Goal: Task Accomplishment & Management: Manage account settings

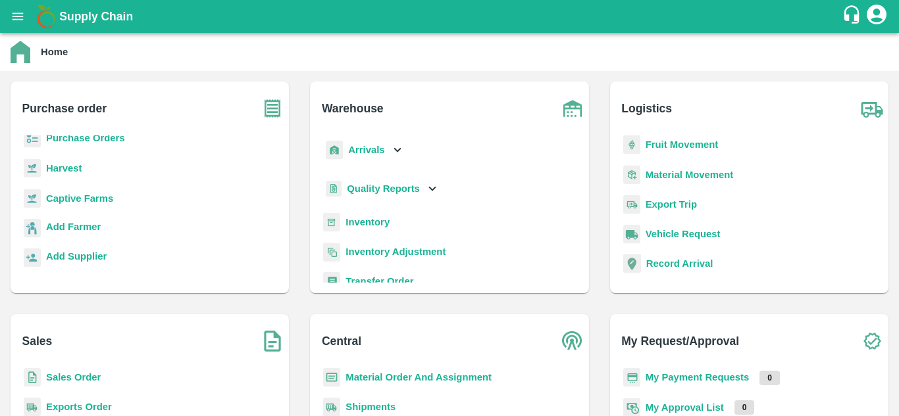
click at [203, 294] on div "Purchase order Purchase Orders Harvest Captive Farms Add Farmer Add Supplier" at bounding box center [149, 187] width 299 height 233
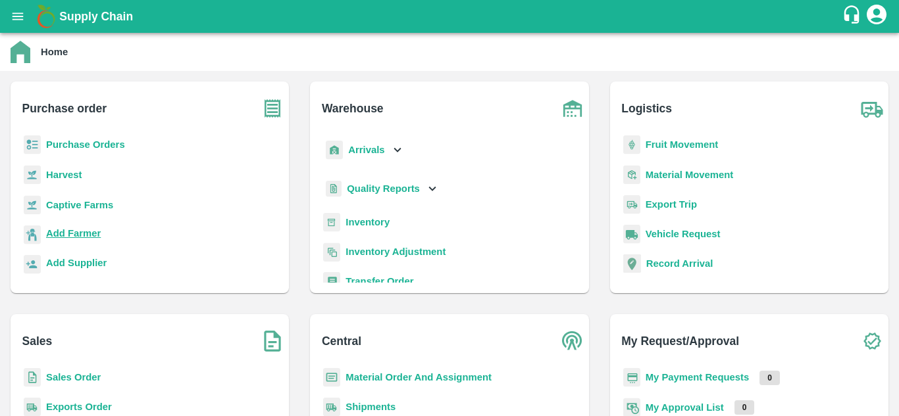
click at [70, 238] on b "Add Farmer" at bounding box center [73, 233] width 55 height 11
click at [86, 262] on b "Add Supplier" at bounding box center [76, 263] width 61 height 11
click at [82, 267] on b "Add Supplier" at bounding box center [76, 263] width 61 height 11
click at [60, 235] on b "Add Farmer" at bounding box center [73, 233] width 55 height 11
click at [109, 143] on b "Purchase Orders" at bounding box center [85, 144] width 79 height 11
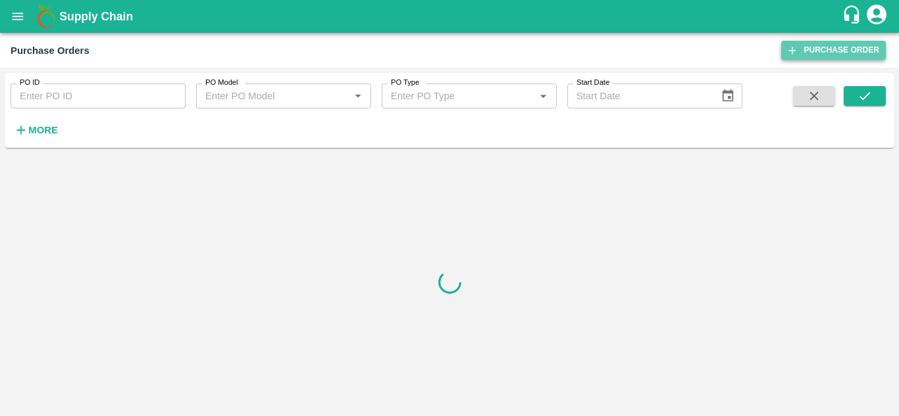
click at [835, 43] on link "Purchase Order" at bounding box center [833, 50] width 105 height 19
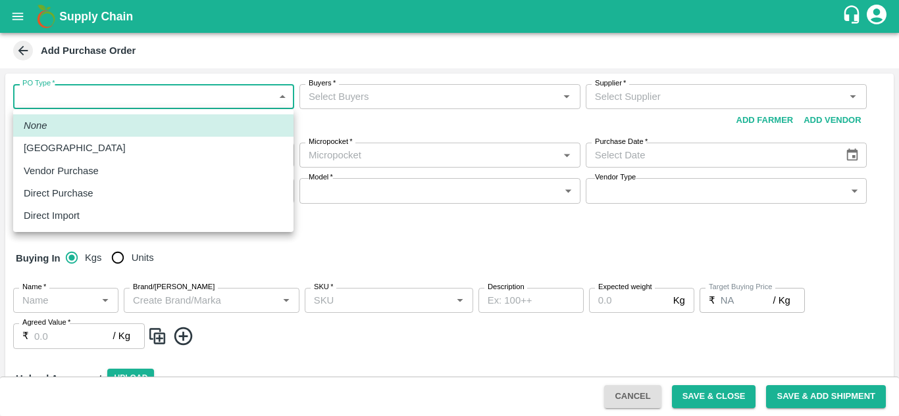
click at [150, 104] on body "Supply Chain Add Purchase Order PO Type   * ​ PO Type Buyers   * Buyers   * Sup…" at bounding box center [449, 208] width 899 height 416
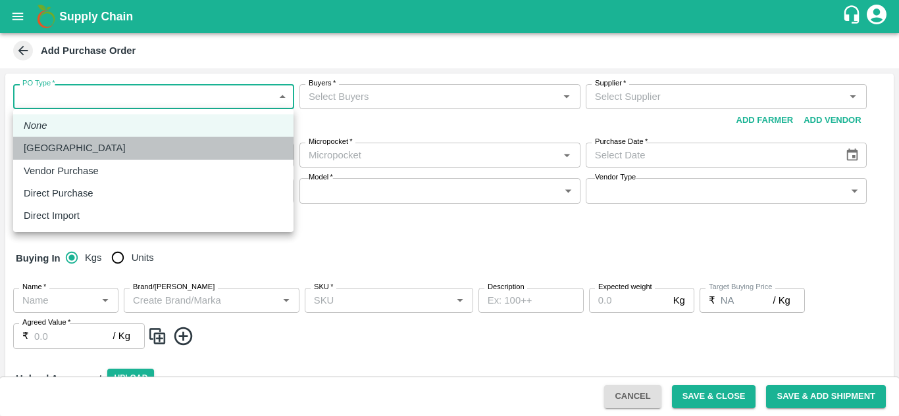
click at [101, 147] on div "[GEOGRAPHIC_DATA]" at bounding box center [153, 148] width 259 height 14
type input "1"
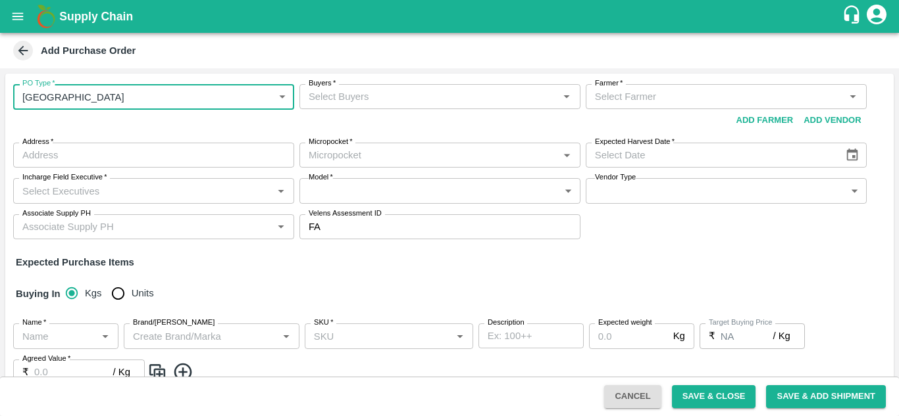
click at [351, 103] on div "Buyers   *" at bounding box center [439, 96] width 281 height 25
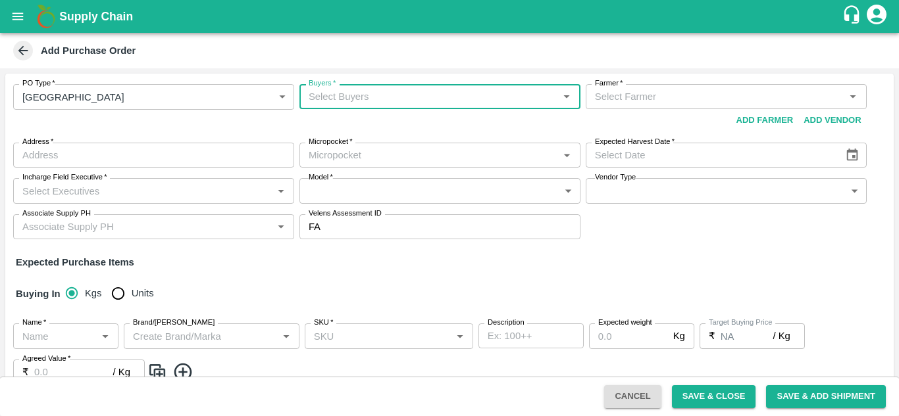
click at [351, 103] on input "Buyers   *" at bounding box center [428, 96] width 251 height 17
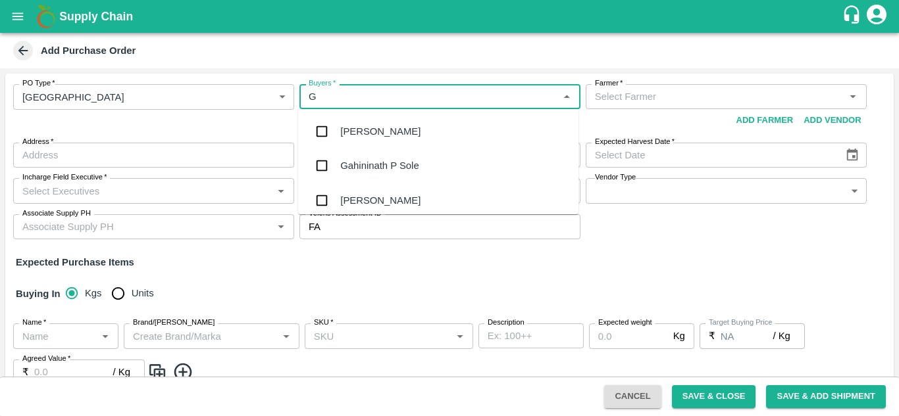
type input "GU"
click at [330, 174] on input "checkbox" at bounding box center [322, 166] width 26 height 26
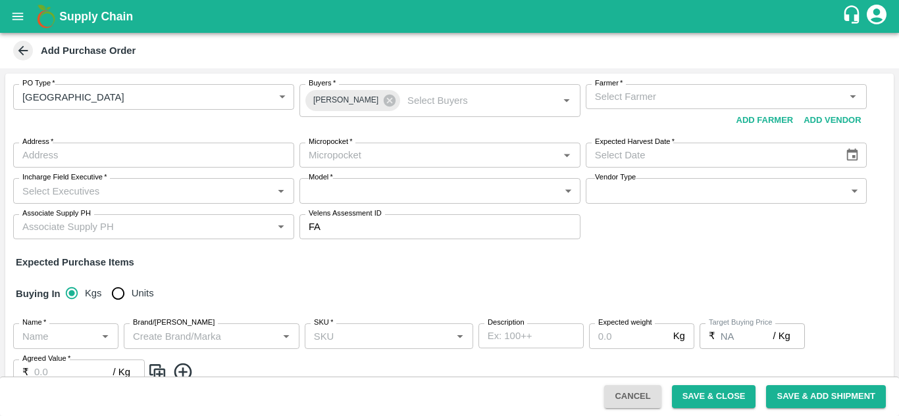
click at [330, 174] on span "*" at bounding box center [330, 178] width 5 height 8
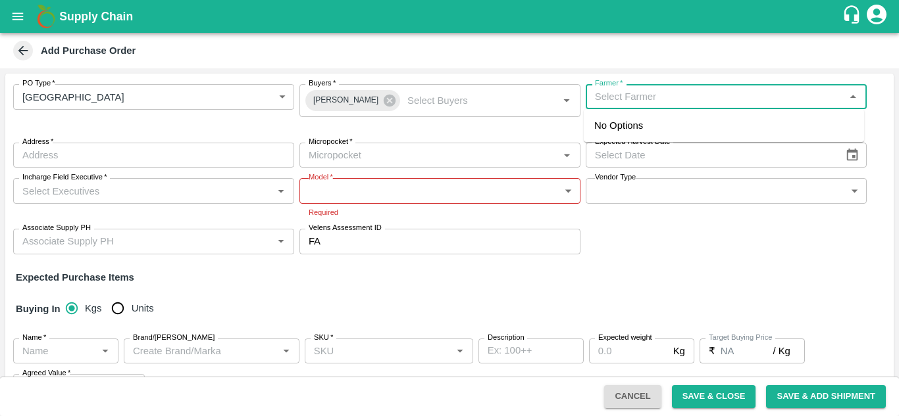
click at [625, 98] on input "Farmer   *" at bounding box center [714, 96] width 251 height 17
click at [638, 133] on div "G.srivardhan-chinthalakunta, mahabubnagar-6301802672(Farmer)" at bounding box center [717, 125] width 247 height 14
type input "G.srivardhan-chinthalakunta, mahabubnagar-6301802672(Farmer)"
type input "chinthalakunta, mahabubnagar, chinthalakunta, Telangana"
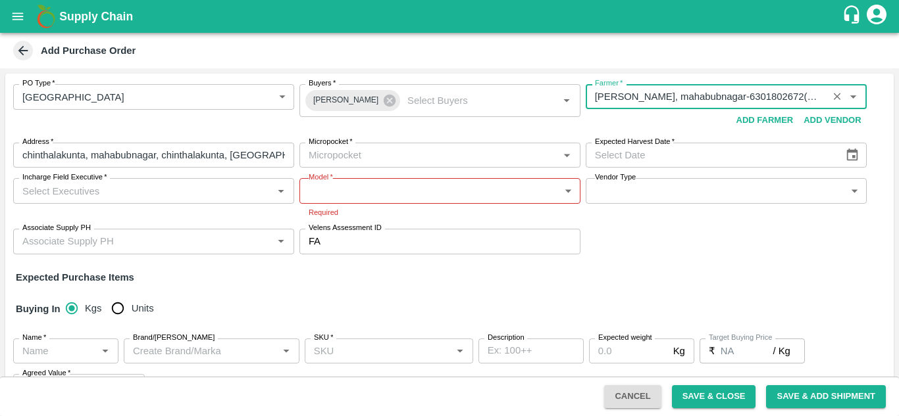
type input "G.srivardhan-chinthalakunta, mahabubnagar-6301802672(Farmer)"
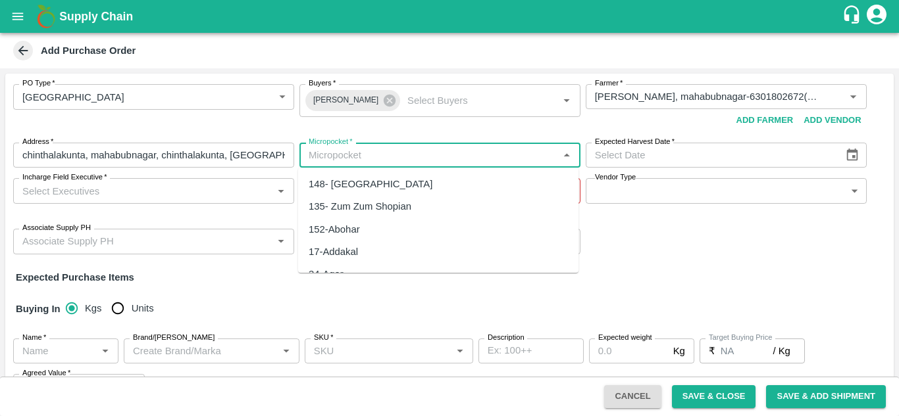
click at [418, 152] on input "Micropocket   *" at bounding box center [428, 155] width 251 height 17
click at [383, 205] on div "40-Anantapur" at bounding box center [438, 206] width 280 height 22
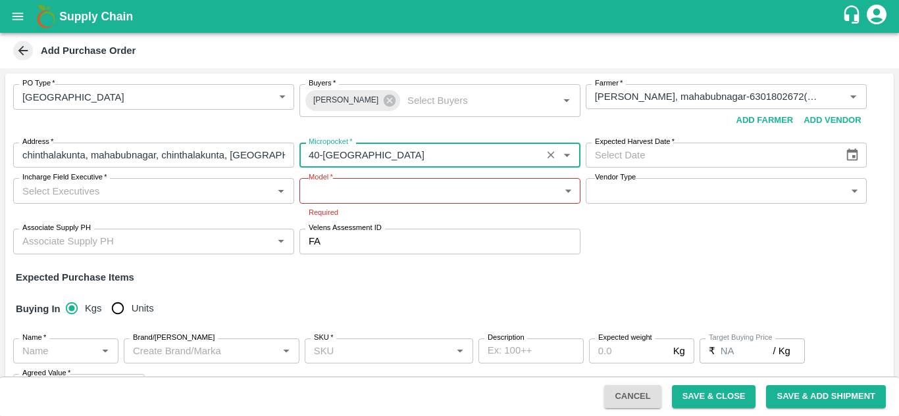
type input "40-Anantapur"
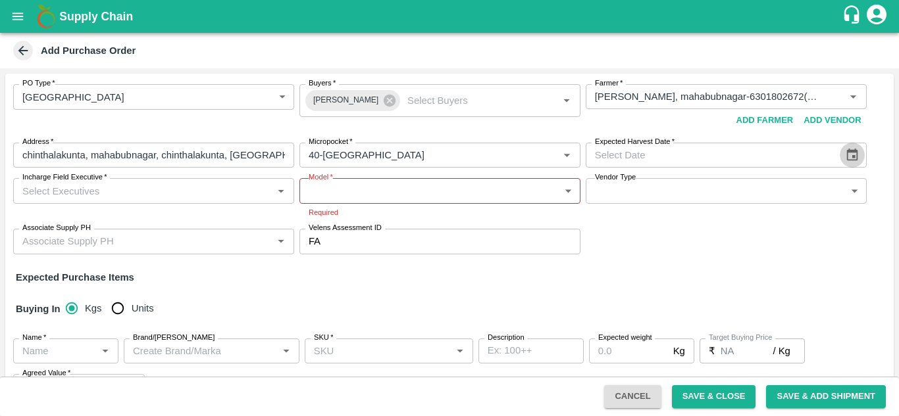
click at [853, 159] on icon "Choose date" at bounding box center [852, 155] width 14 height 14
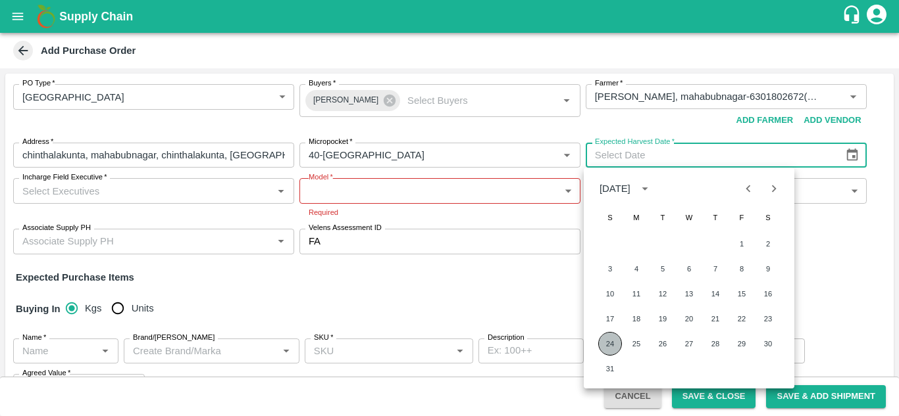
click at [610, 343] on button "24" at bounding box center [610, 344] width 24 height 24
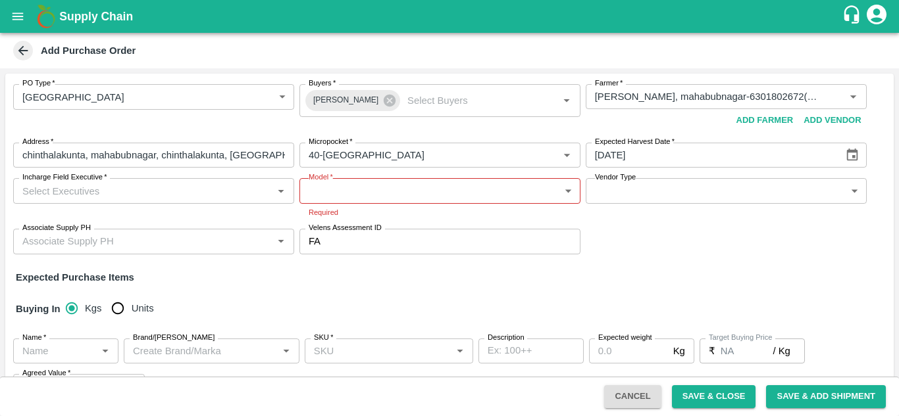
type input "24/08/2025"
click at [204, 191] on input "Incharge Field Executive   *" at bounding box center [142, 190] width 251 height 17
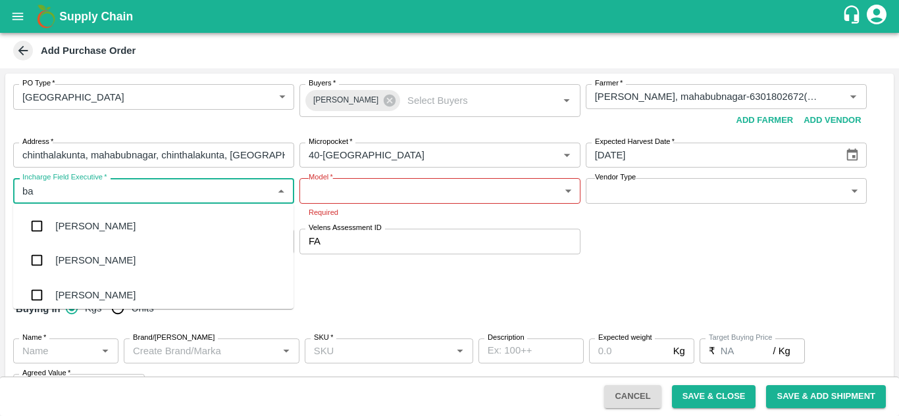
type input "b"
type input "s"
type input "sagar"
click at [68, 226] on div "Sagar K" at bounding box center [73, 226] width 36 height 14
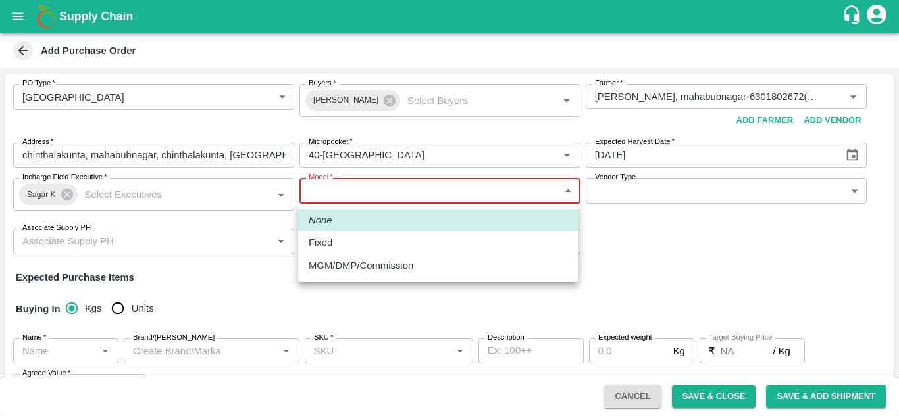
click at [361, 183] on body "Supply Chain Add Purchase Order PO Type   * Farm Gate 1 PO Type Buyers   * Gund…" at bounding box center [449, 208] width 899 height 416
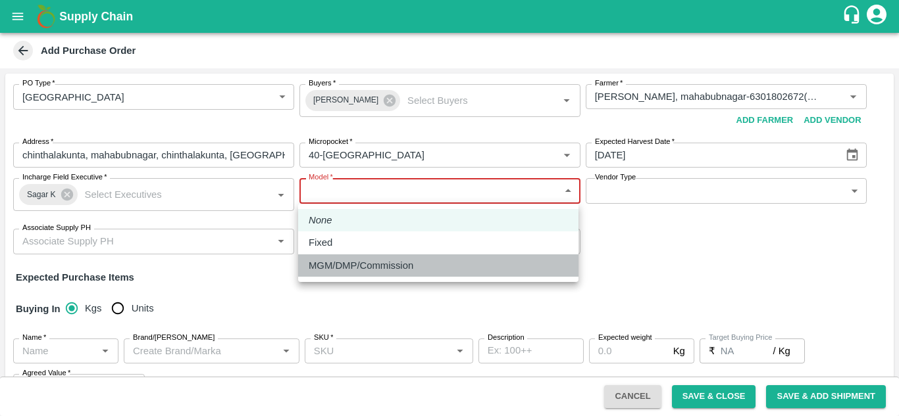
click at [366, 263] on p "MGM/DMP/Commission" at bounding box center [361, 266] width 105 height 14
type input "Commision"
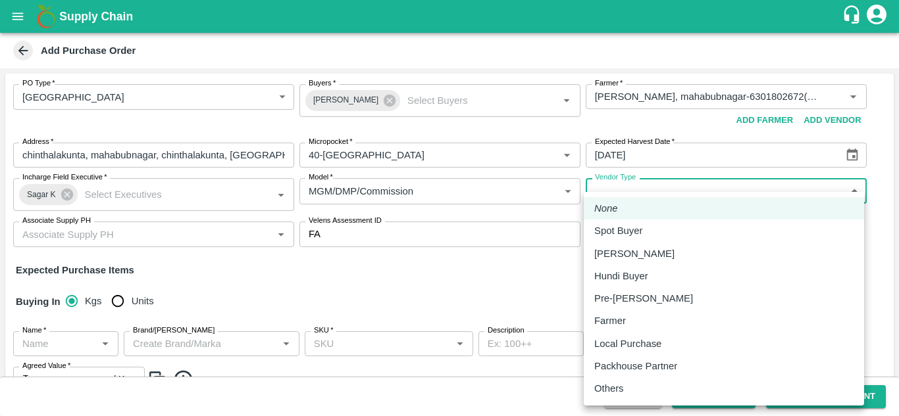
click at [686, 199] on body "Supply Chain Add Purchase Order PO Type   * Farm Gate 1 PO Type Buyers   * Gund…" at bounding box center [449, 208] width 899 height 416
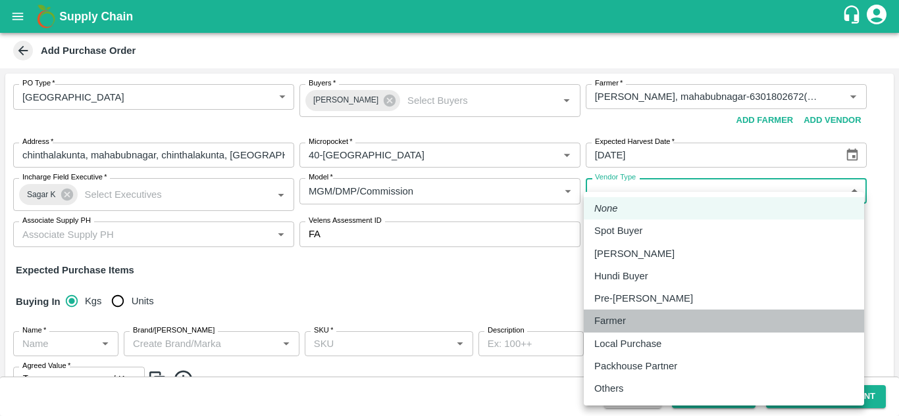
click at [651, 315] on div "Farmer" at bounding box center [723, 321] width 259 height 14
type input "FARMER"
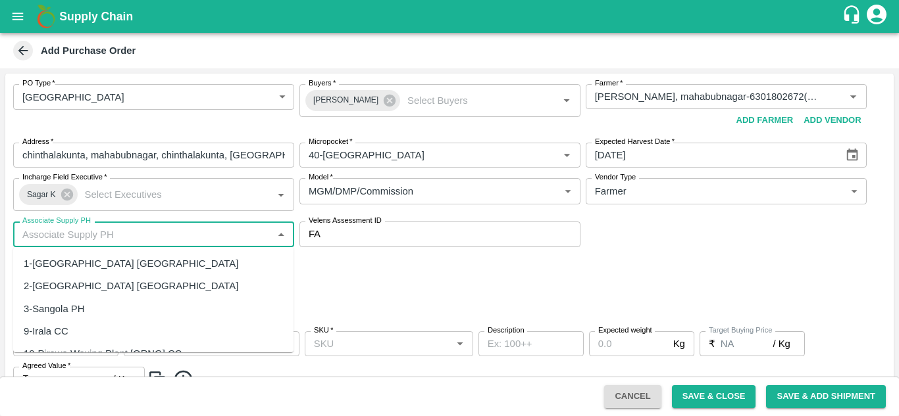
click at [163, 242] on input "Associate Supply PH" at bounding box center [142, 234] width 251 height 17
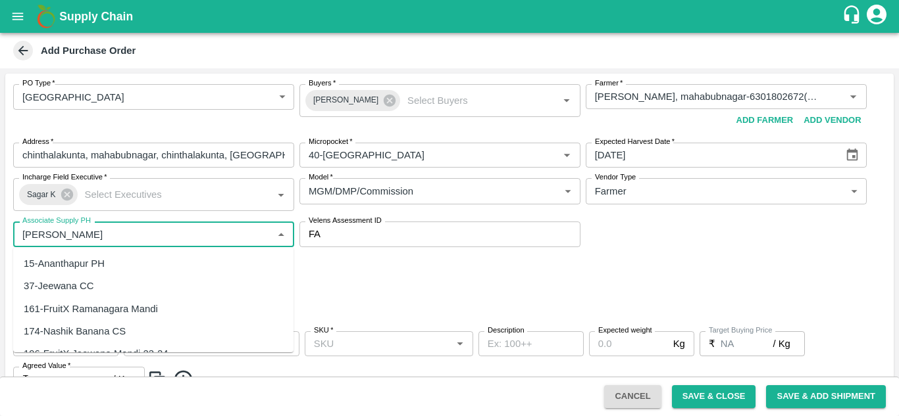
click at [72, 267] on div "15-Ananthapur PH" at bounding box center [64, 264] width 81 height 14
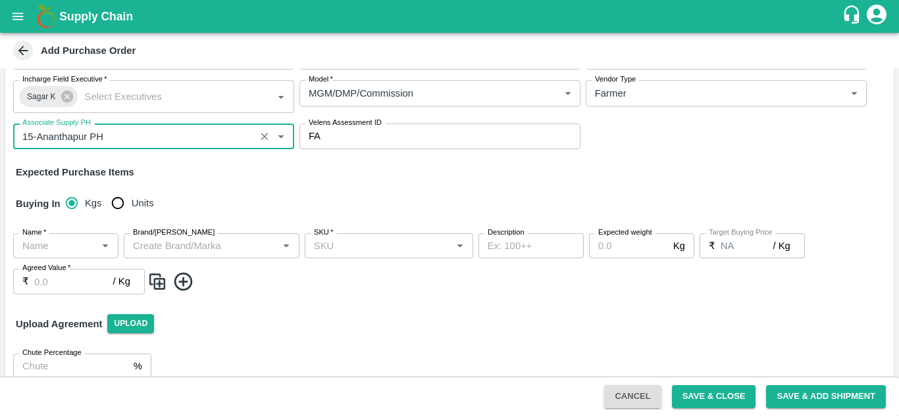
scroll to position [99, 0]
type input "15-Ananthapur PH"
click at [118, 201] on input "Units" at bounding box center [118, 202] width 26 height 26
radio input "true"
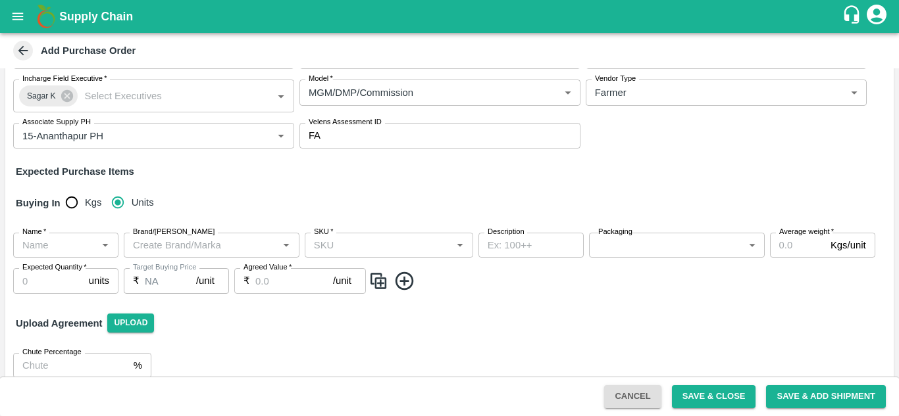
click at [111, 248] on icon "Open" at bounding box center [105, 245] width 14 height 14
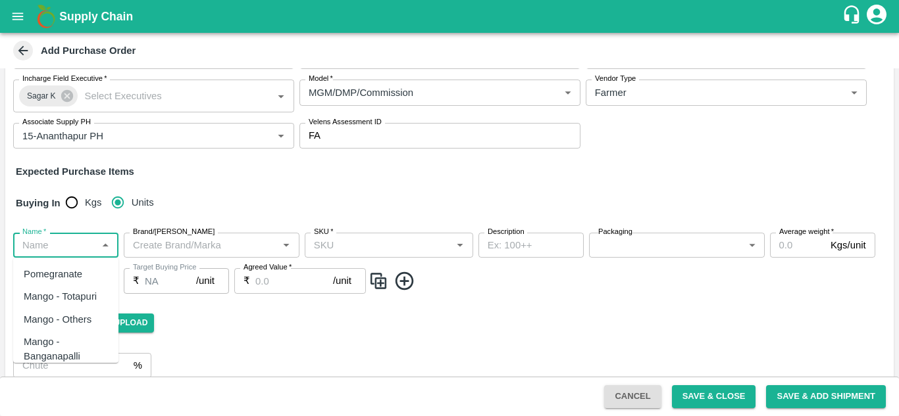
click at [82, 272] on div "Pomegranate" at bounding box center [53, 274] width 59 height 14
type input "Pomegranate"
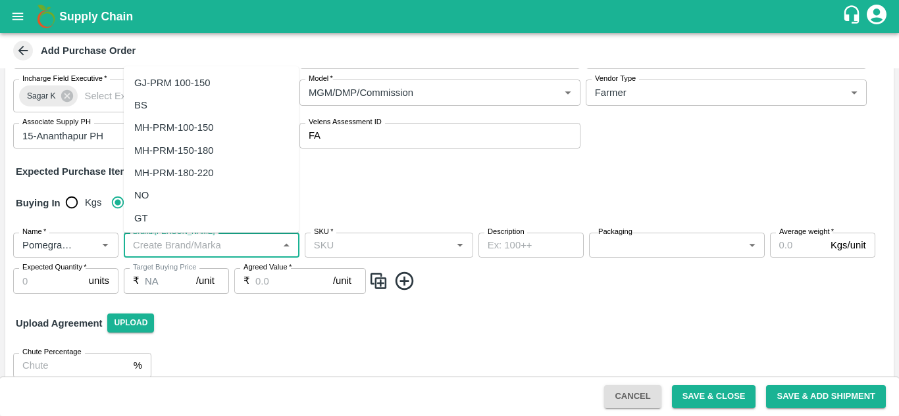
click at [188, 253] on input "Brand/Marka" at bounding box center [201, 245] width 146 height 17
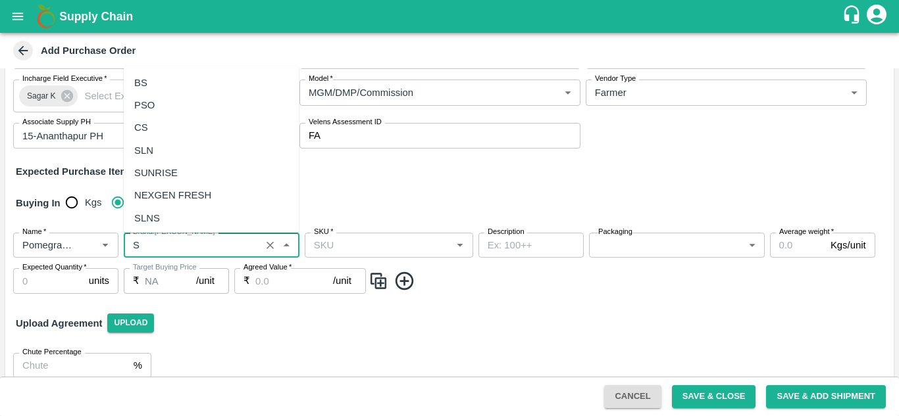
click at [342, 235] on div "SKU   *" at bounding box center [389, 245] width 168 height 25
type input "S"
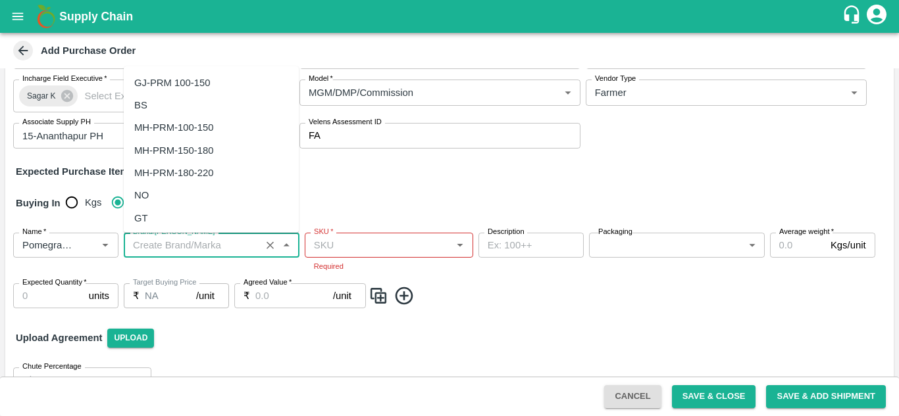
click at [241, 247] on input "Brand/Marka" at bounding box center [192, 245] width 129 height 17
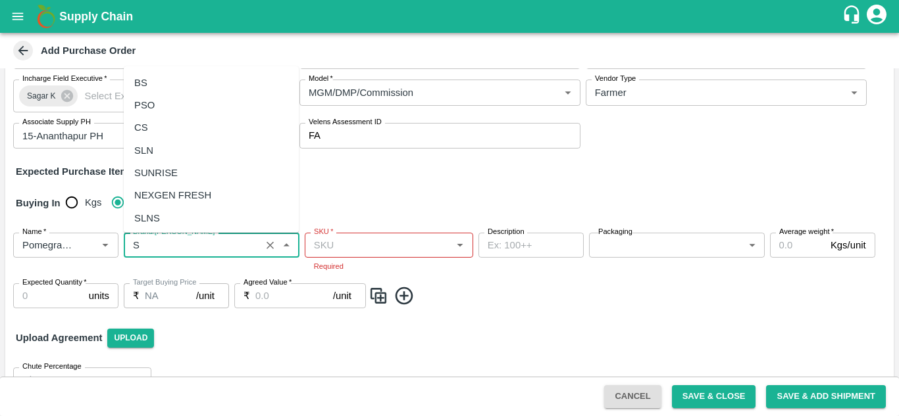
type input "S"
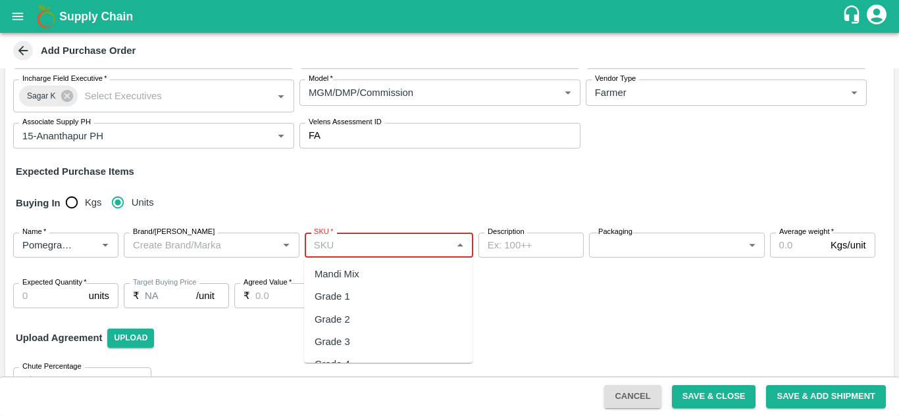
click at [330, 245] on input "SKU   *" at bounding box center [378, 245] width 139 height 17
click at [226, 255] on div "Brand/Marka" at bounding box center [212, 245] width 176 height 25
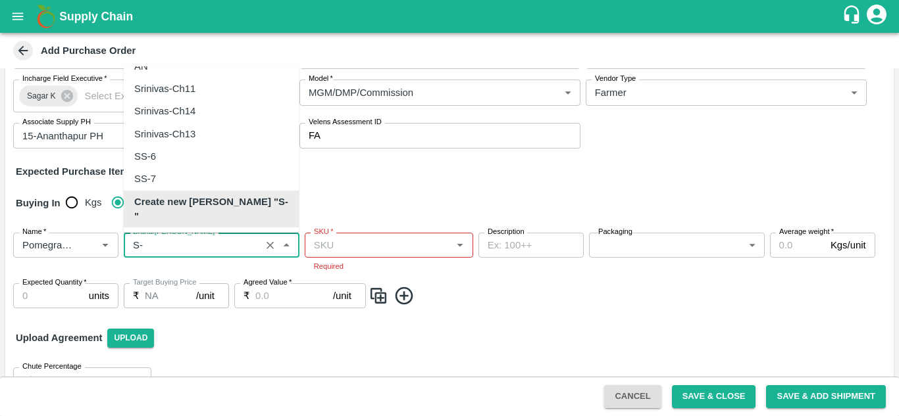
scroll to position [2, 0]
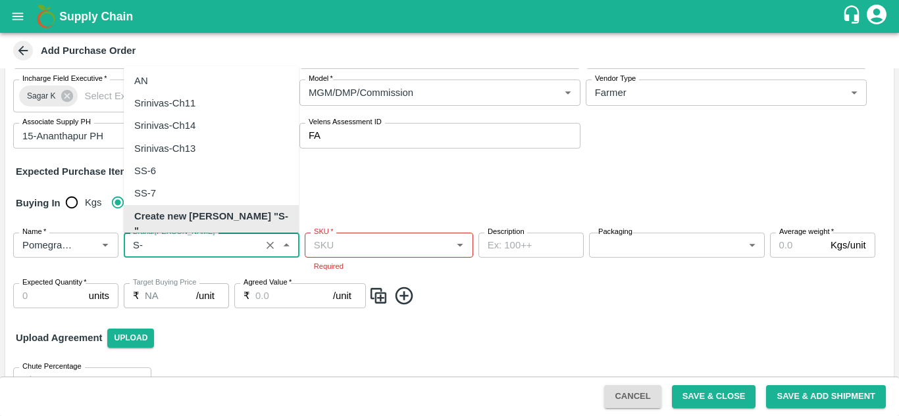
click at [178, 218] on b "Create new Marka "S-"" at bounding box center [211, 224] width 154 height 30
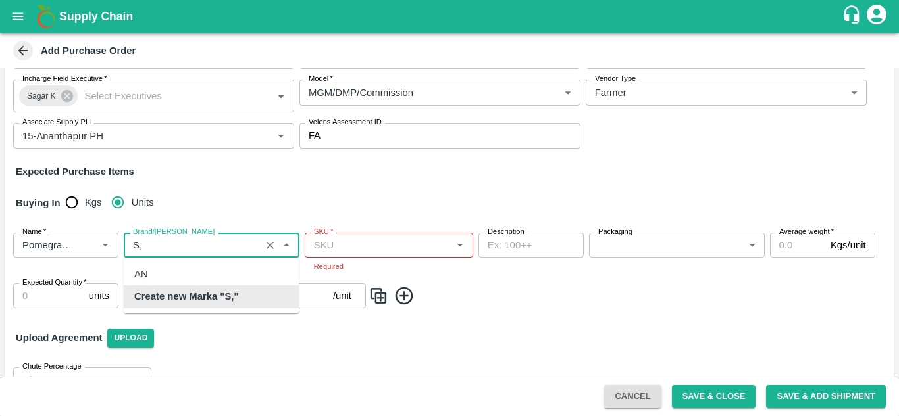
click at [193, 300] on b "Create new Marka "S,"" at bounding box center [186, 296] width 104 height 14
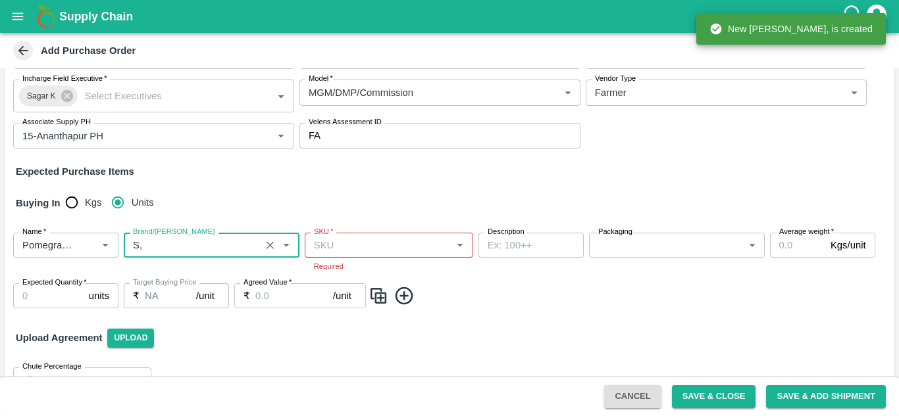
type input "S,"
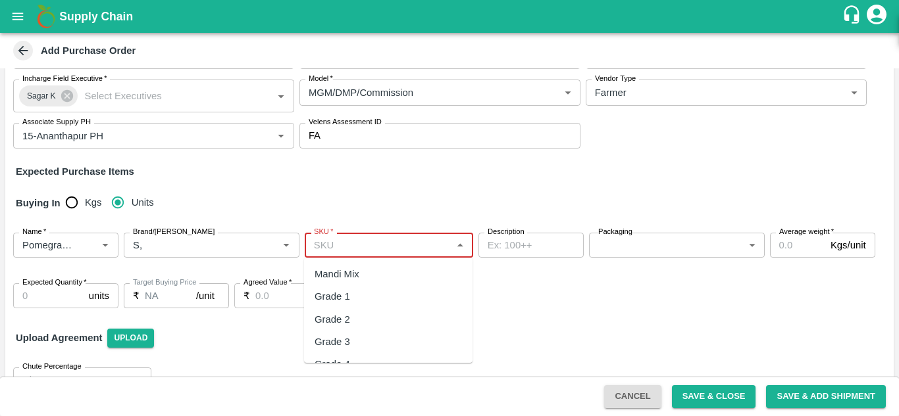
click at [380, 243] on input "SKU   *" at bounding box center [378, 245] width 139 height 17
click at [372, 279] on div "KA-PRM-100-150" at bounding box center [352, 274] width 77 height 14
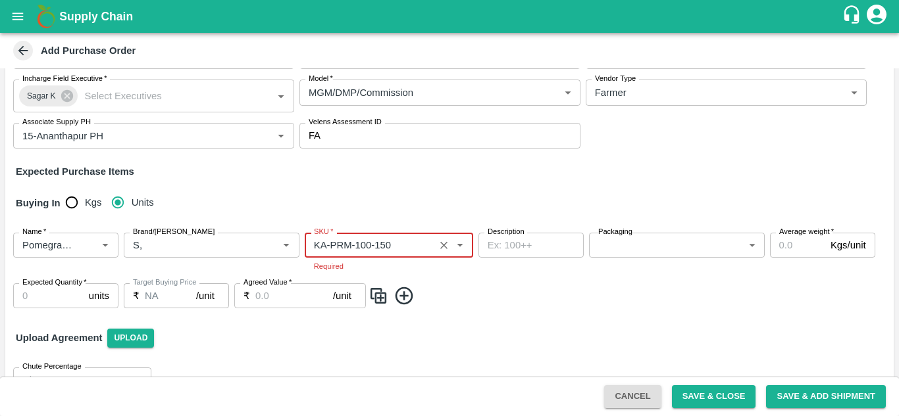
type input "KA-PRM-100-150"
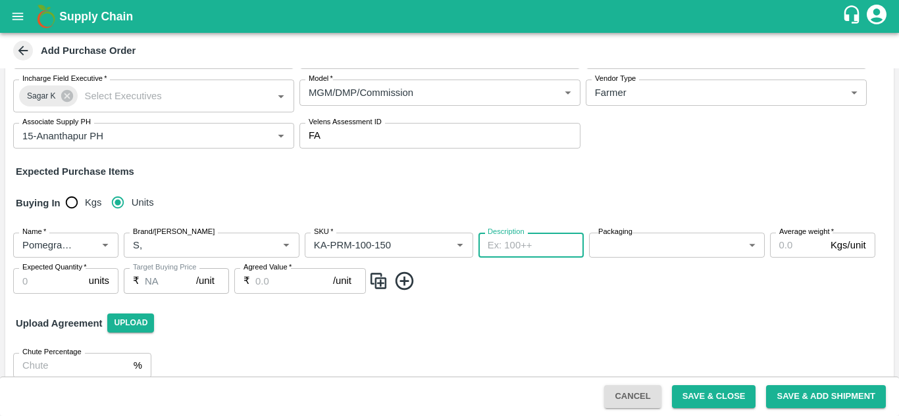
click at [503, 251] on textarea "Description" at bounding box center [531, 246] width 87 height 14
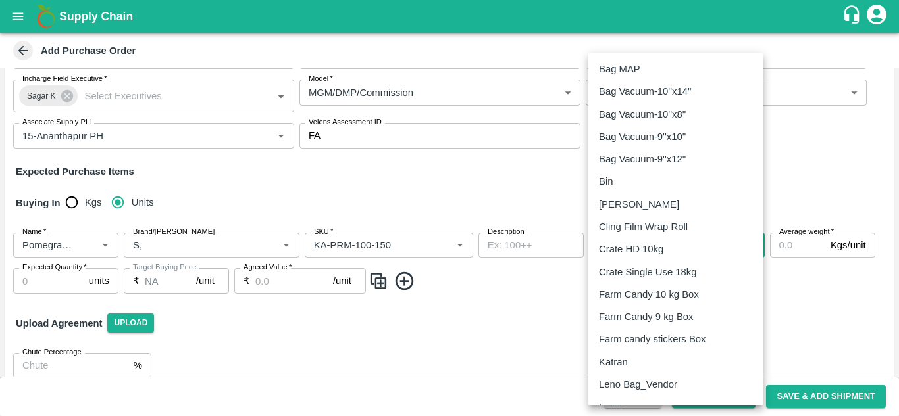
click at [635, 255] on body "Supply Chain Add Purchase Order PO Type   * Farm Gate 1 PO Type Buyers   * Gund…" at bounding box center [449, 208] width 899 height 416
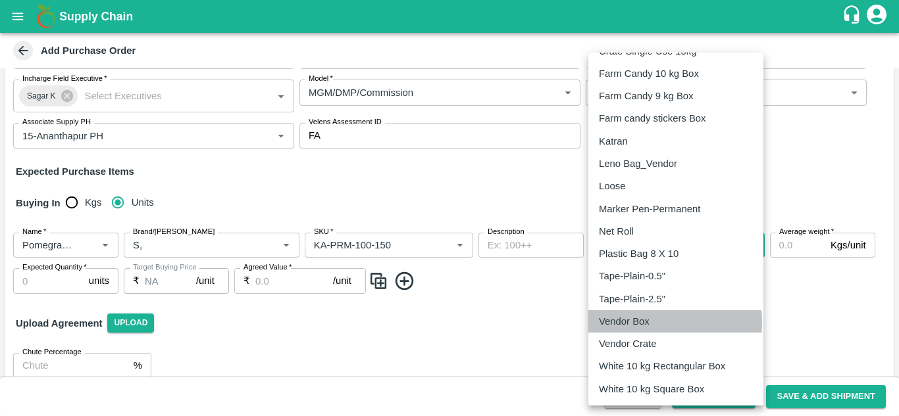
click at [643, 323] on p "Vendor Box" at bounding box center [624, 321] width 51 height 14
type input "276"
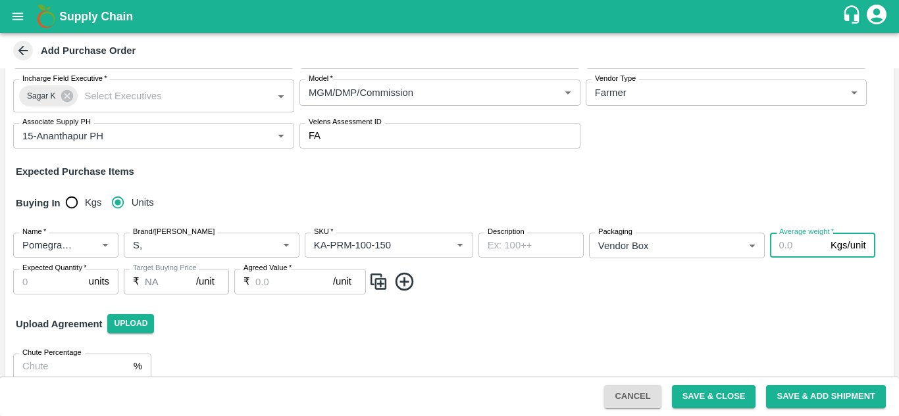
click at [788, 238] on input "Average weight   *" at bounding box center [797, 245] width 55 height 25
type input "9.7"
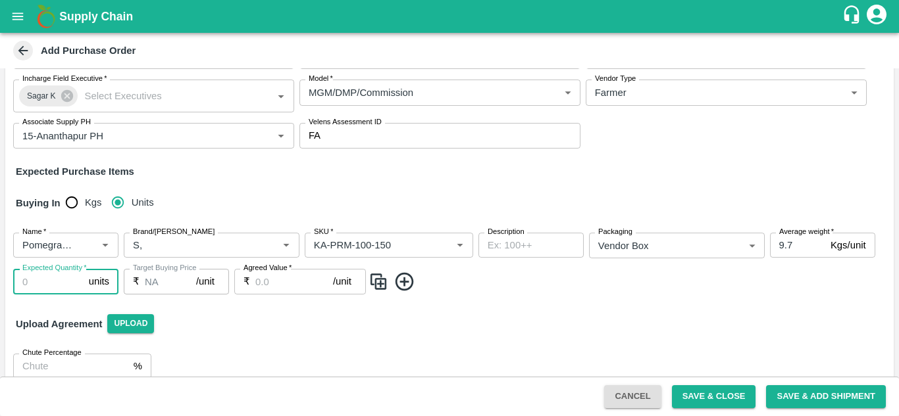
click at [36, 278] on input "Expected Quantity   *" at bounding box center [48, 281] width 70 height 25
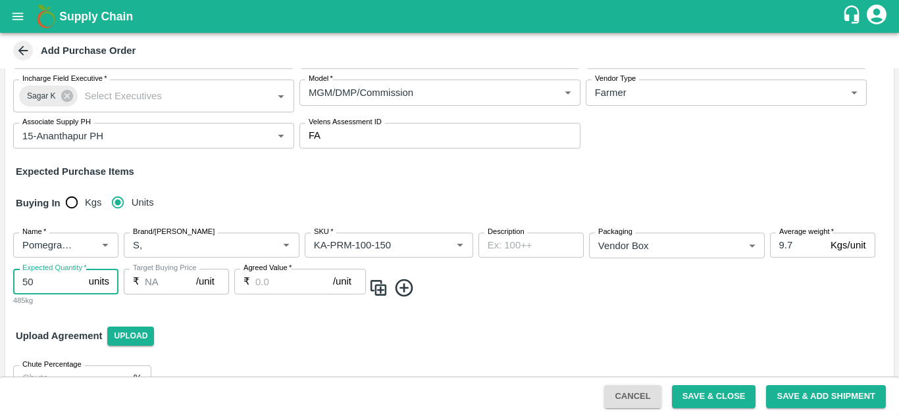
type input "50"
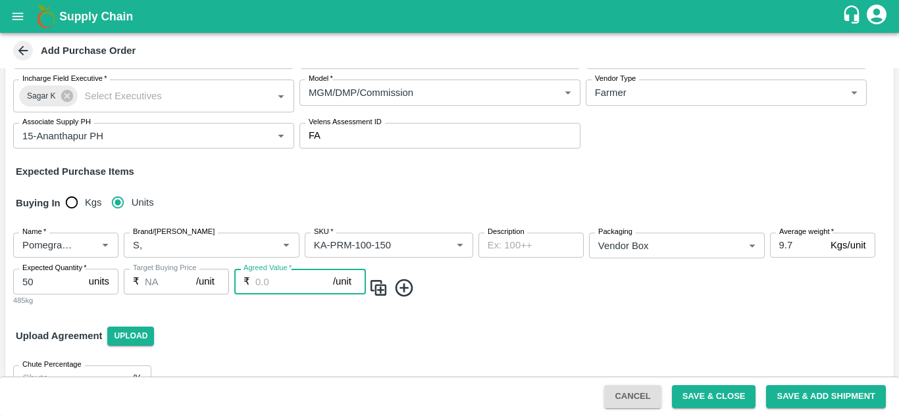
click at [268, 283] on input "Agreed Value   *" at bounding box center [294, 281] width 78 height 25
type input "700"
click at [376, 291] on img at bounding box center [378, 289] width 20 height 22
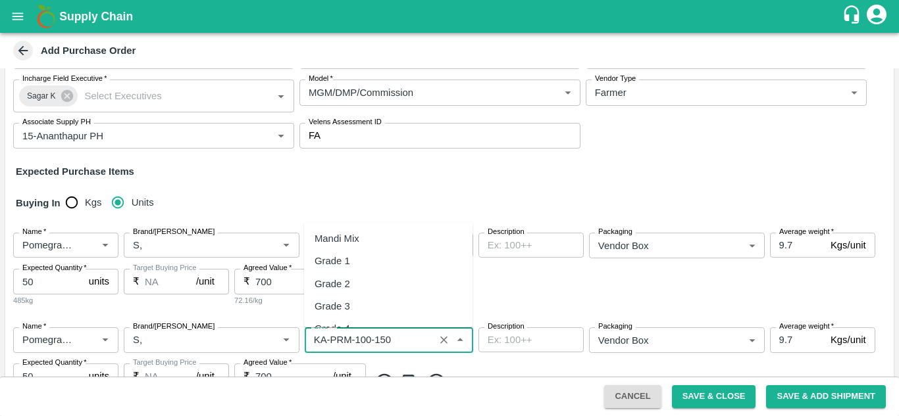
click at [402, 343] on input "SKU   *" at bounding box center [370, 340] width 122 height 17
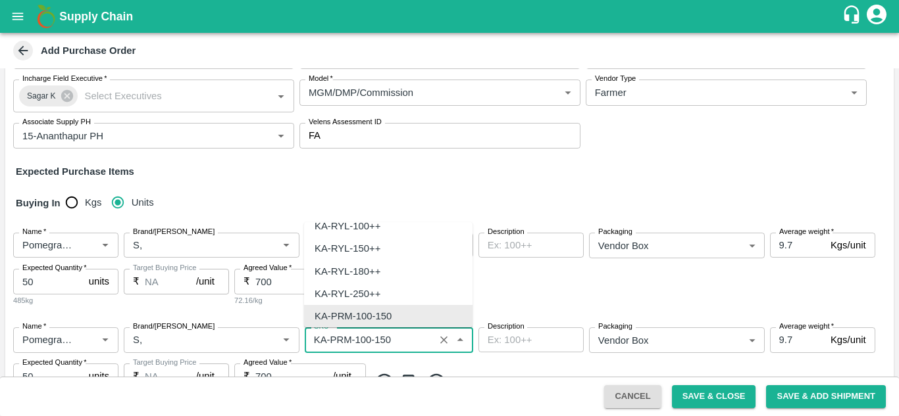
click at [402, 343] on input "SKU   *" at bounding box center [370, 340] width 122 height 17
click at [374, 339] on input "SKU   *" at bounding box center [370, 340] width 122 height 17
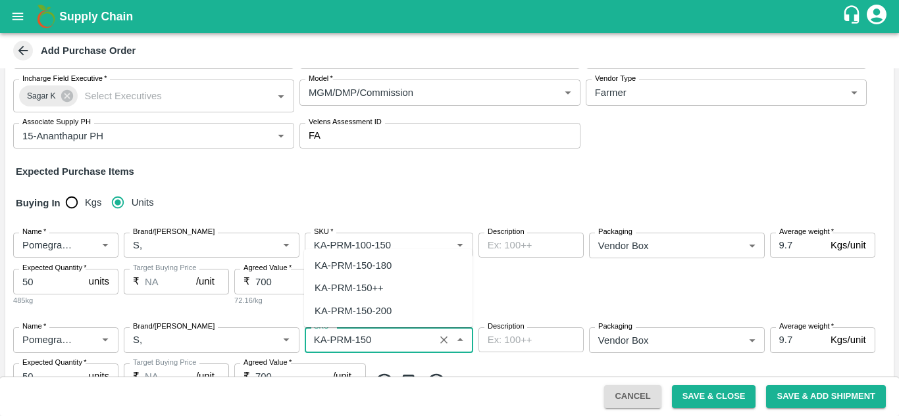
click at [375, 266] on div "KA-PRM-150-180" at bounding box center [352, 266] width 77 height 14
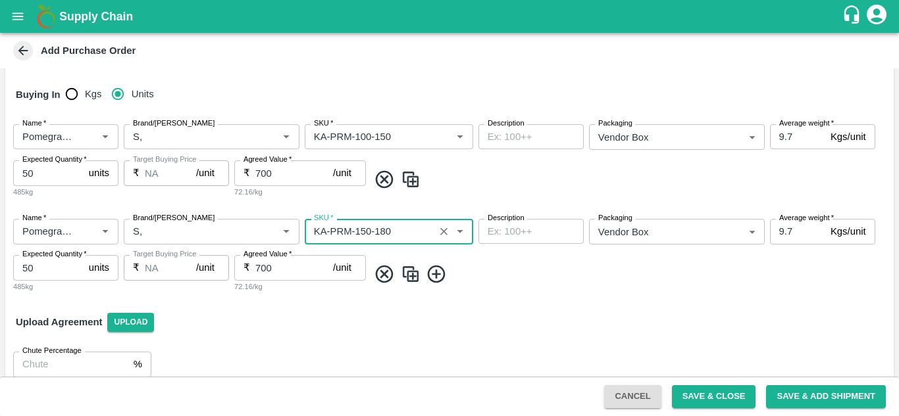
scroll to position [209, 0]
type input "KA-PRM-150-180"
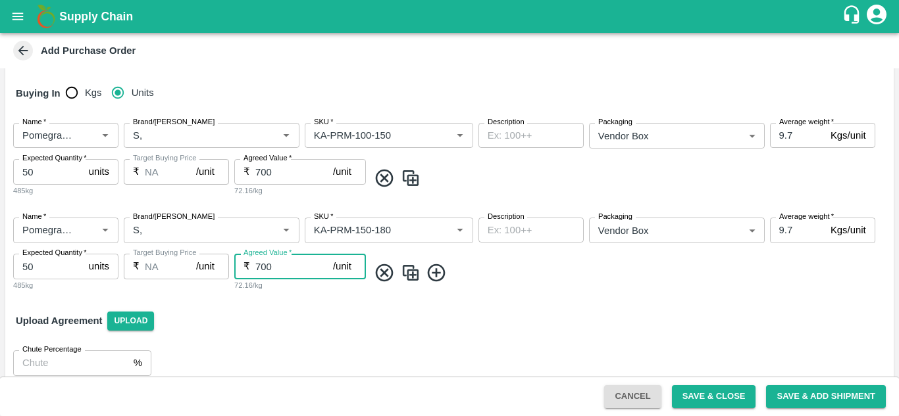
click at [261, 266] on input "700" at bounding box center [294, 266] width 78 height 25
type input "800"
click at [410, 268] on img at bounding box center [411, 274] width 20 height 22
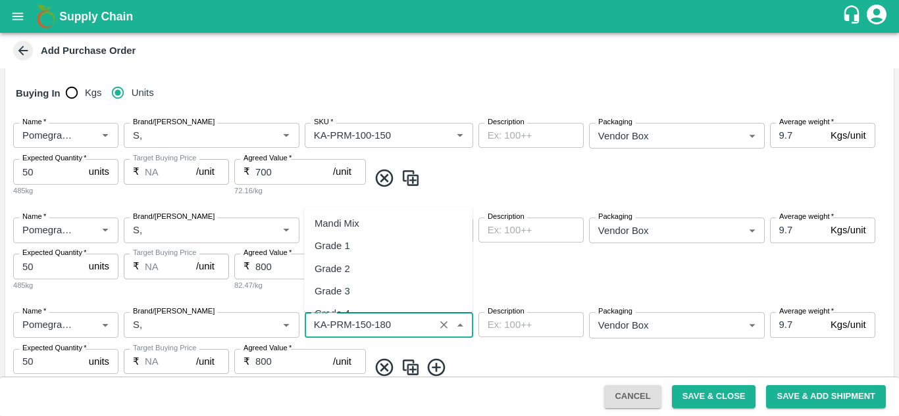
click at [415, 326] on input "SKU   *" at bounding box center [370, 324] width 122 height 17
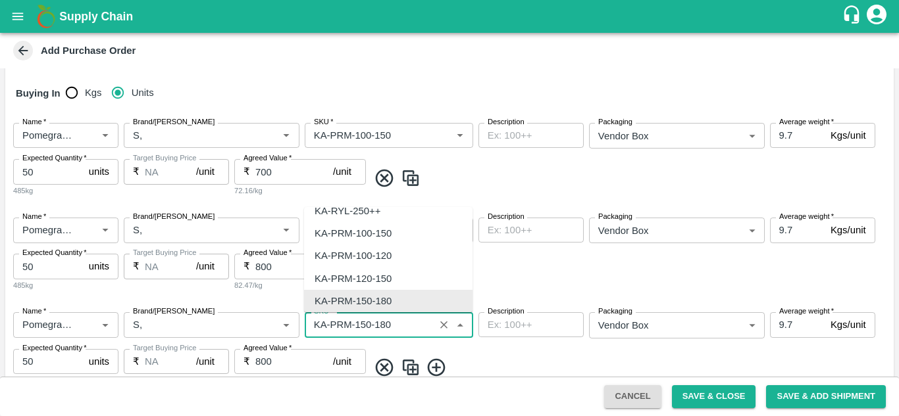
click at [370, 326] on input "SKU   *" at bounding box center [370, 324] width 122 height 17
click at [372, 326] on input "SKU   *" at bounding box center [370, 324] width 122 height 17
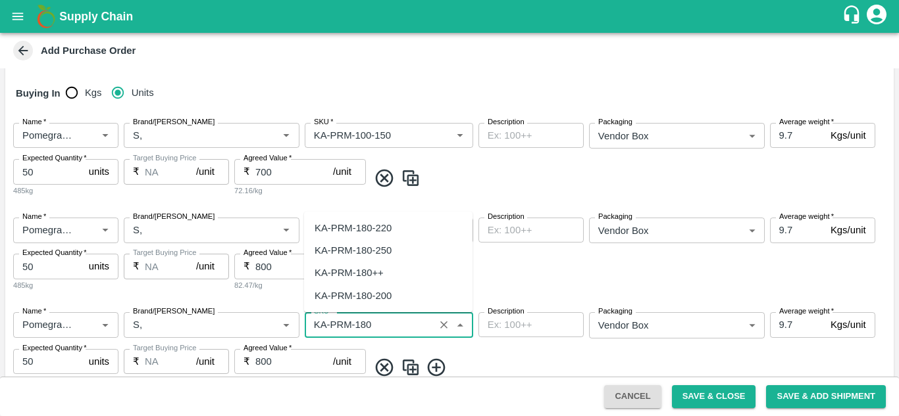
click at [380, 226] on div "KA-PRM-180-220" at bounding box center [352, 228] width 77 height 14
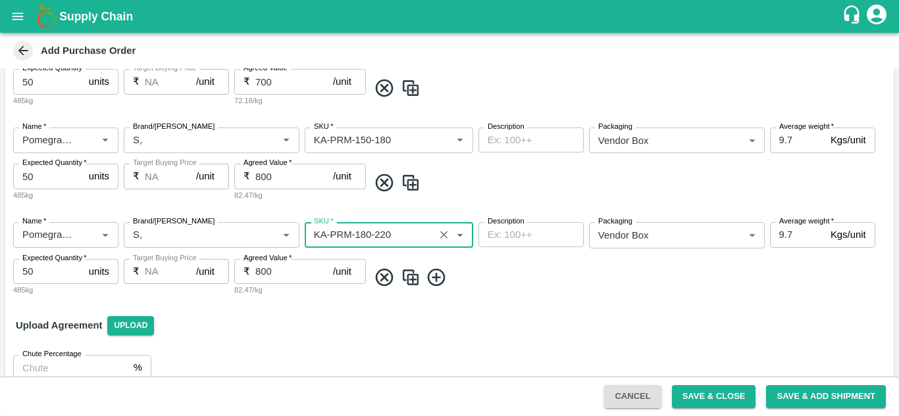
scroll to position [307, 0]
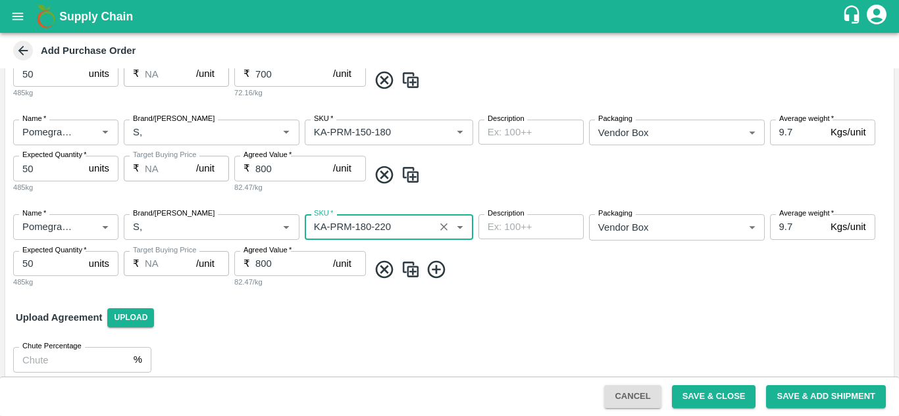
type input "KA-PRM-180-220"
click at [412, 270] on img at bounding box center [411, 270] width 20 height 22
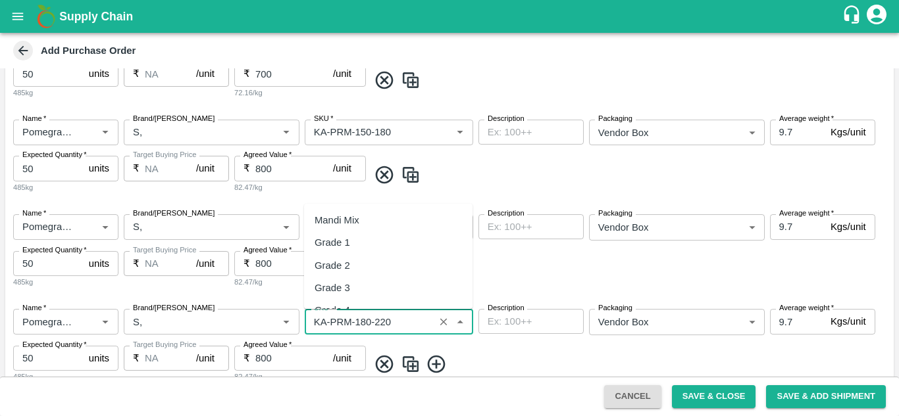
click at [393, 325] on input "SKU   *" at bounding box center [370, 321] width 122 height 17
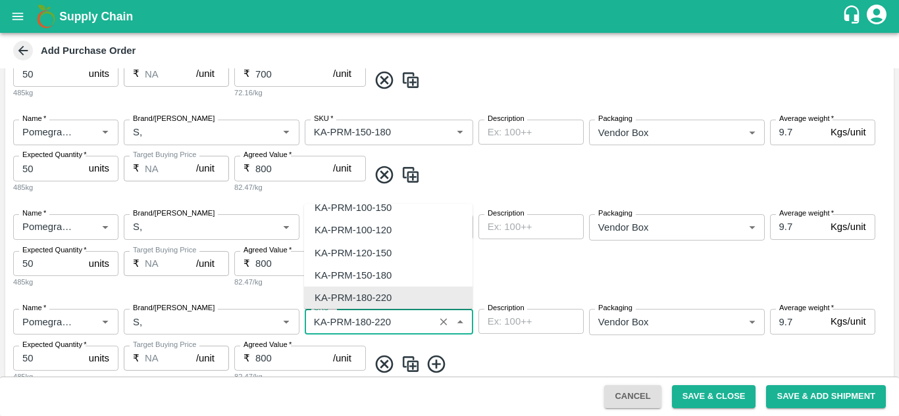
click at [393, 325] on input "SKU   *" at bounding box center [370, 321] width 122 height 17
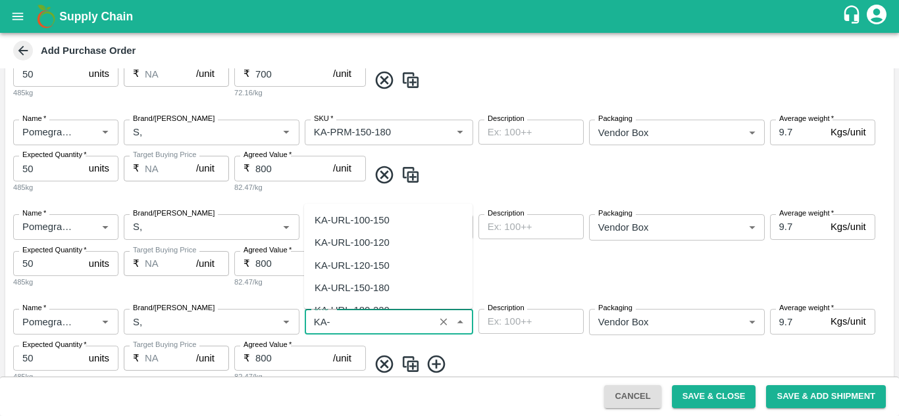
scroll to position [689, 0]
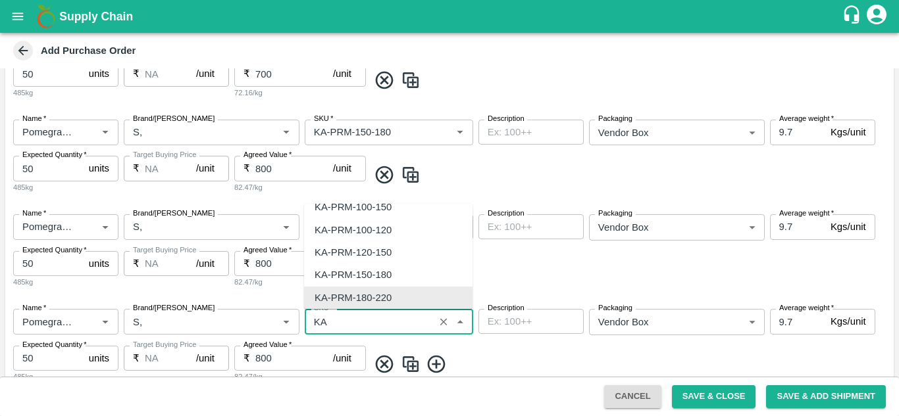
type input "K"
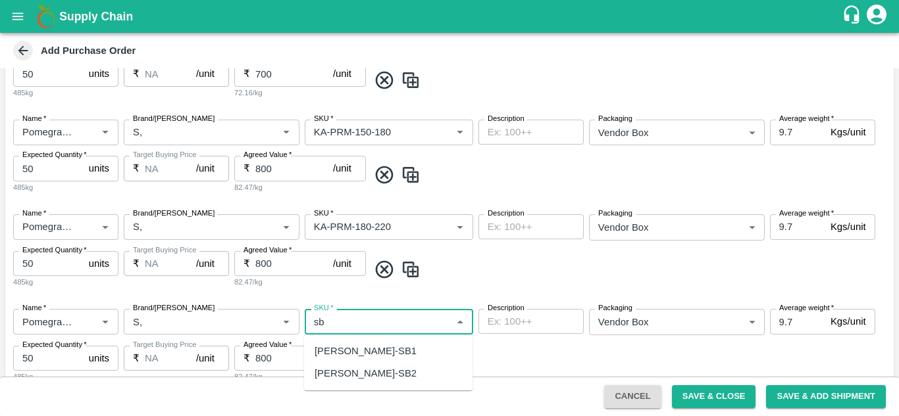
type input "s"
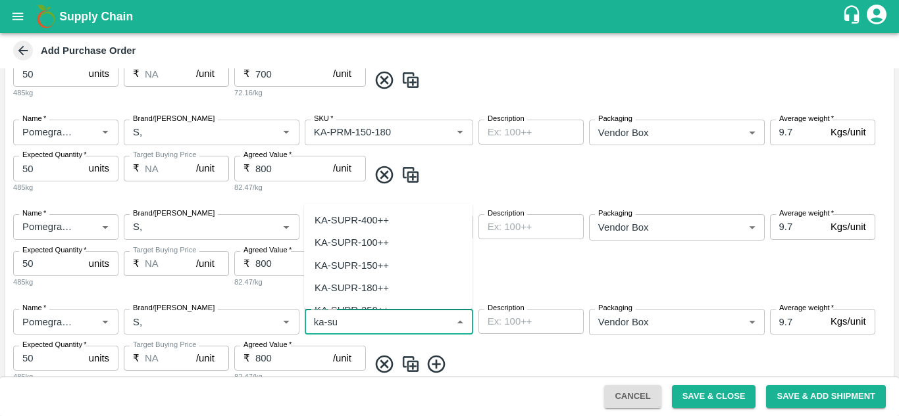
click at [370, 239] on div "KA-SUPR-100++" at bounding box center [351, 243] width 74 height 14
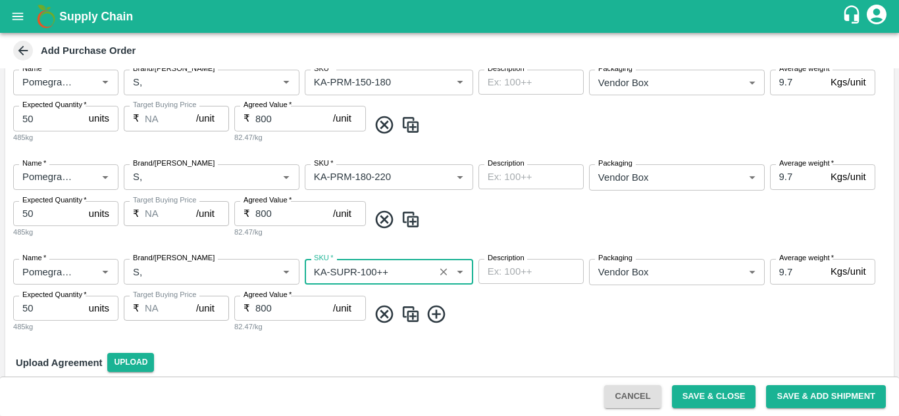
scroll to position [358, 0]
type input "KA-SUPR-100++"
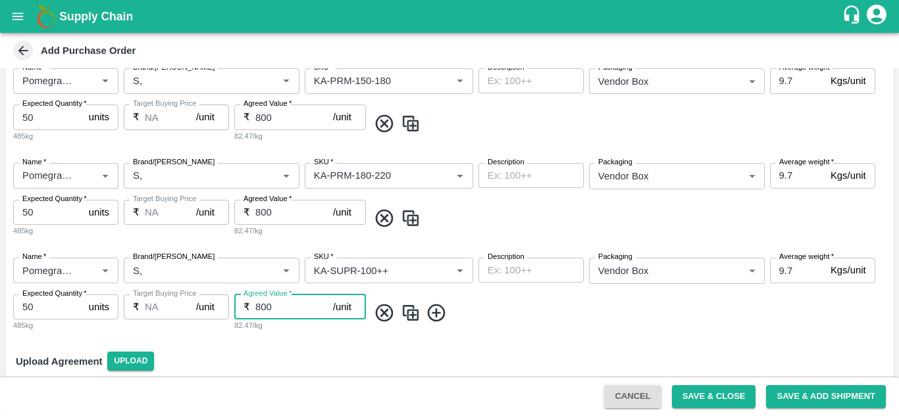
click at [259, 307] on input "800" at bounding box center [294, 307] width 78 height 25
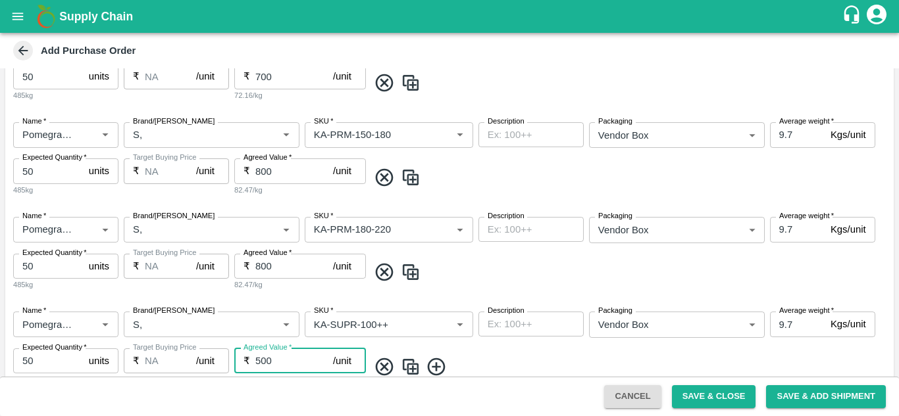
scroll to position [413, 0]
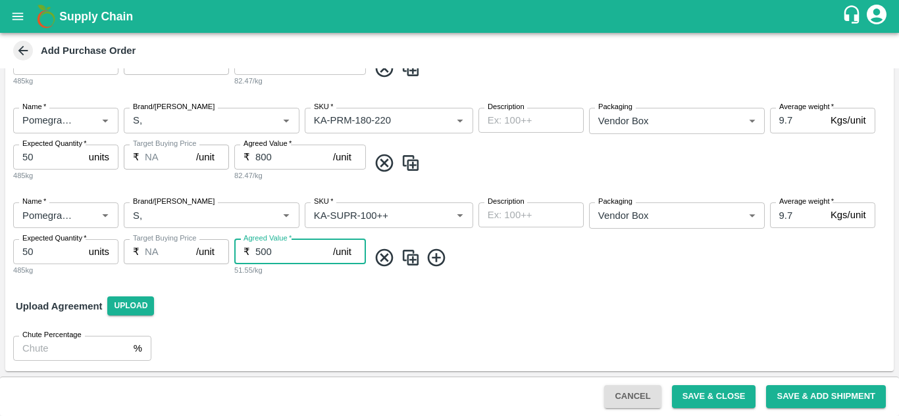
type input "500"
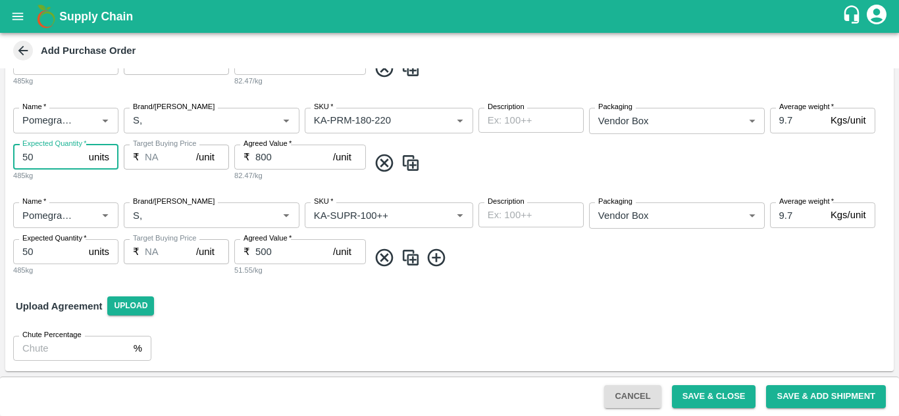
click at [57, 159] on input "50" at bounding box center [48, 157] width 70 height 25
type input "5"
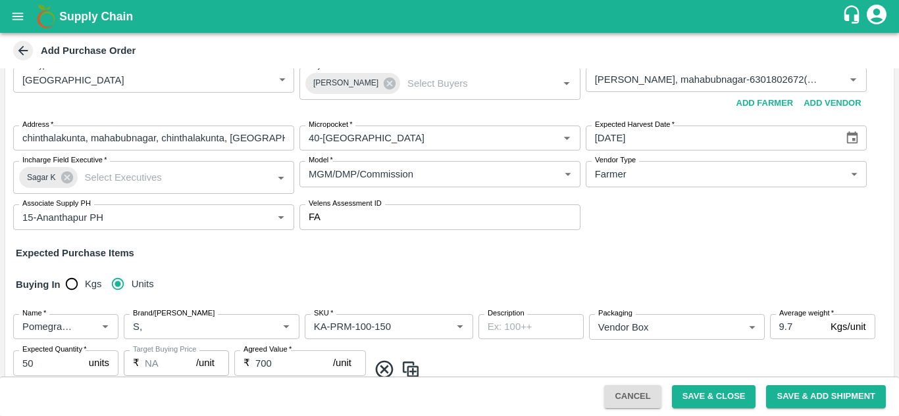
scroll to position [0, 0]
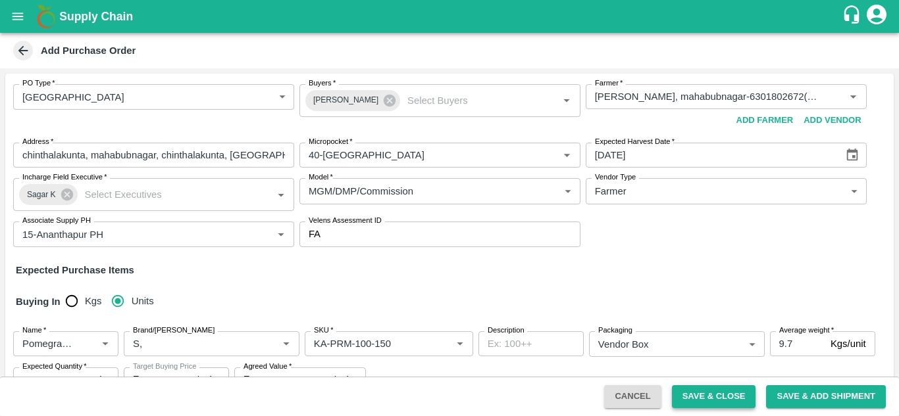
type input "80"
click at [728, 392] on button "Save & Close" at bounding box center [714, 397] width 84 height 23
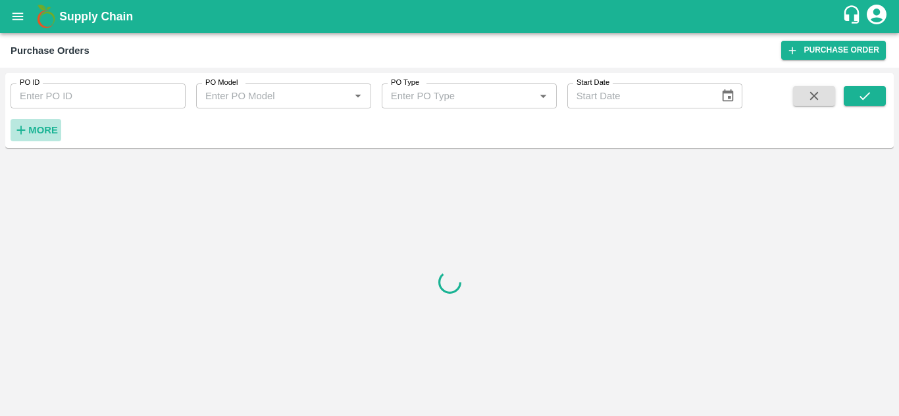
click at [53, 136] on strong "More" at bounding box center [43, 130] width 30 height 11
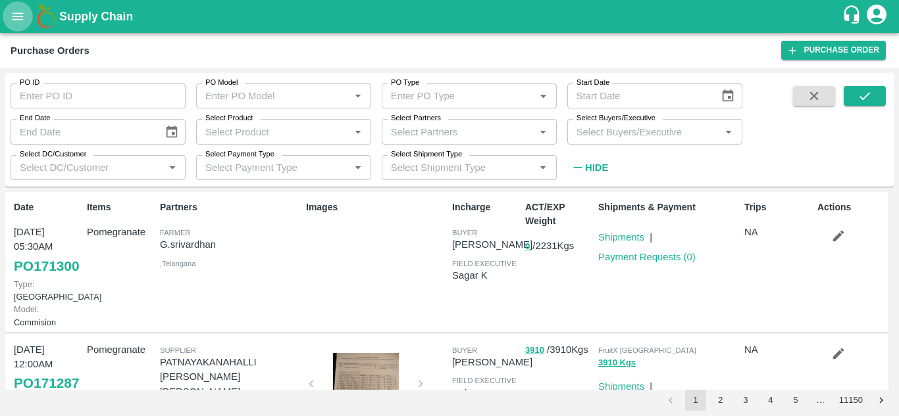
click at [22, 17] on icon "open drawer" at bounding box center [18, 16] width 14 height 14
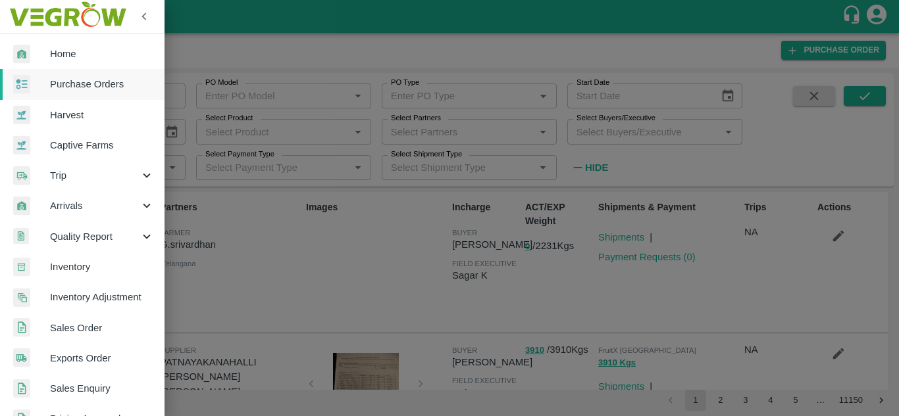
click at [262, 311] on div at bounding box center [449, 208] width 899 height 416
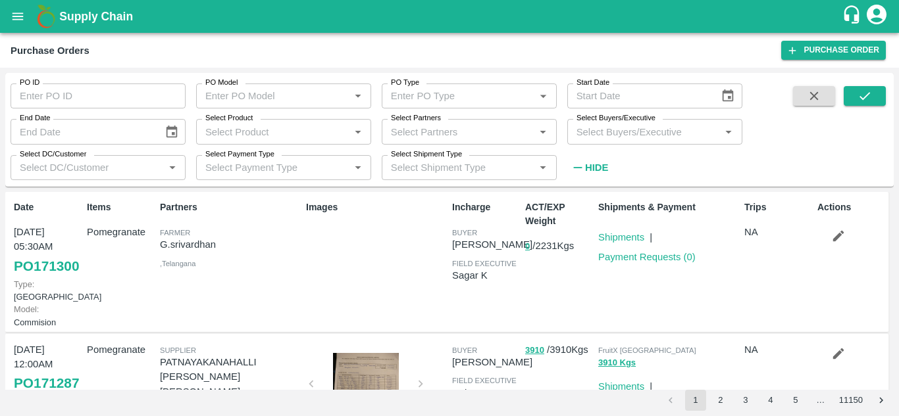
click at [21, 34] on div "Purchase Orders Purchase Order" at bounding box center [449, 50] width 899 height 35
click at [19, 18] on icon "open drawer" at bounding box center [18, 16] width 14 height 14
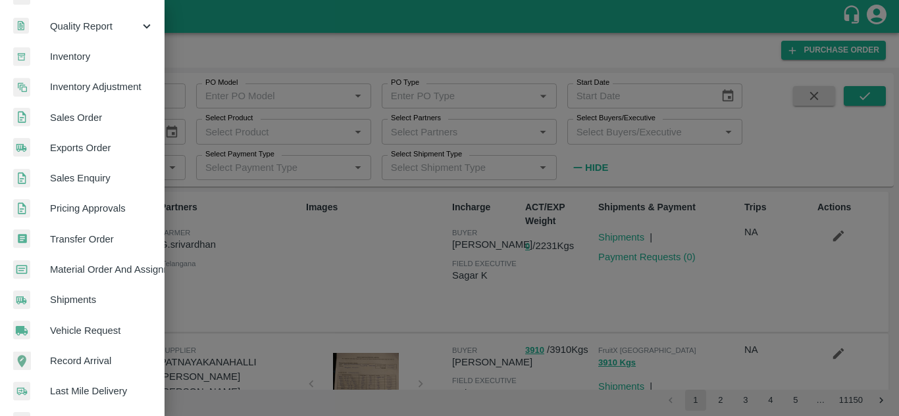
scroll to position [211, 0]
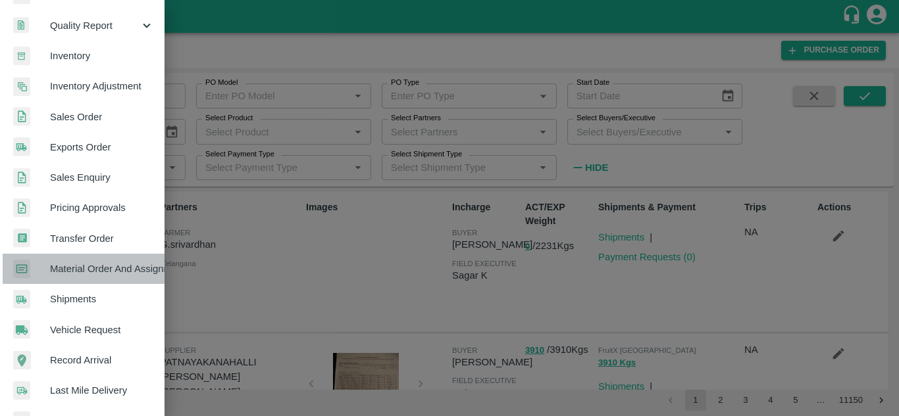
click at [101, 272] on span "Material Order And Assignment" at bounding box center [102, 269] width 104 height 14
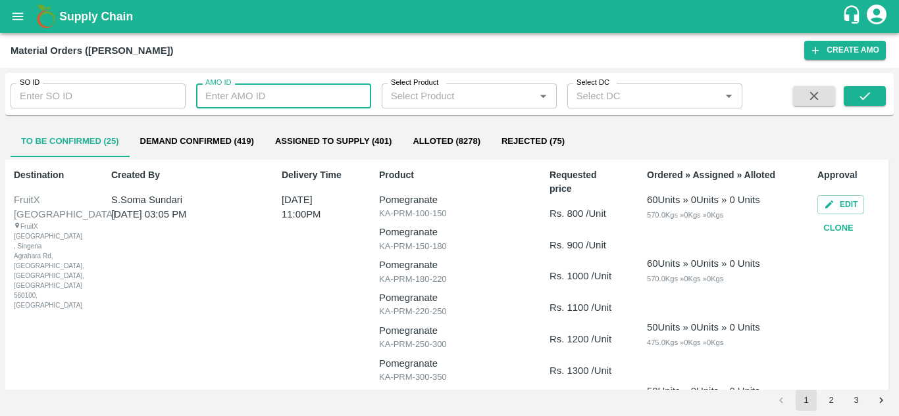
click at [235, 93] on input "AMO ID" at bounding box center [283, 96] width 175 height 25
type input "320197"
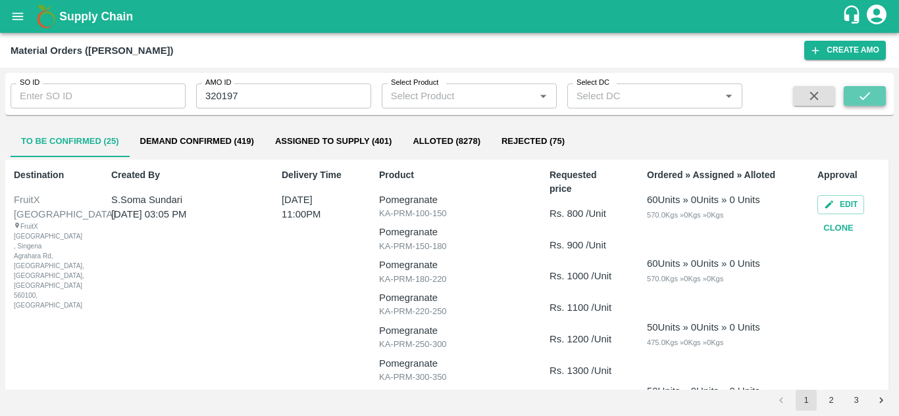
click at [859, 90] on icon "submit" at bounding box center [864, 96] width 14 height 14
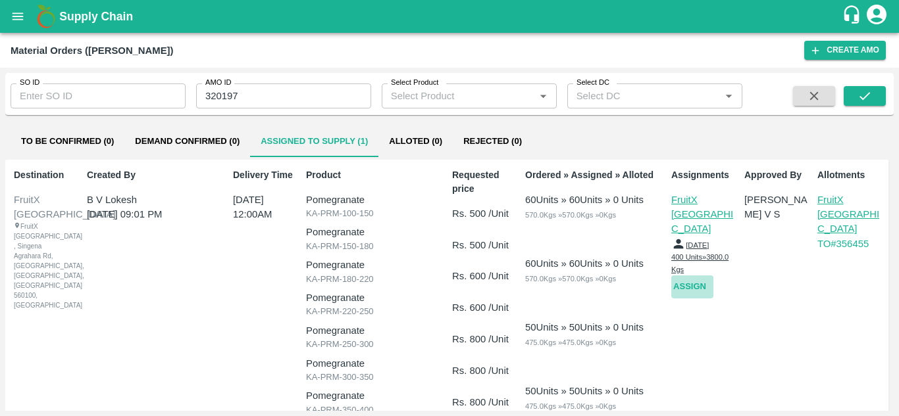
click at [686, 276] on button "Assign" at bounding box center [692, 287] width 42 height 23
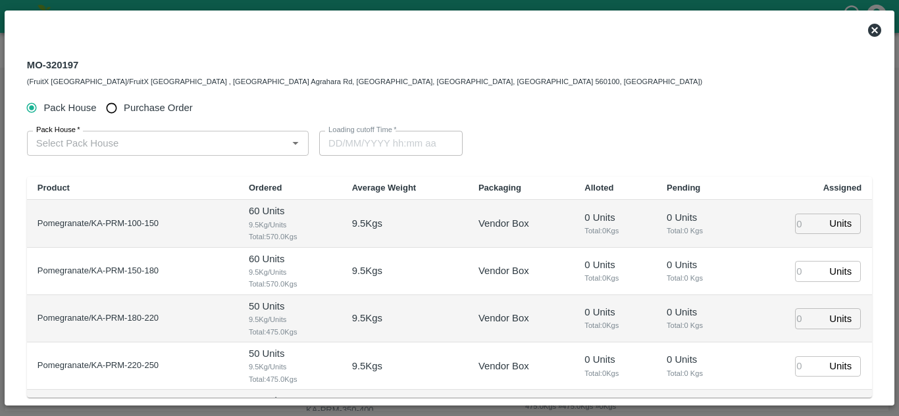
type input "28/08/2025 12:00 AM"
click at [114, 103] on input "Purchase Order" at bounding box center [111, 108] width 24 height 24
radio input "true"
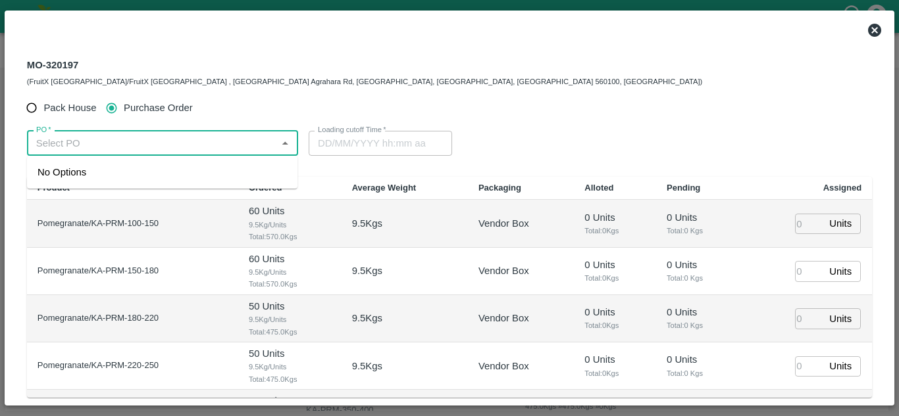
click at [101, 138] on input "PO   *" at bounding box center [151, 143] width 241 height 17
click at [167, 168] on div "PO-171300(G.srivardhan-6301802672)" at bounding box center [123, 172] width 170 height 14
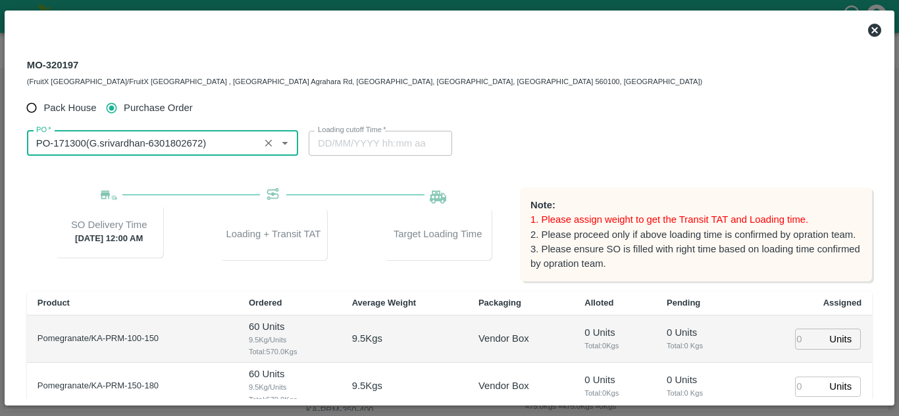
type input "PO-171300(G.srivardhan-6301802672)"
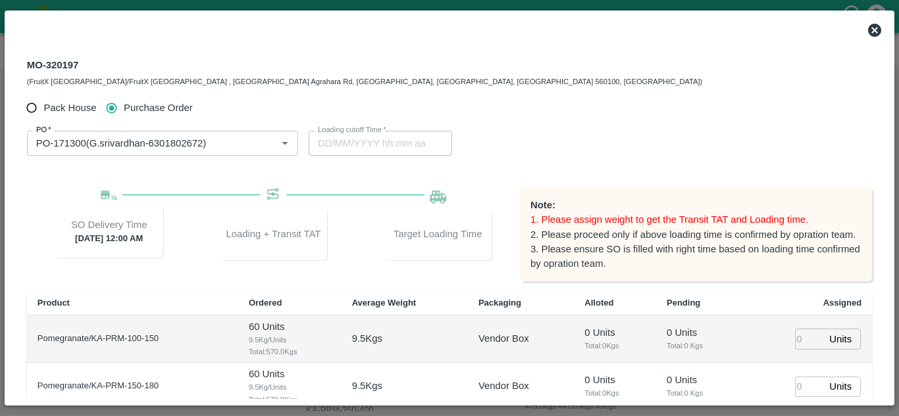
click at [511, 154] on div "Loading cutoff Time   * Loading cutoff Time" at bounding box center [450, 143] width 282 height 25
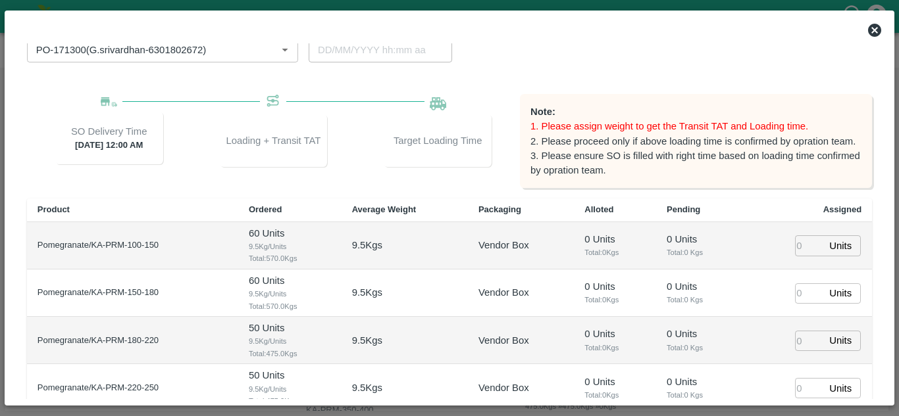
scroll to position [93, 0]
click at [803, 247] on input "number" at bounding box center [809, 246] width 29 height 20
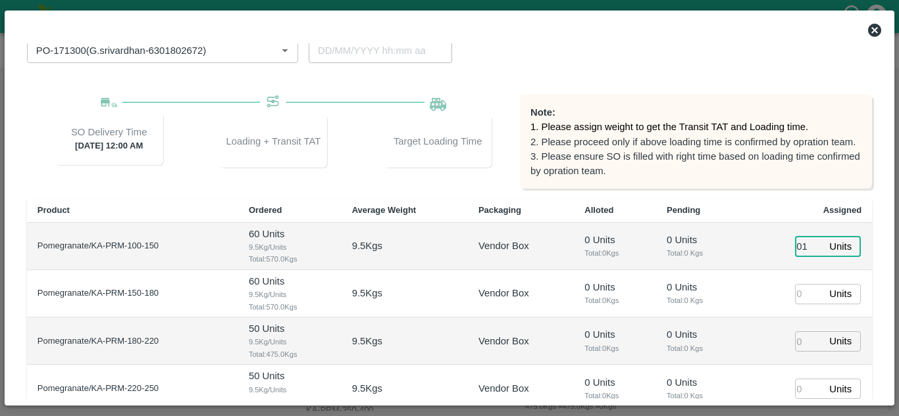
type input "01"
type input "[DATE] 03:00 AM"
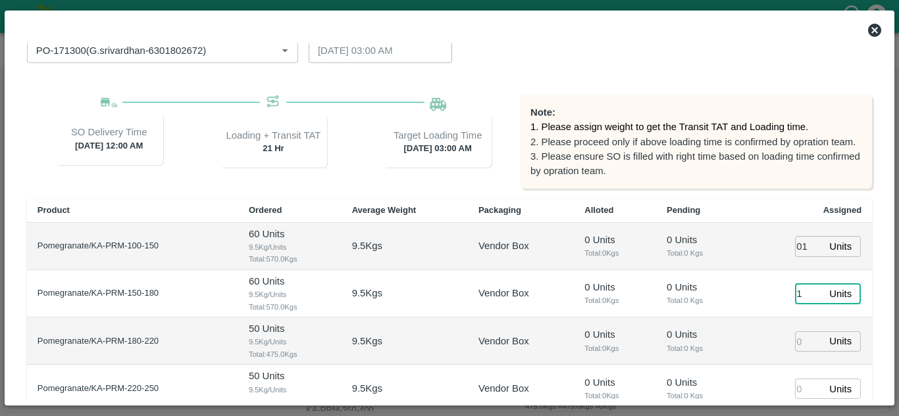
type input "1"
type input "11"
type input "1"
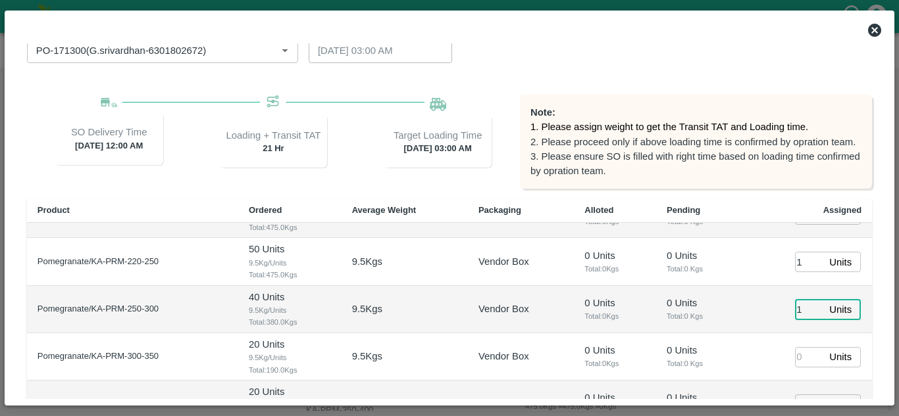
type input "1"
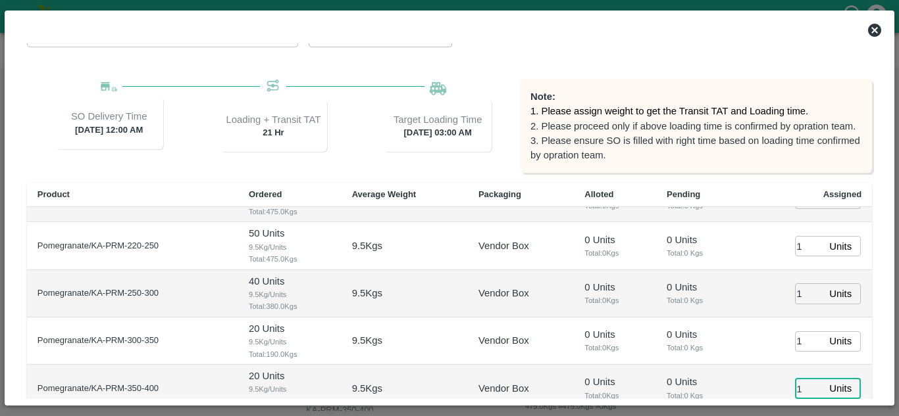
type input "1"
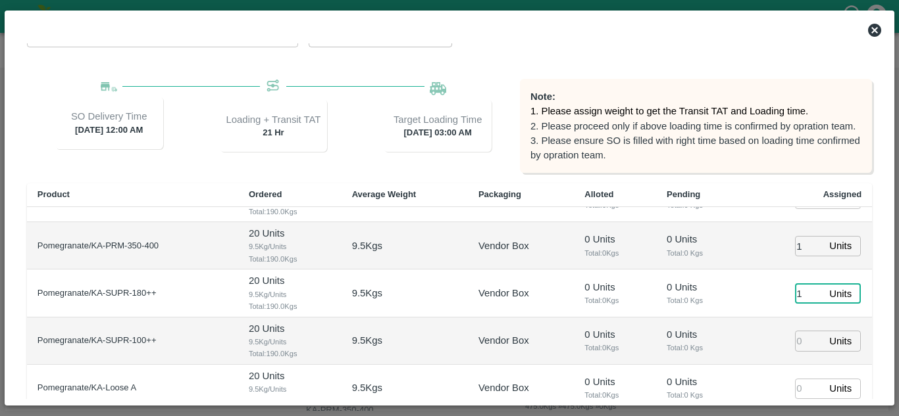
type input "1"
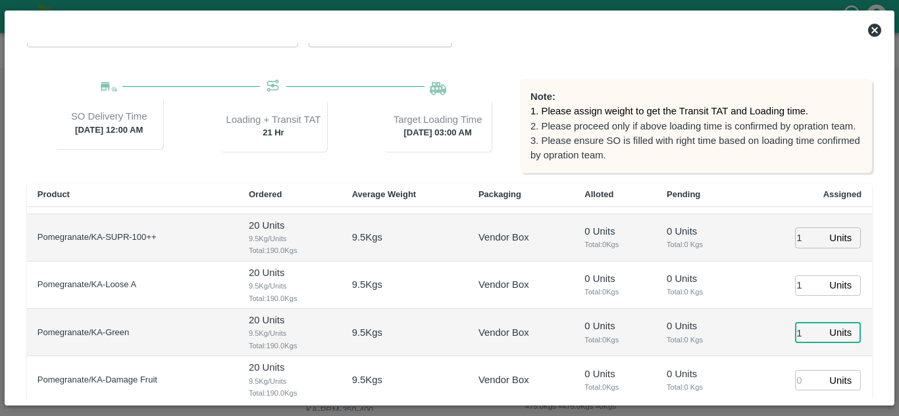
type input "1"
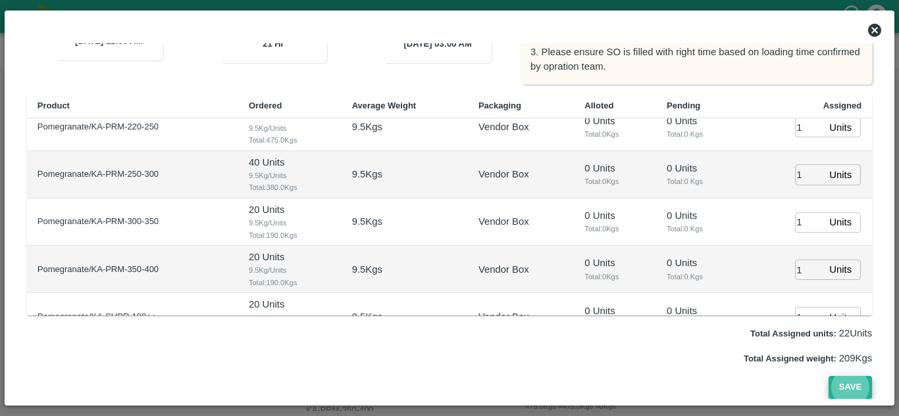
scroll to position [161, 0]
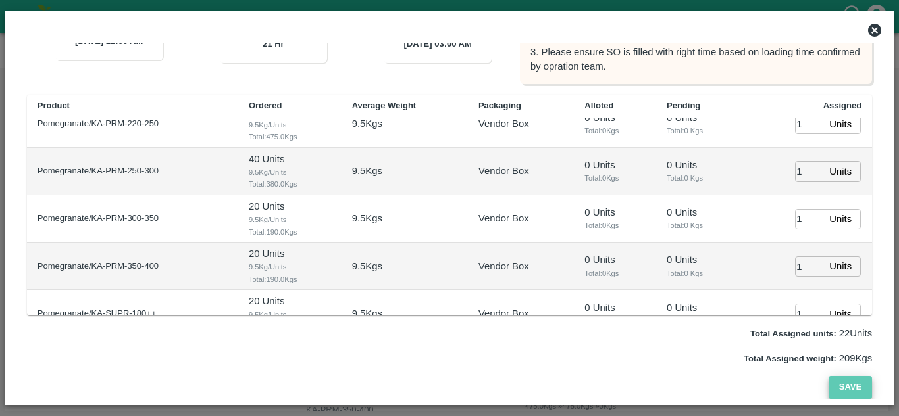
click at [841, 389] on button "Save" at bounding box center [849, 387] width 43 height 23
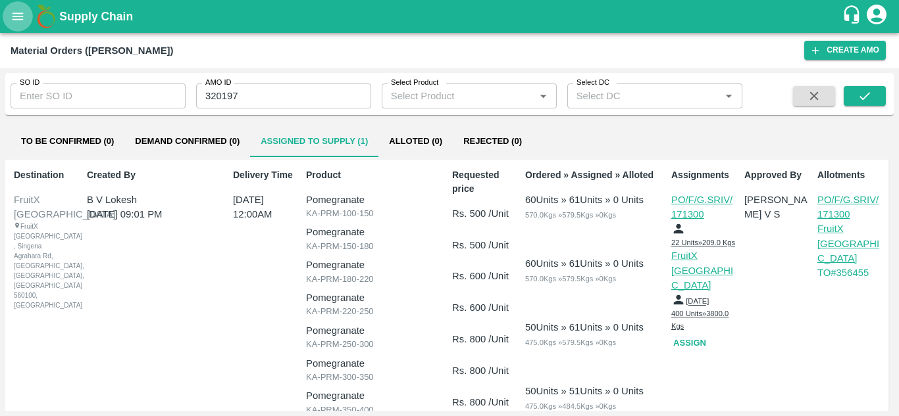
click at [26, 24] on button "open drawer" at bounding box center [18, 16] width 30 height 30
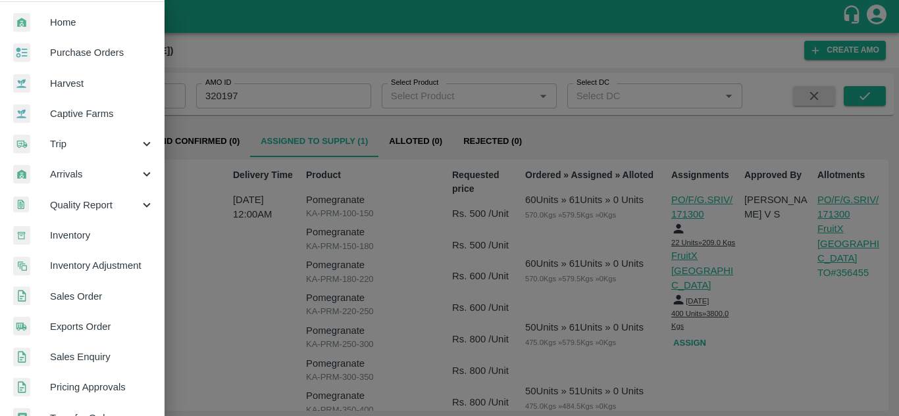
scroll to position [0, 0]
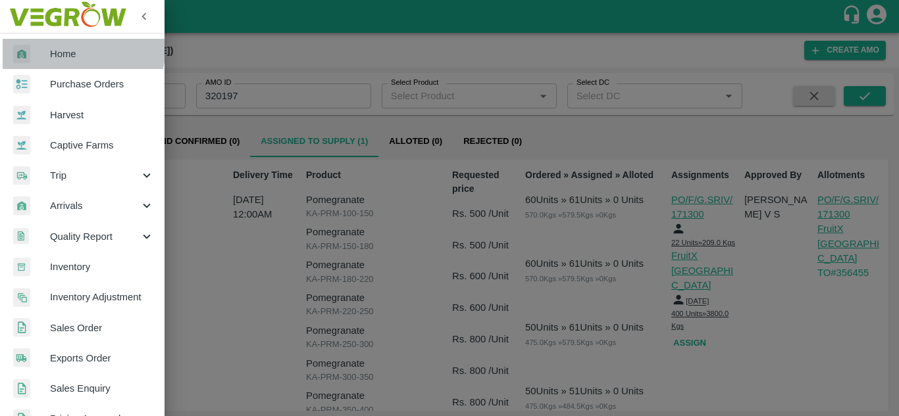
click at [72, 46] on link "Home" at bounding box center [82, 54] width 164 height 30
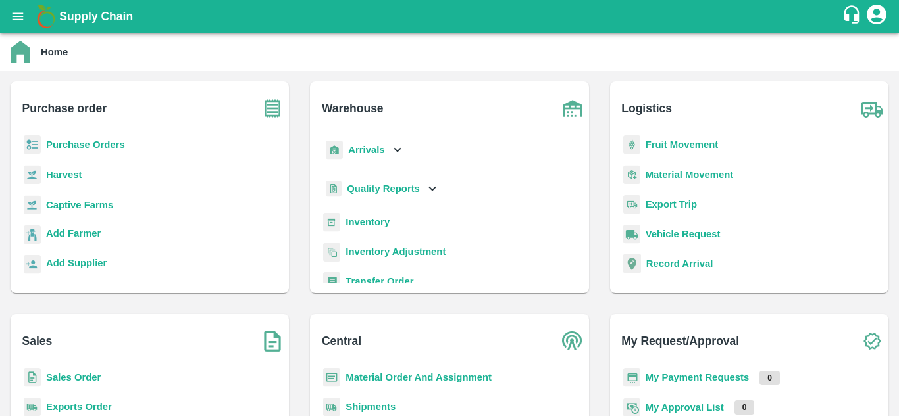
click at [85, 145] on b "Purchase Orders" at bounding box center [85, 144] width 79 height 11
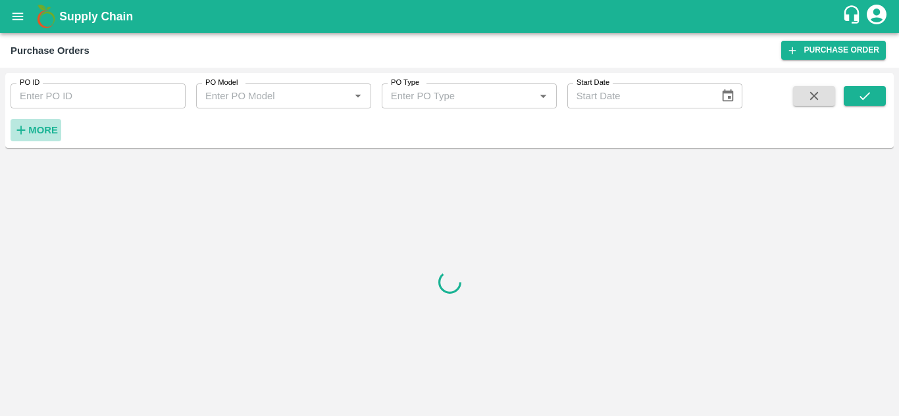
click at [46, 122] on h6 "More" at bounding box center [43, 130] width 30 height 17
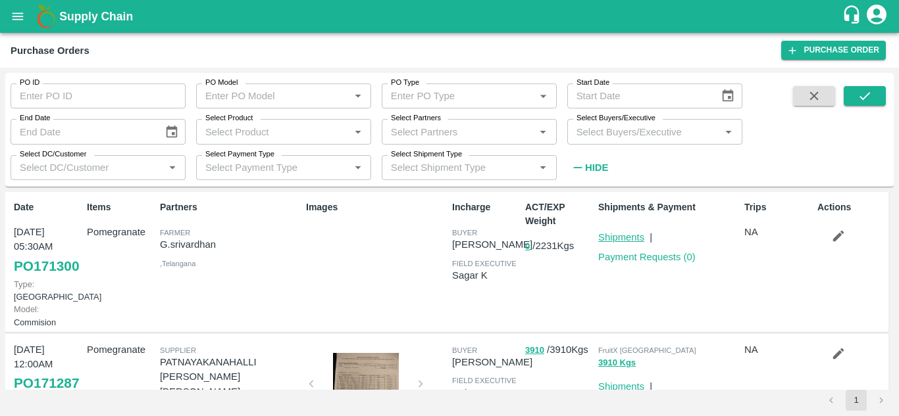
click at [628, 236] on link "Shipments" at bounding box center [621, 237] width 46 height 11
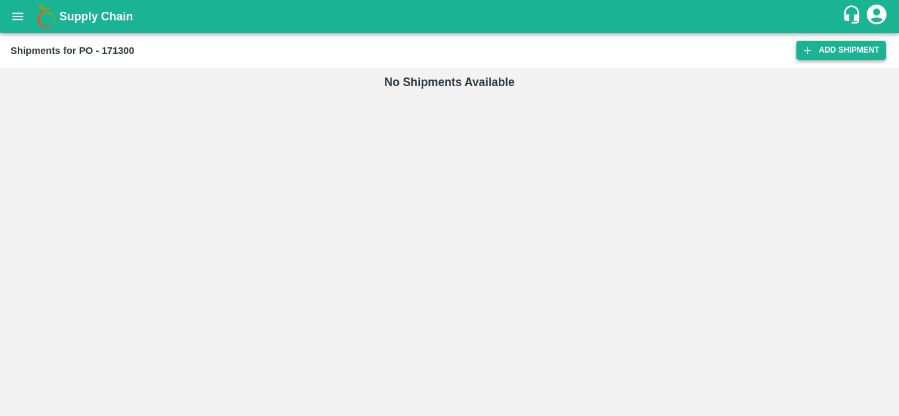
click at [870, 55] on link "Add Shipment" at bounding box center [840, 50] width 89 height 19
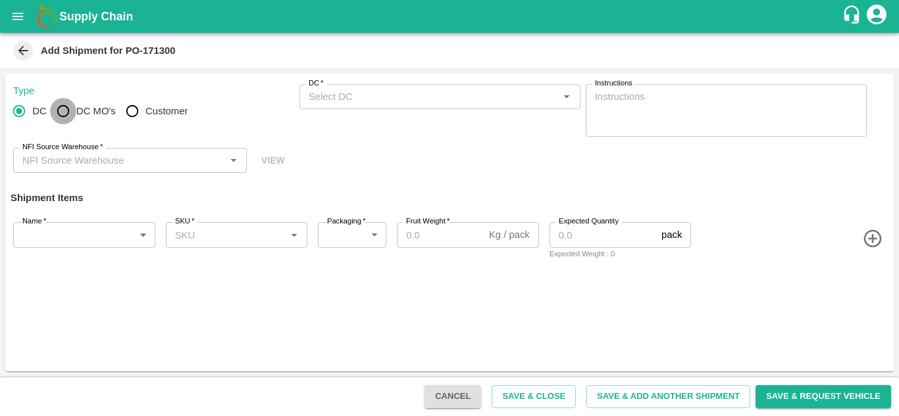
click at [67, 113] on input "DC MO's" at bounding box center [63, 111] width 26 height 26
radio input "true"
click at [352, 82] on label "DC (Material Orders)   *" at bounding box center [345, 83] width 72 height 11
click at [352, 88] on input "DC (Material Orders)   *" at bounding box center [428, 96] width 251 height 17
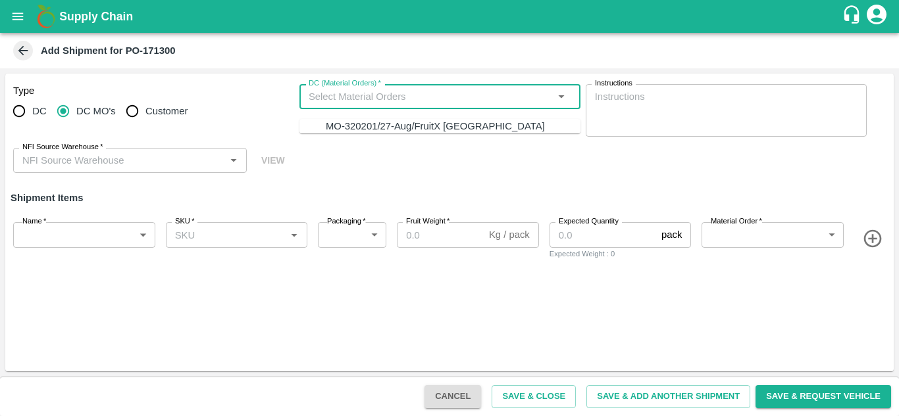
click at [353, 91] on input "DC (Material Orders)   *" at bounding box center [428, 96] width 251 height 17
click at [368, 130] on div "MO-320201/27-Aug/FruitX [GEOGRAPHIC_DATA]" at bounding box center [435, 126] width 219 height 14
type input "MO-320201/27-Aug/FruitX [GEOGRAPHIC_DATA]"
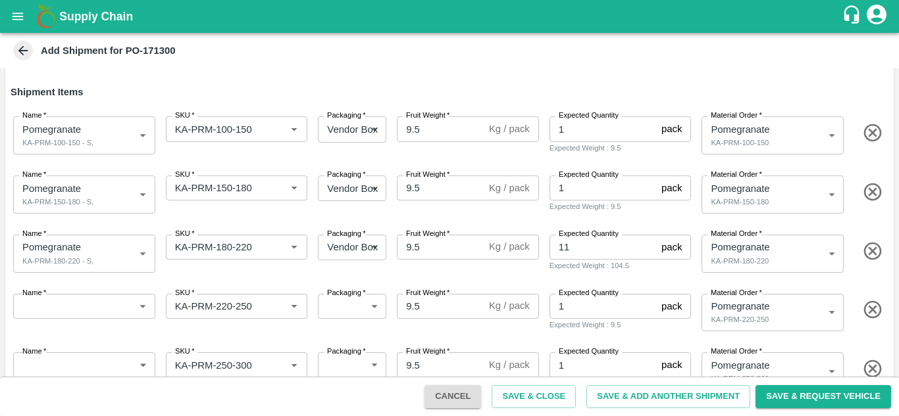
scroll to position [105, 0]
click at [869, 311] on icon "button" at bounding box center [872, 311] width 18 height 18
type input "KA-PRM-250-300"
type input "456976"
type input "KA-PRM-300-350"
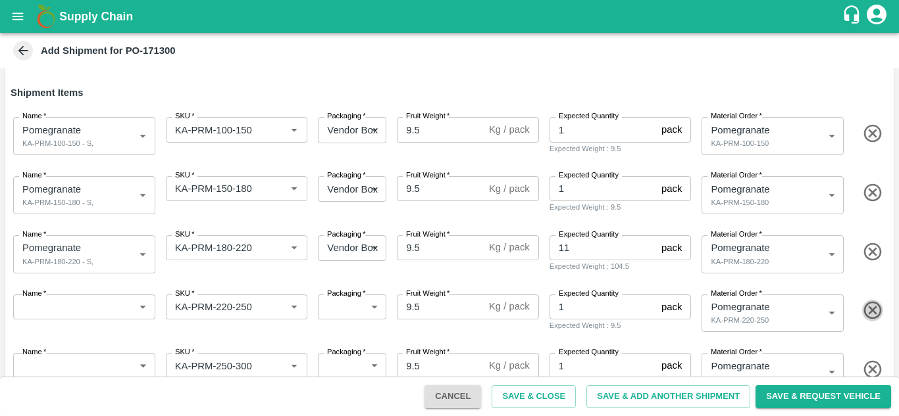
type input "456977"
type input "KA-PRM-350-400"
type input "456978"
type input "KA-SUPR-180++"
type input "456979"
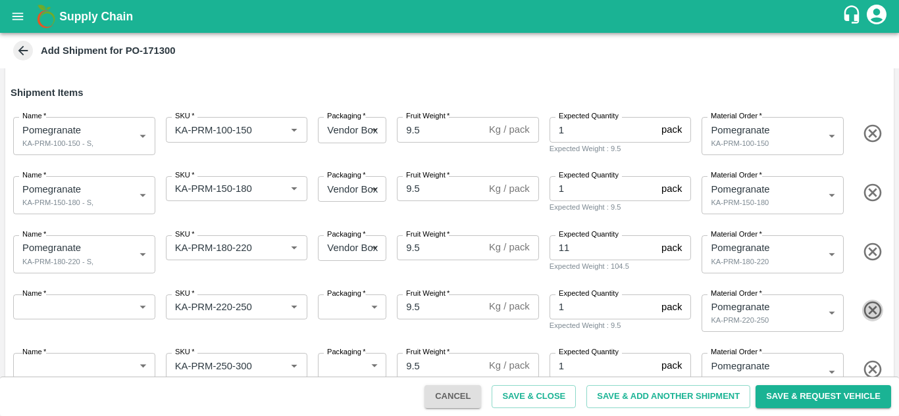
type input "KA-Green"
type input "456982"
type input "KA-Damage Fruit"
type input "456983"
click at [869, 311] on icon "button" at bounding box center [872, 311] width 18 height 18
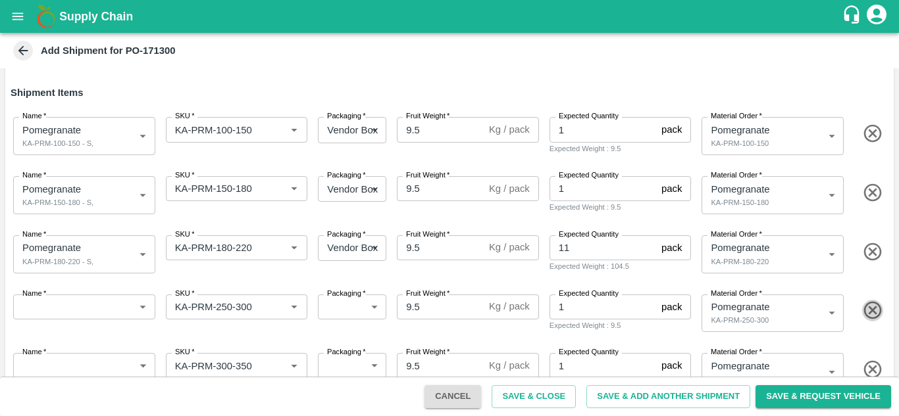
type input "KA-PRM-300-350"
type input "456977"
type input "KA-PRM-350-400"
type input "456978"
type input "KA-SUPR-180++"
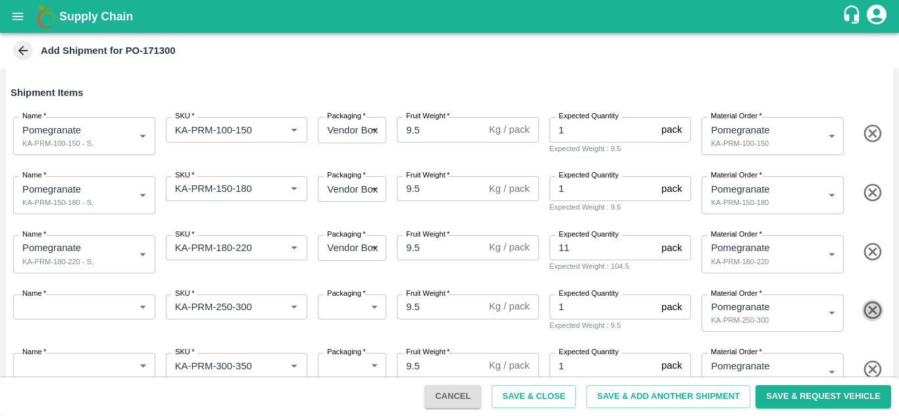
type input "456979"
type input "KA-Damage Fruit"
type input "456983"
type input "KA-Green"
type input "456982"
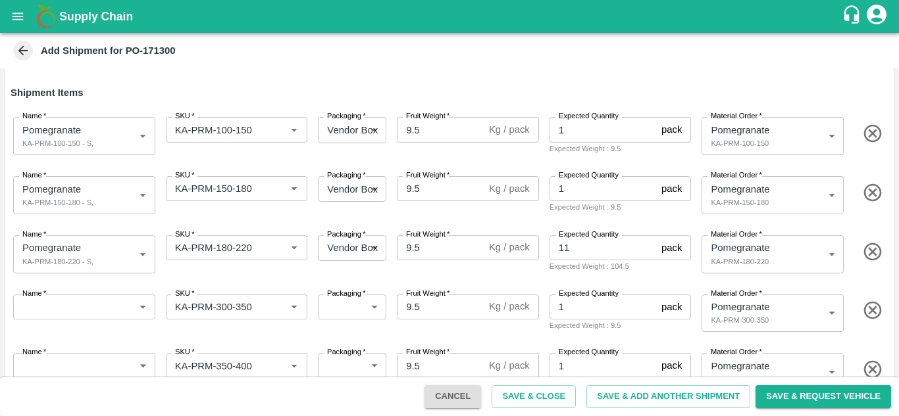
click at [869, 311] on icon "button" at bounding box center [872, 311] width 18 height 18
type input "KA-PRM-350-400"
type input "456978"
type input "KA-SUPR-180++"
type input "456979"
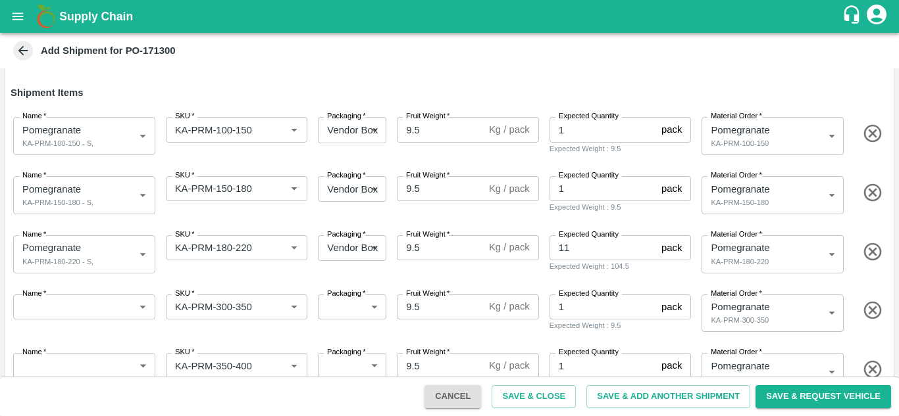
type input "KA-Damage Fruit"
type input "456983"
type input "KA-Green"
type input "456982"
click at [869, 311] on icon "button" at bounding box center [872, 311] width 18 height 18
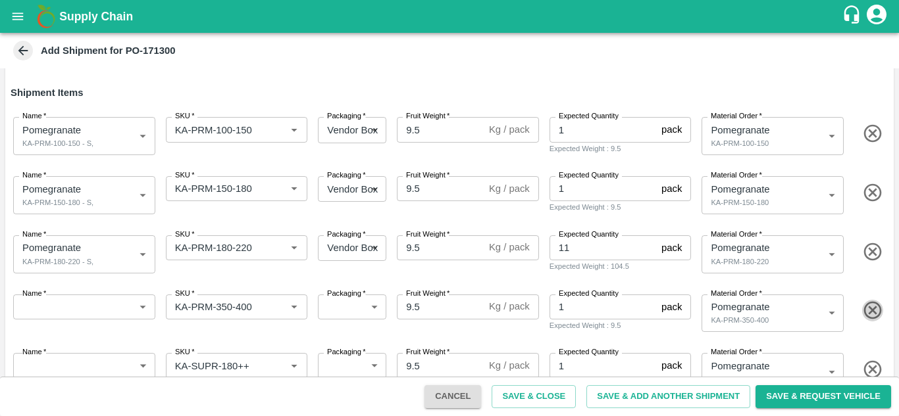
type input "KA-SUPR-180++"
type input "456979"
type input "KA-Damage Fruit"
type input "456983"
type input "KA-Green"
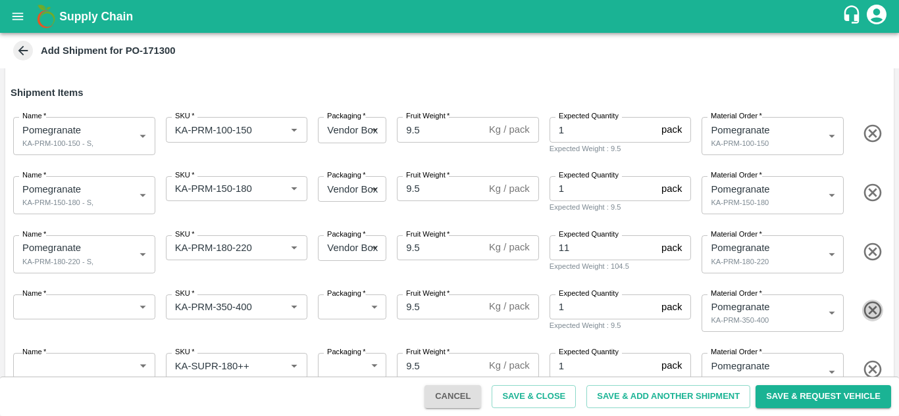
type input "456982"
click at [869, 311] on icon "button" at bounding box center [872, 311] width 18 height 18
type input "KA-Damage Fruit"
type input "456983"
type input "KA-Green"
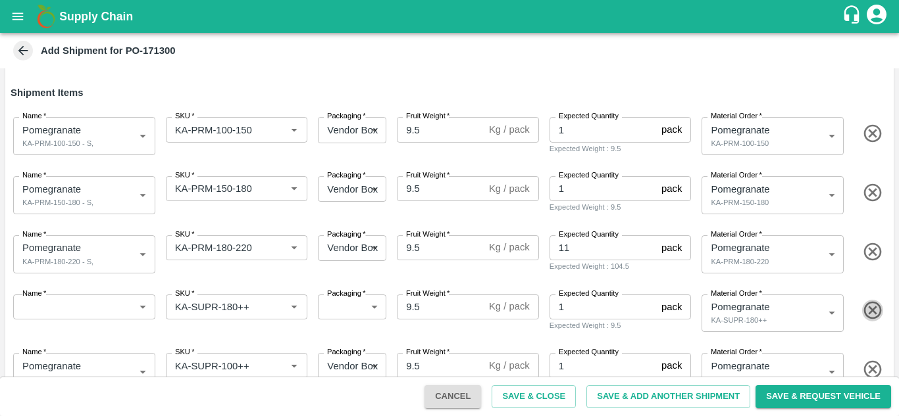
type input "456982"
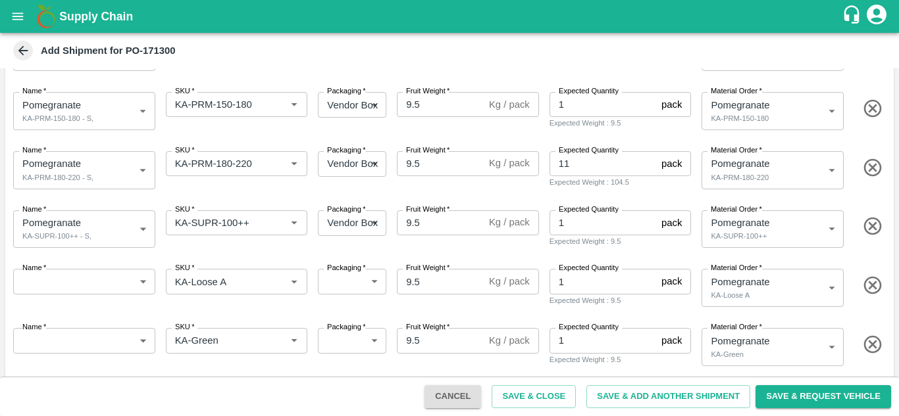
scroll to position [190, 0]
click at [876, 345] on icon "button" at bounding box center [873, 345] width 22 height 22
type input "KA-Damage Fruit"
type input "456983"
click at [875, 285] on icon "button" at bounding box center [873, 285] width 22 height 22
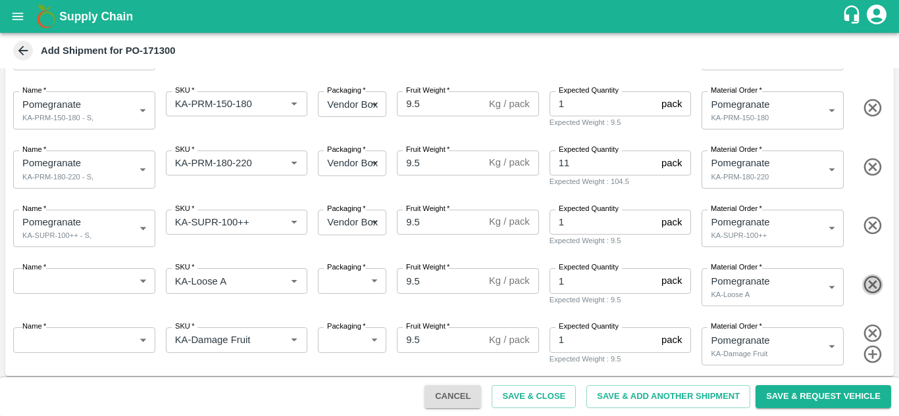
type input "KA-Damage Fruit"
type input "456983"
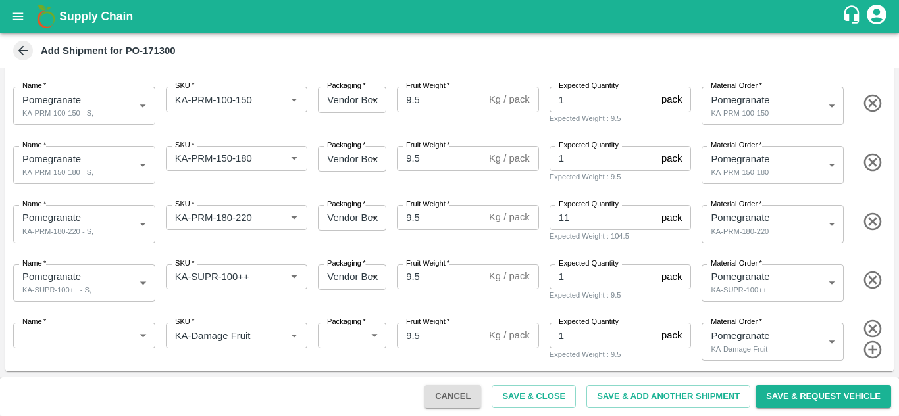
scroll to position [136, 0]
click at [871, 328] on icon "button" at bounding box center [872, 329] width 18 height 18
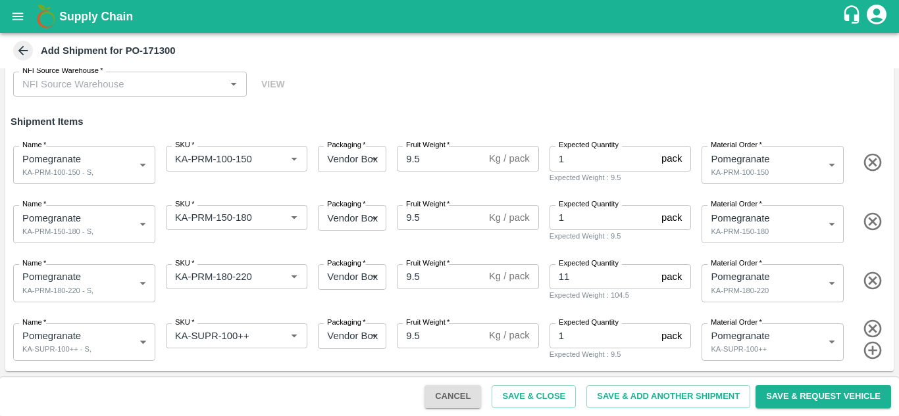
scroll to position [76, 0]
click at [574, 163] on input "1" at bounding box center [602, 158] width 107 height 25
click at [580, 214] on input "1" at bounding box center [602, 217] width 107 height 25
type input "106"
click at [578, 288] on input "11" at bounding box center [602, 276] width 107 height 25
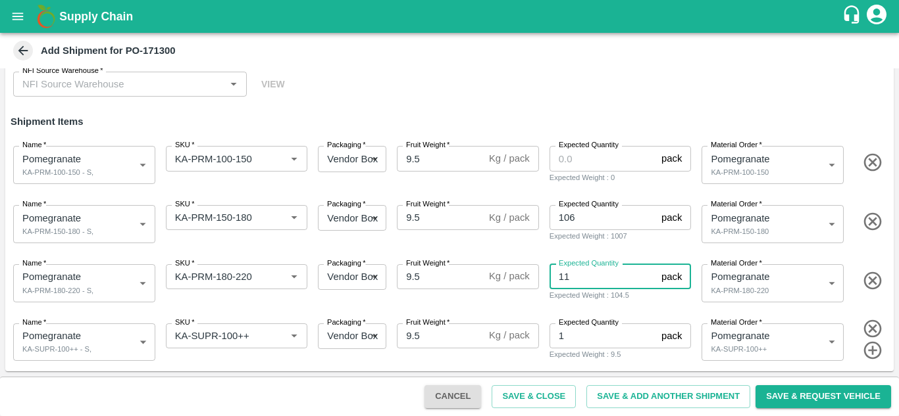
type input "1"
type input "78"
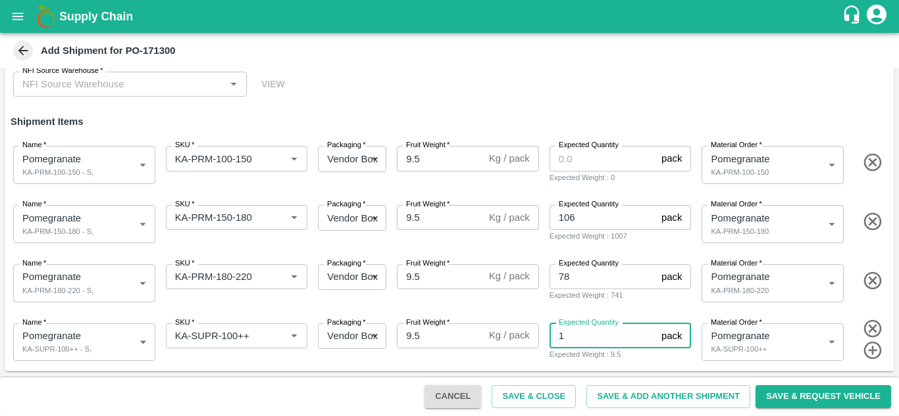
click at [566, 345] on input "1" at bounding box center [602, 336] width 107 height 25
type input "36"
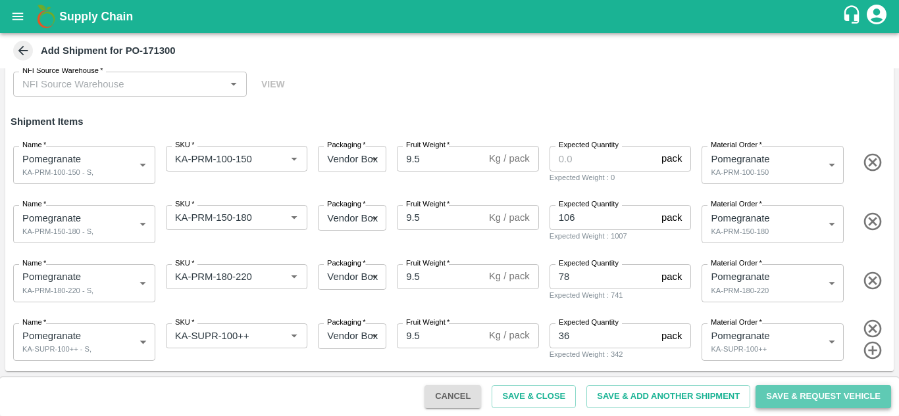
click at [841, 399] on button "Save & Request Vehicle" at bounding box center [823, 397] width 136 height 23
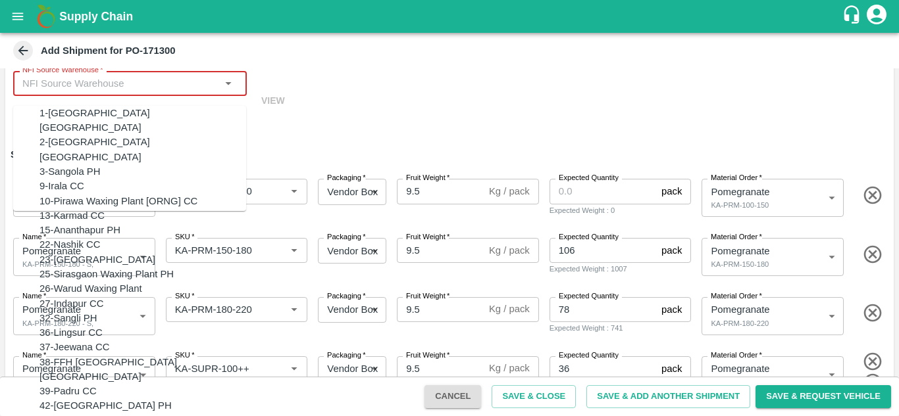
click at [156, 82] on input "NFI Source Warehouse   *" at bounding box center [119, 83] width 204 height 17
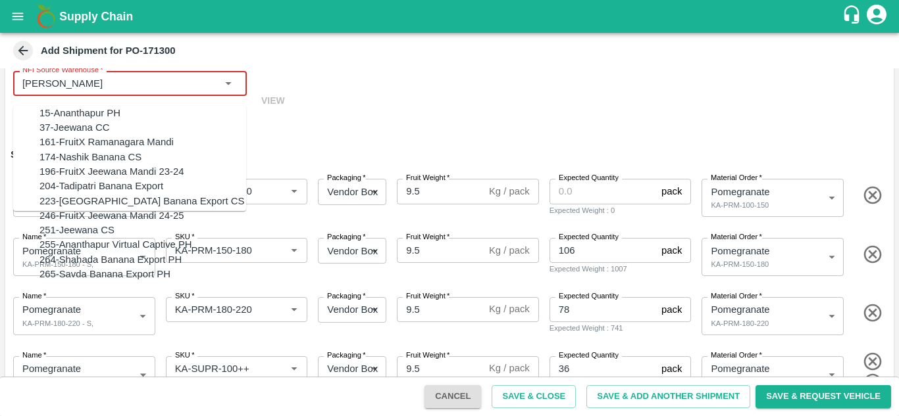
click at [81, 111] on div "15-Ananthapur PH" at bounding box center [79, 113] width 81 height 14
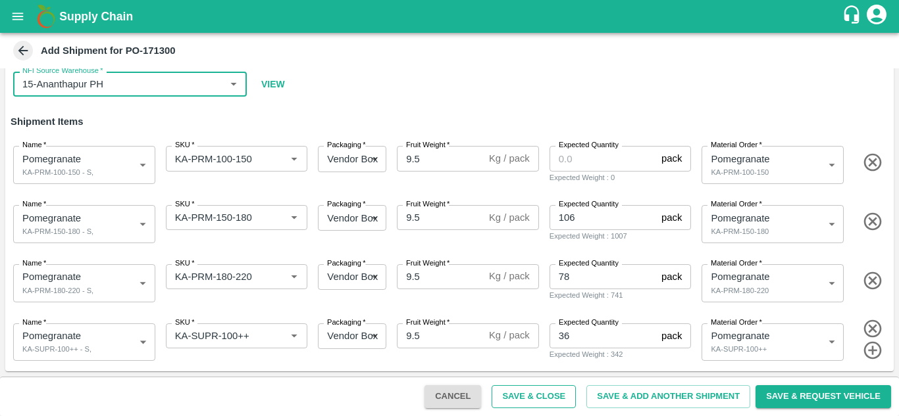
type input "15-Ananthapur PH"
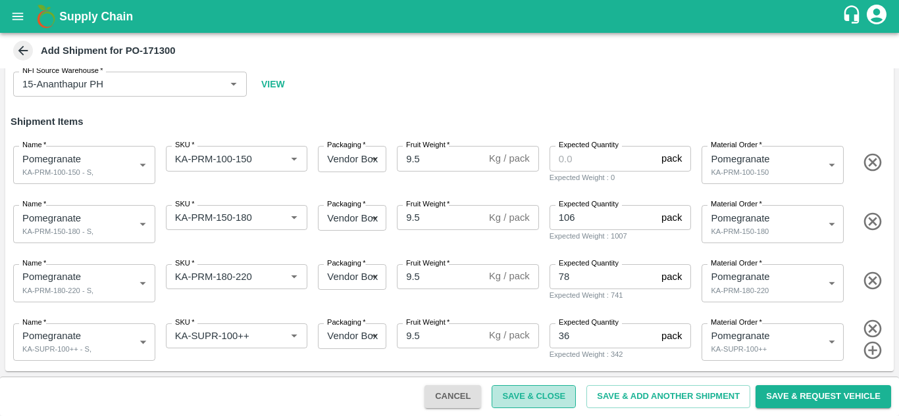
click at [555, 395] on button "Save & Close" at bounding box center [533, 397] width 84 height 23
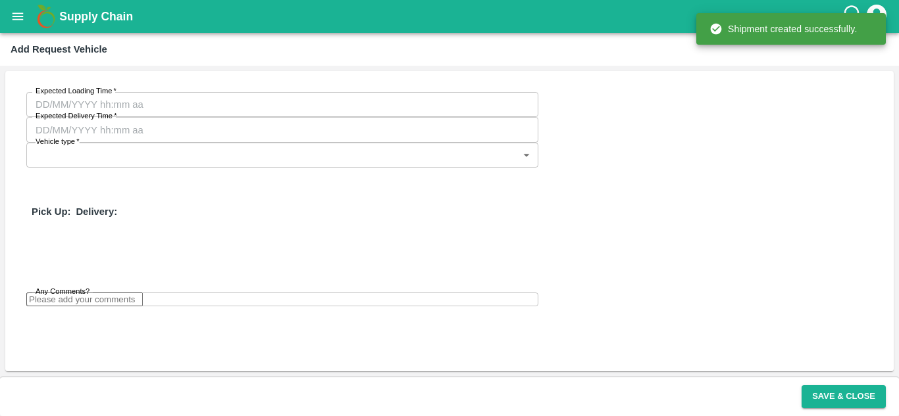
type input "27/08/2025 03:00 AM"
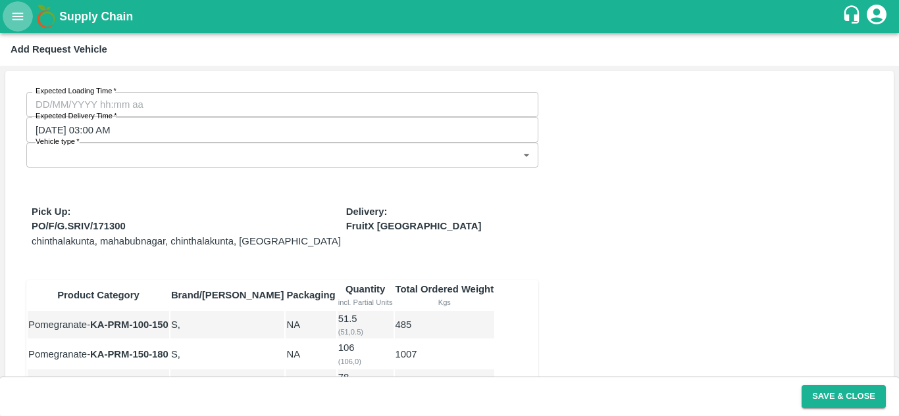
click at [19, 26] on button "open drawer" at bounding box center [18, 16] width 30 height 30
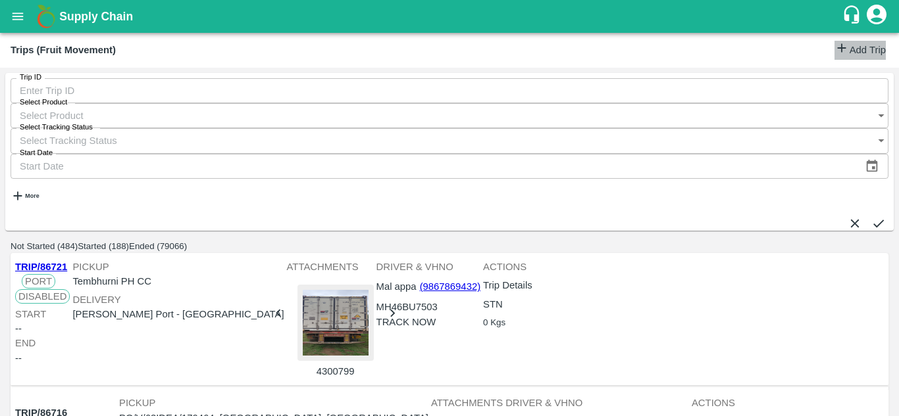
click at [861, 49] on link "Add Trip" at bounding box center [859, 50] width 51 height 19
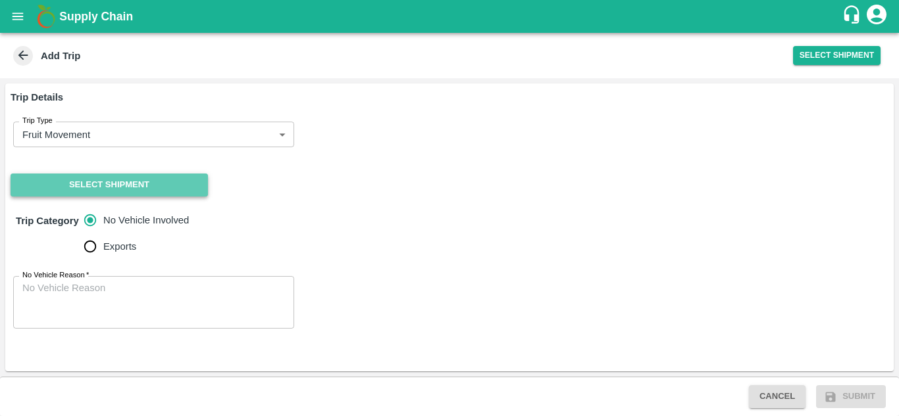
click at [142, 188] on button "Select Shipment" at bounding box center [109, 185] width 197 height 23
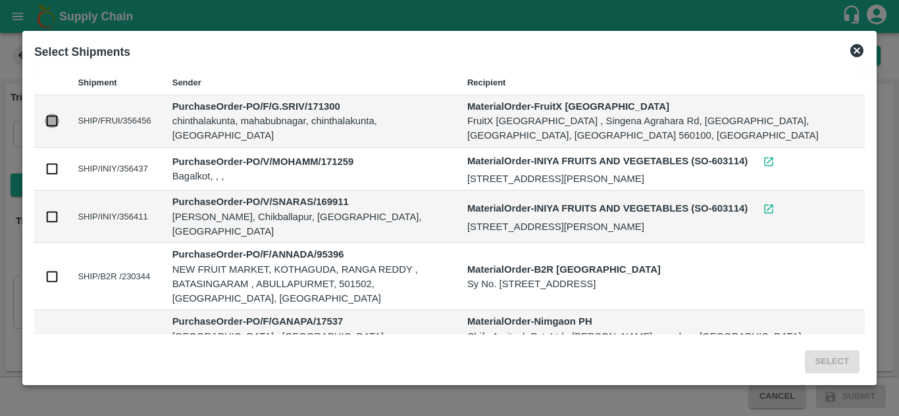
click at [53, 120] on input "checkbox" at bounding box center [52, 121] width 14 height 14
checkbox input "true"
click at [820, 364] on button "Select" at bounding box center [832, 362] width 55 height 23
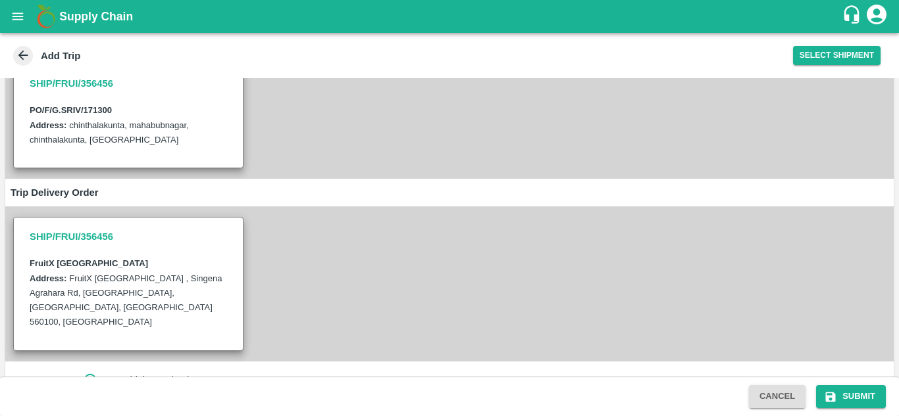
scroll to position [267, 0]
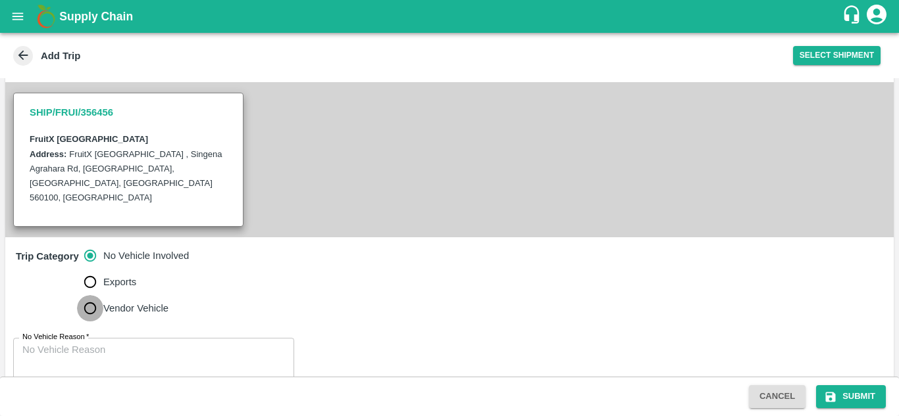
click at [93, 295] on input "Vendor Vehicle" at bounding box center [90, 308] width 26 height 26
radio input "true"
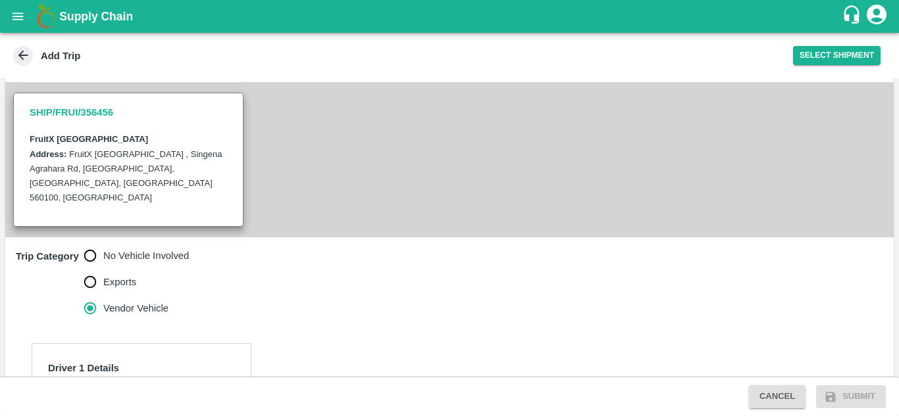
scroll to position [403, 0]
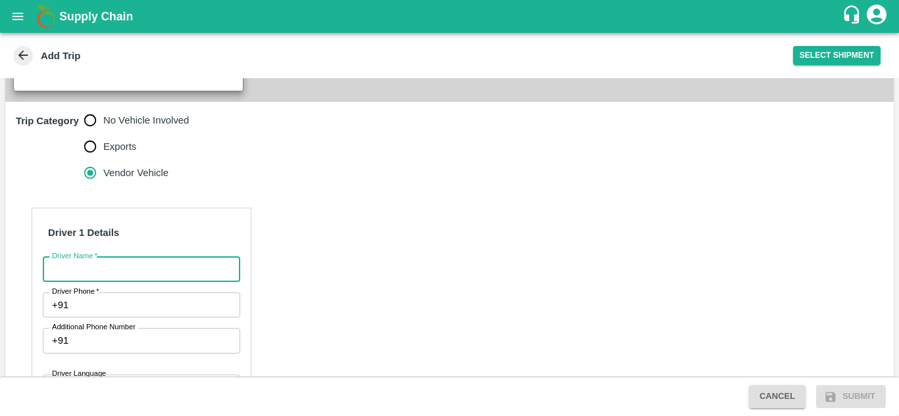
click at [197, 257] on input "Driver Name   *" at bounding box center [141, 269] width 197 height 25
type input "[PERSON_NAME]"
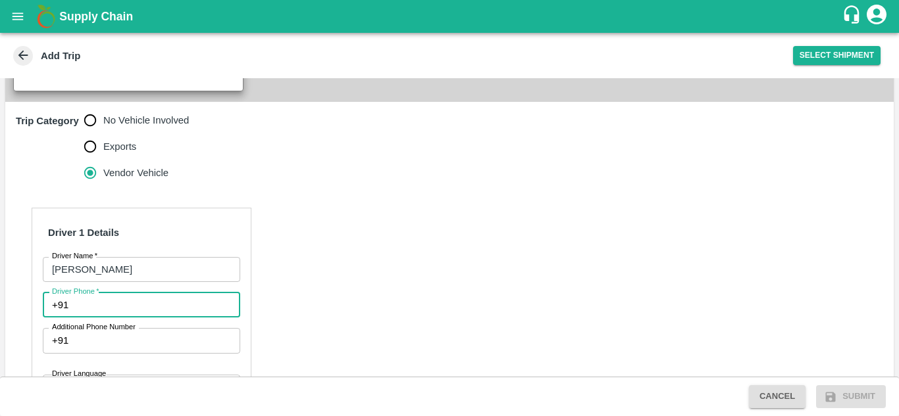
click at [88, 293] on input "Driver Phone   *" at bounding box center [157, 305] width 166 height 25
type input "6301802672"
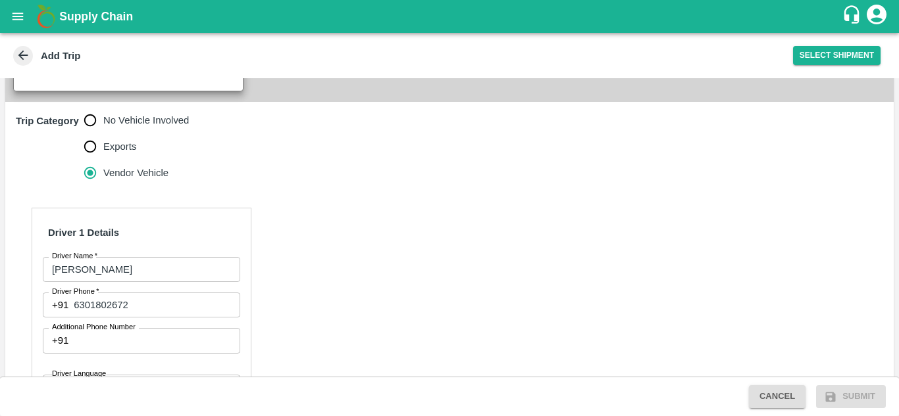
drag, startPoint x: 284, startPoint y: 292, endPoint x: 330, endPoint y: 314, distance: 51.2
click at [330, 314] on div "Driver 1 Details Driver Name   * [PERSON_NAME] Driver Name Driver Phone   * [PH…" at bounding box center [449, 396] width 888 height 409
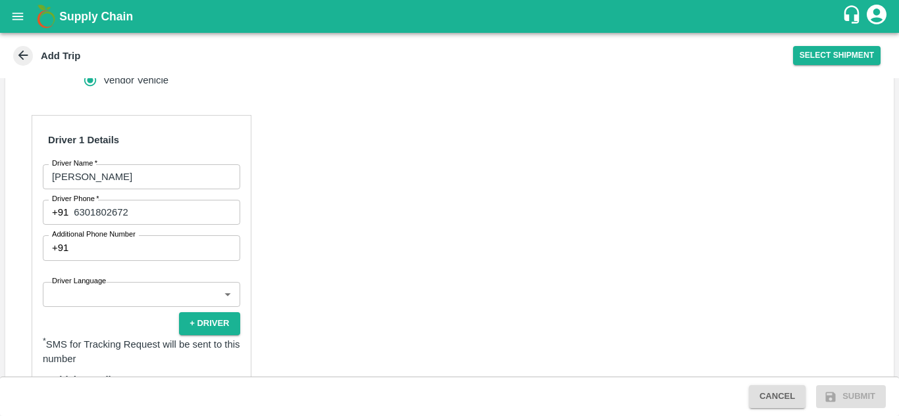
scroll to position [496, 0]
click at [160, 271] on body "Supply Chain Add Trip Select Shipment Trip Details Trip Type Fruit Movement 1 T…" at bounding box center [449, 208] width 899 height 416
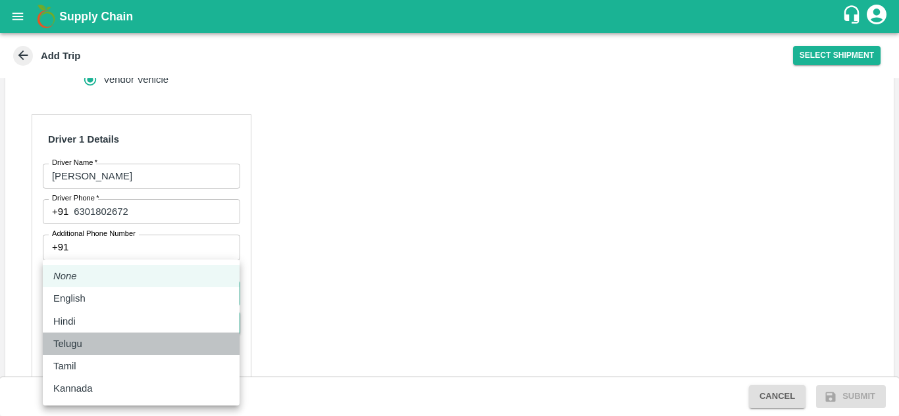
click at [91, 343] on div "Telugu" at bounding box center [141, 344] width 176 height 14
type input "te"
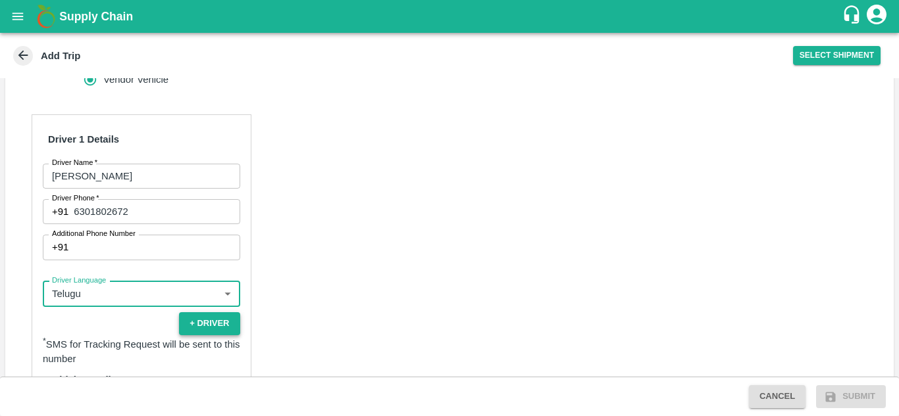
click at [219, 313] on button "+ Driver" at bounding box center [209, 324] width 61 height 23
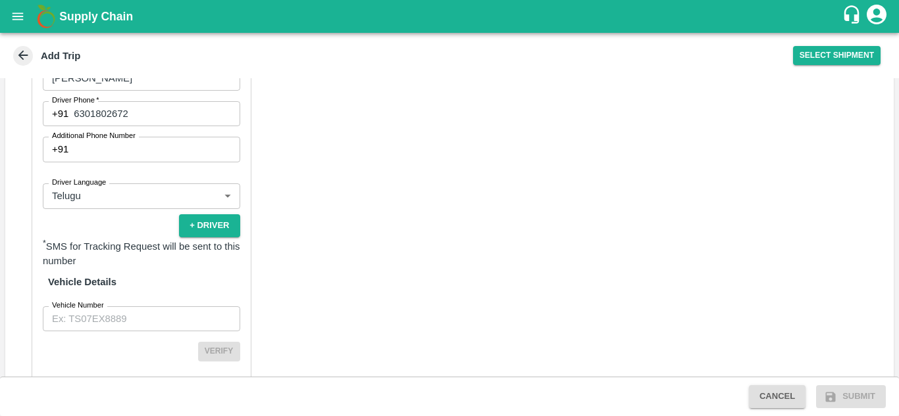
scroll to position [595, 0]
click at [136, 306] on input "Vehicle Number" at bounding box center [141, 318] width 197 height 25
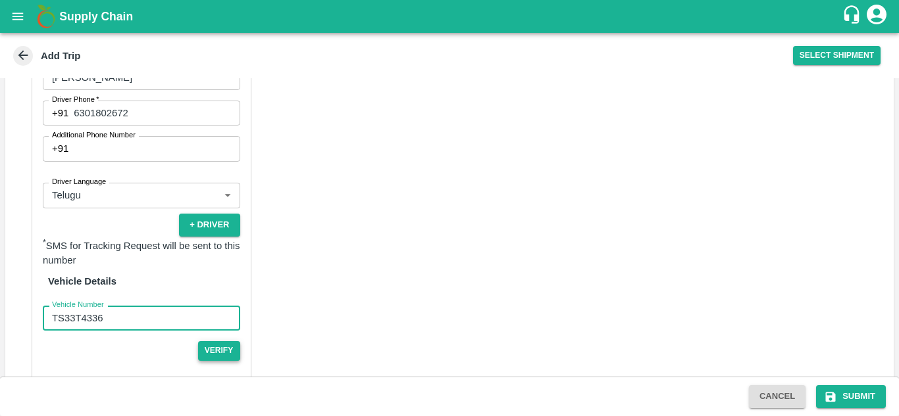
type input "TS33T4336"
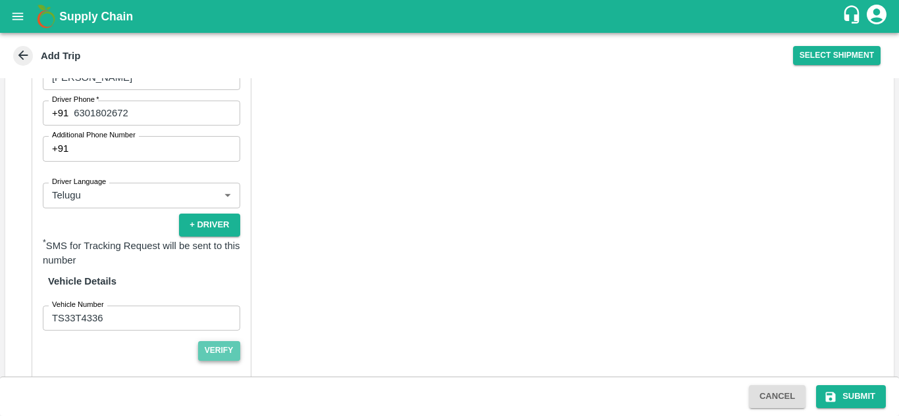
click at [228, 341] on button "Verify" at bounding box center [219, 350] width 42 height 19
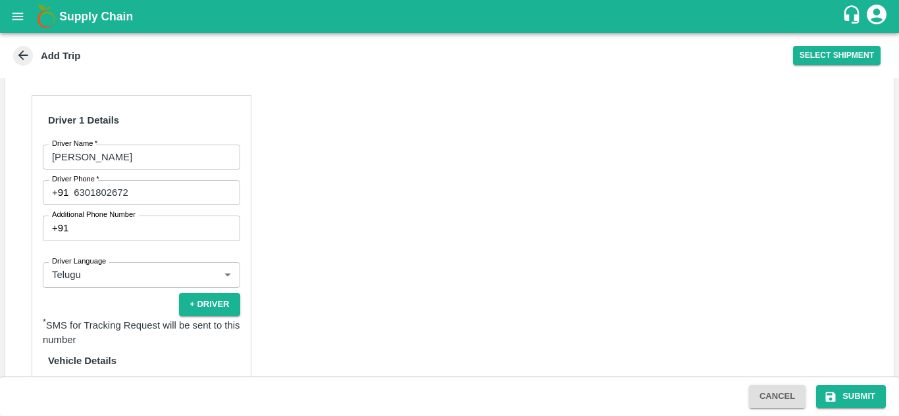
scroll to position [645, 0]
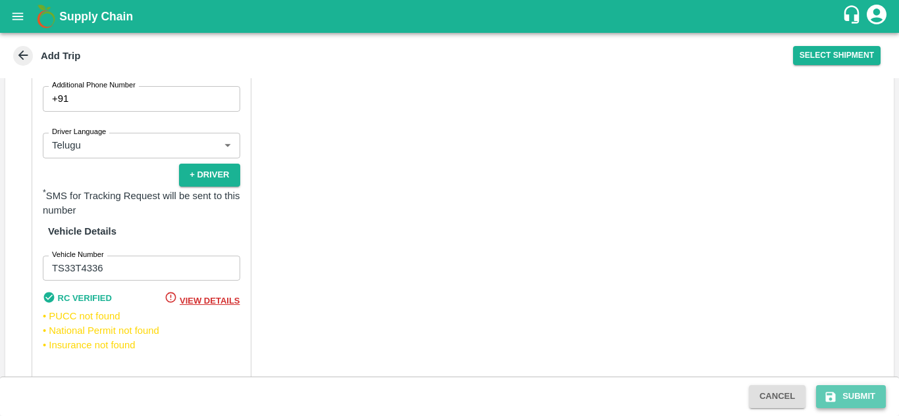
click at [832, 395] on icon "submit" at bounding box center [830, 397] width 13 height 13
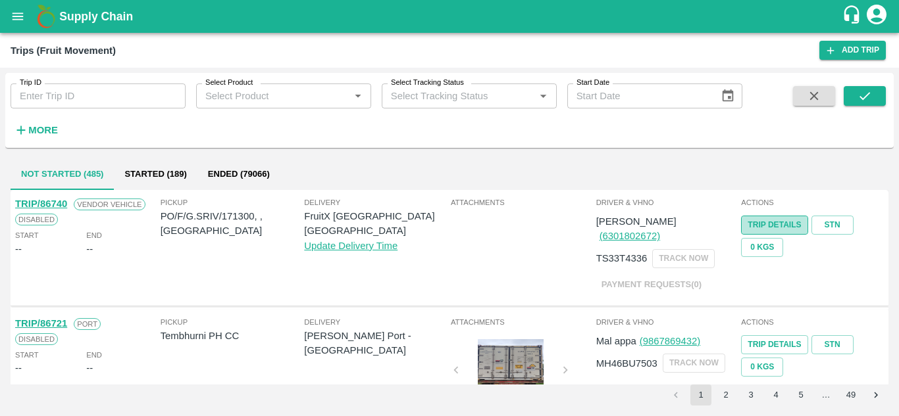
click at [789, 228] on link "Trip Details" at bounding box center [774, 225] width 66 height 19
click at [18, 27] on button "open drawer" at bounding box center [18, 16] width 30 height 30
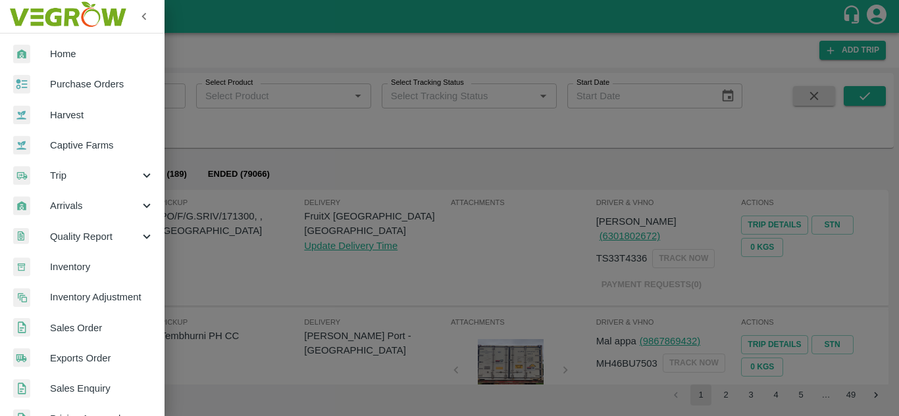
click at [97, 86] on span "Purchase Orders" at bounding box center [102, 84] width 104 height 14
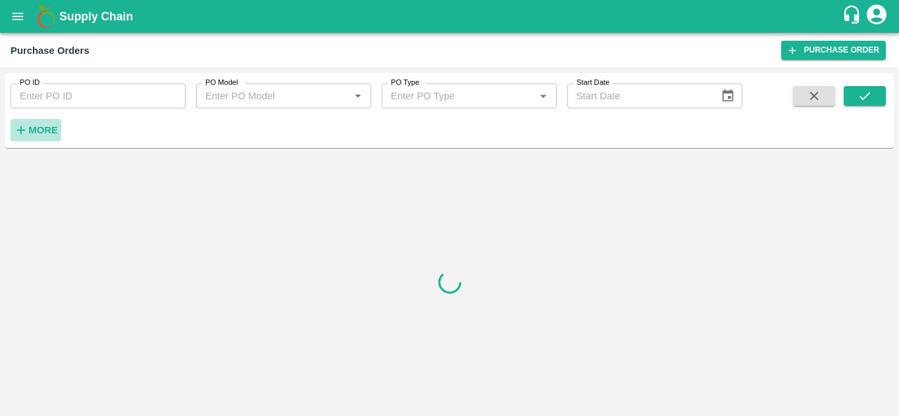
click at [24, 138] on icon "button" at bounding box center [21, 130] width 14 height 14
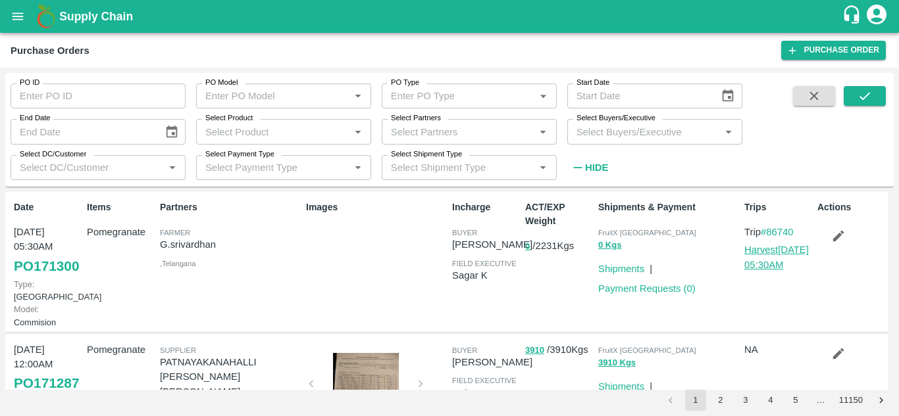
click at [763, 253] on link "Harvest 24 Aug, 05:30AM" at bounding box center [776, 257] width 64 height 25
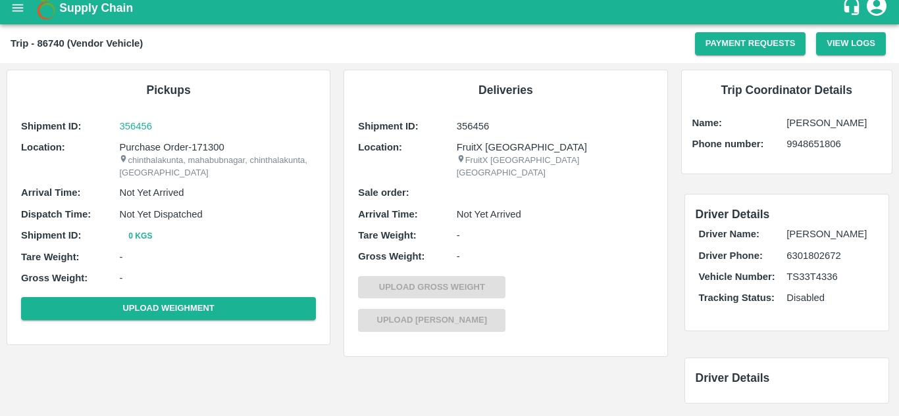
scroll to position [9, 0]
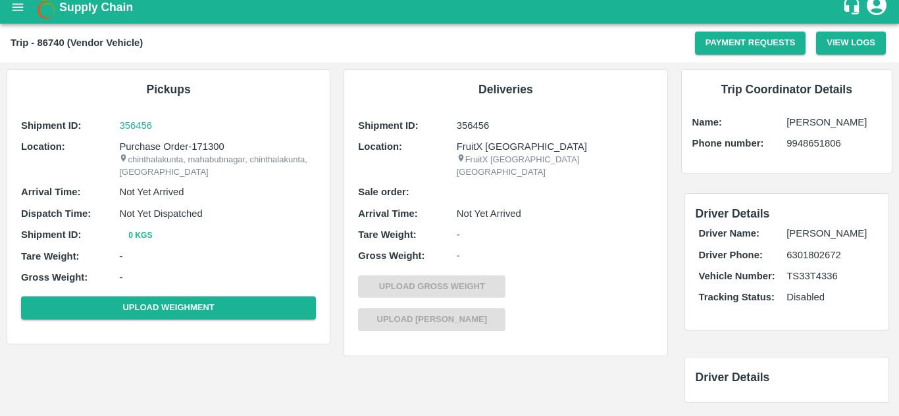
drag, startPoint x: 547, startPoint y: 261, endPoint x: 836, endPoint y: 348, distance: 301.6
click at [836, 348] on div "Driver Details" at bounding box center [786, 380] width 225 height 72
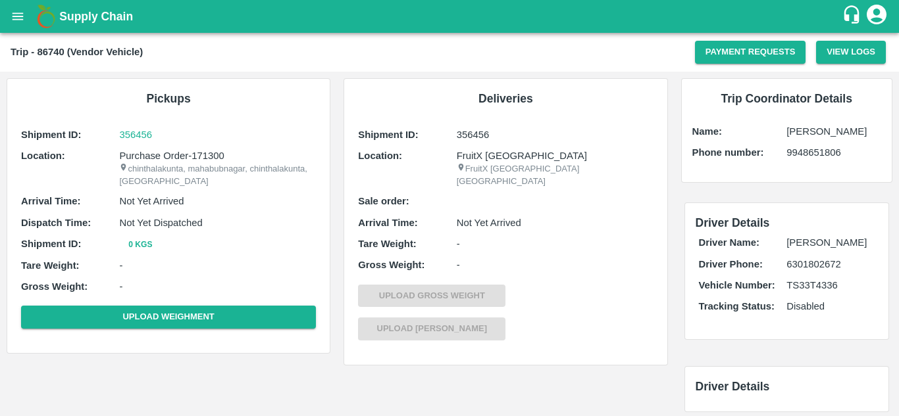
scroll to position [1, 0]
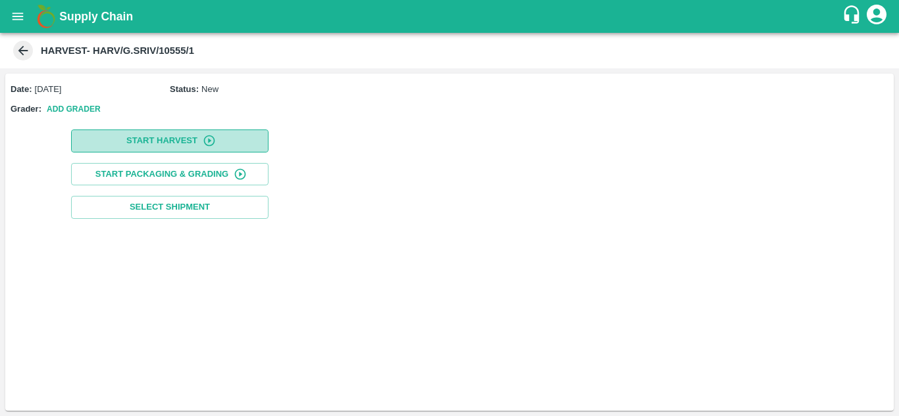
click at [215, 148] on button "Start Harvest" at bounding box center [169, 141] width 197 height 23
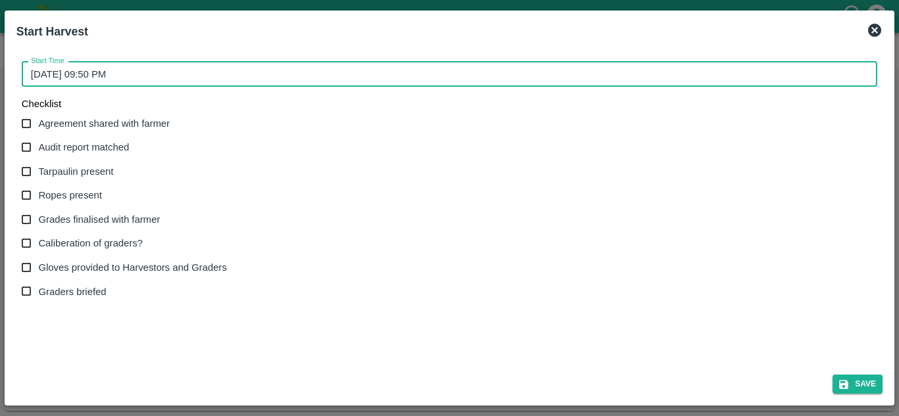
click at [576, 79] on input "[DATE] 09:50 PM" at bounding box center [445, 74] width 846 height 25
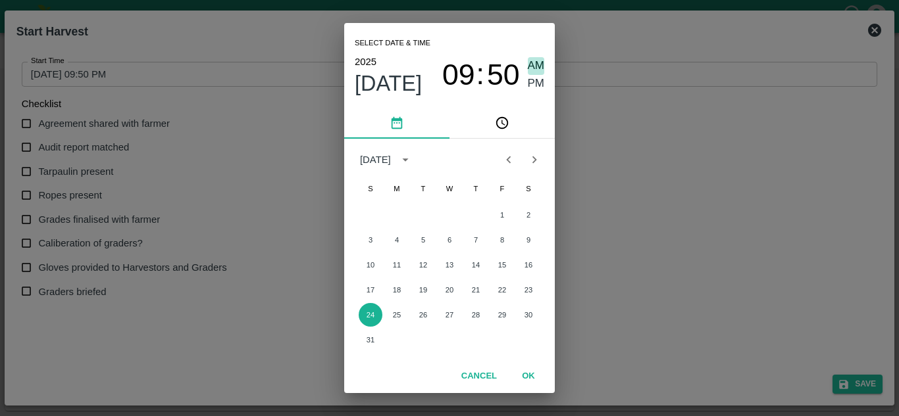
click at [537, 63] on span "AM" at bounding box center [536, 66] width 17 height 18
type input "[DATE] 09:50 AM"
click at [526, 376] on button "OK" at bounding box center [528, 376] width 42 height 23
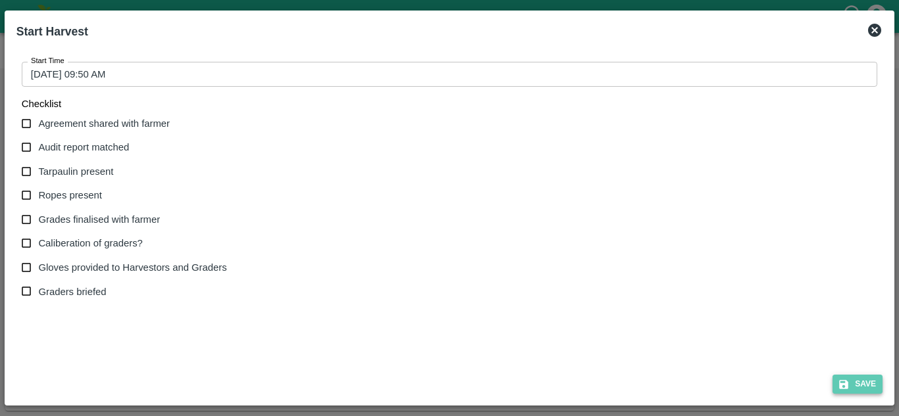
click at [855, 383] on button "Save" at bounding box center [857, 384] width 50 height 19
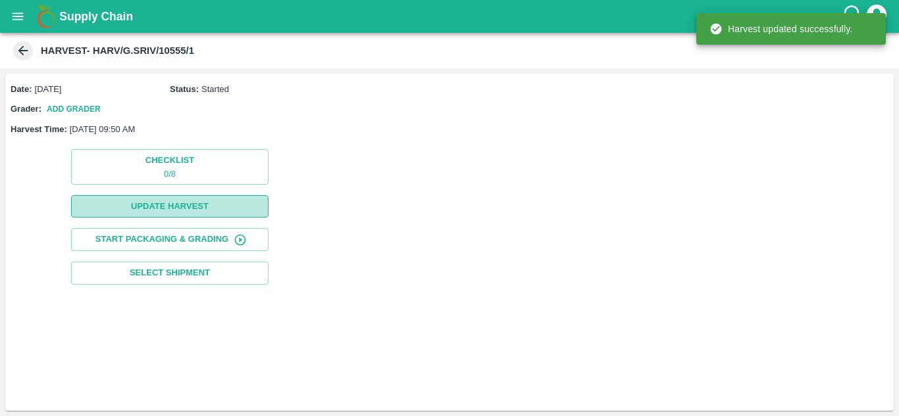
click at [214, 212] on button "Update Harvest" at bounding box center [169, 206] width 197 height 23
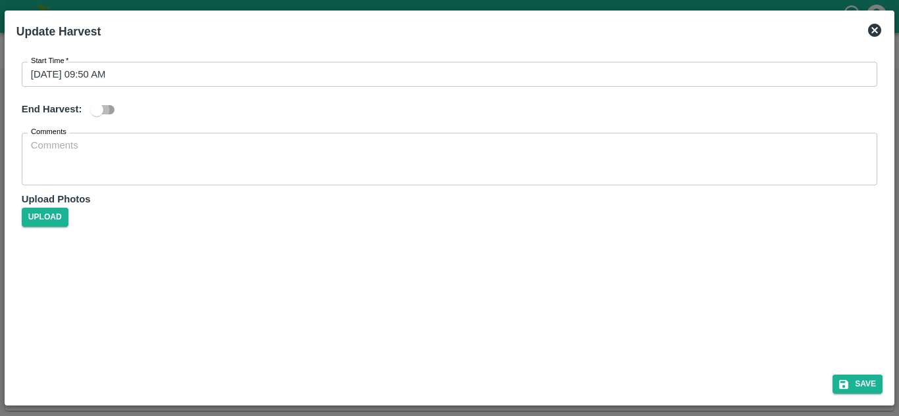
click at [89, 105] on input "checkbox" at bounding box center [96, 109] width 75 height 25
checkbox input "true"
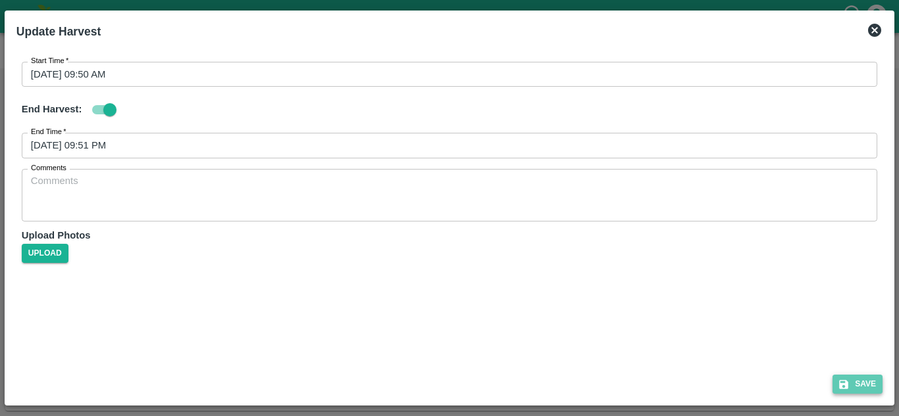
click at [855, 382] on button "Save" at bounding box center [857, 384] width 50 height 19
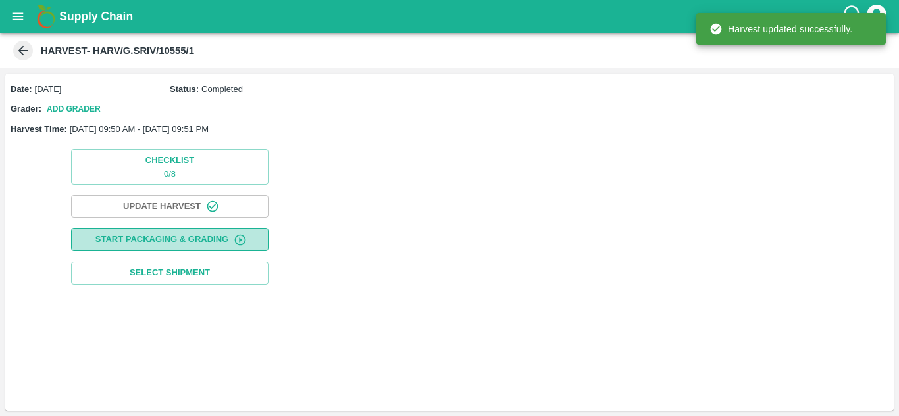
click at [227, 239] on button "Start Packaging & Grading" at bounding box center [169, 239] width 197 height 23
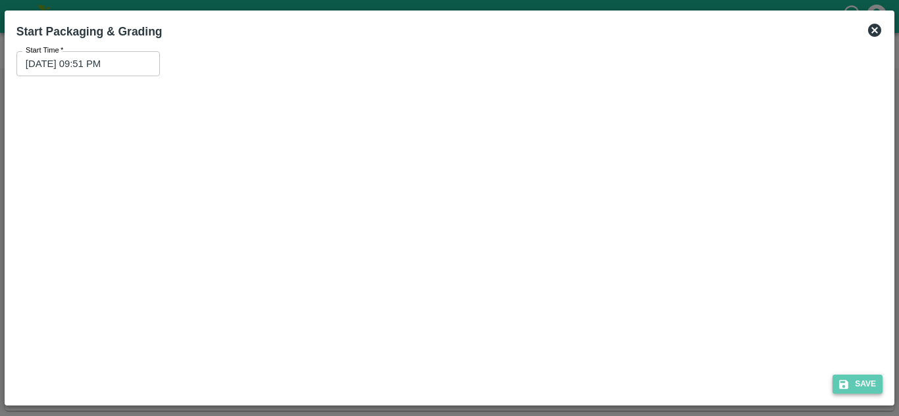
click at [864, 381] on button "Save" at bounding box center [857, 384] width 50 height 19
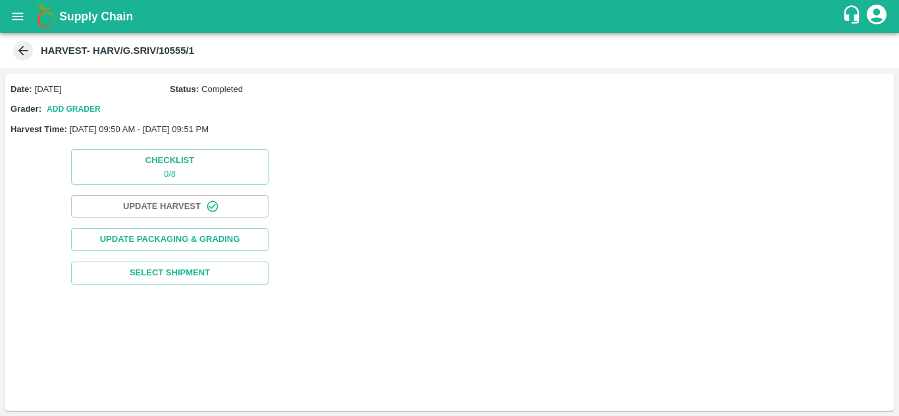
click at [228, 290] on div at bounding box center [169, 299] width 329 height 18
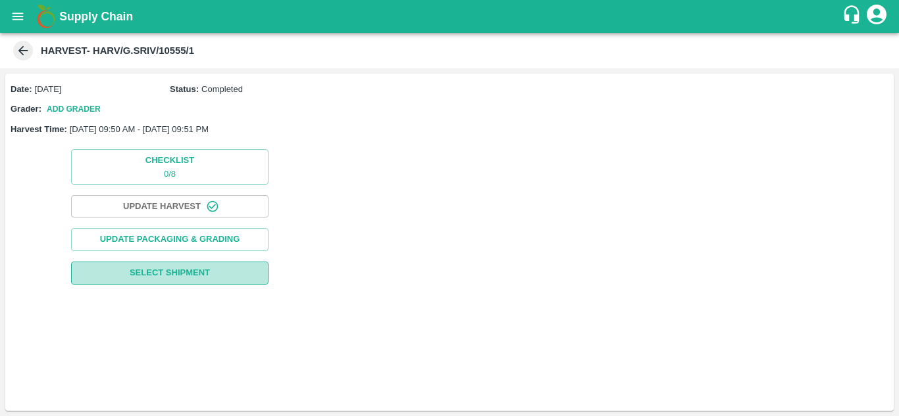
click at [224, 283] on button "Select Shipment" at bounding box center [169, 273] width 197 height 23
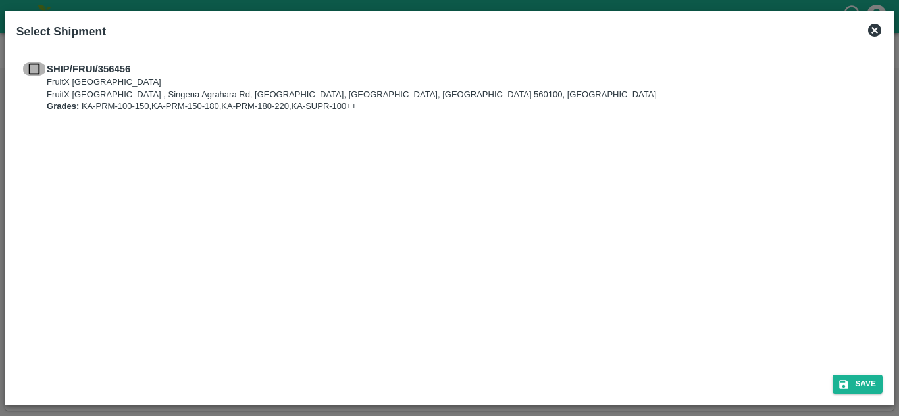
click at [32, 66] on input "checkbox" at bounding box center [34, 69] width 25 height 14
checkbox input "true"
click at [869, 373] on div "Save" at bounding box center [449, 381] width 876 height 35
click at [870, 381] on button "Save" at bounding box center [857, 384] width 50 height 19
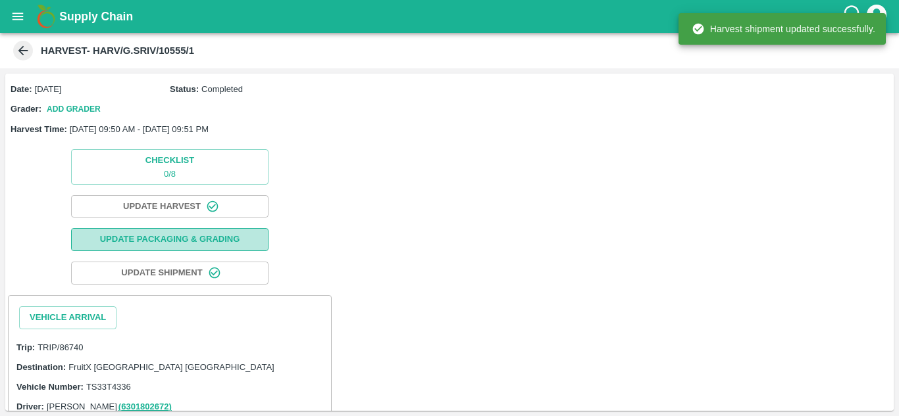
click at [215, 248] on button "Update Packaging & Grading" at bounding box center [169, 239] width 197 height 23
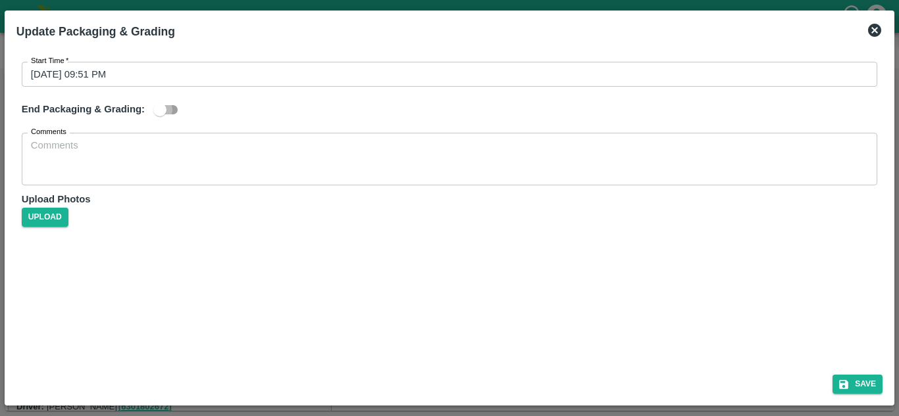
click at [166, 114] on input "checkbox" at bounding box center [159, 109] width 75 height 25
checkbox input "true"
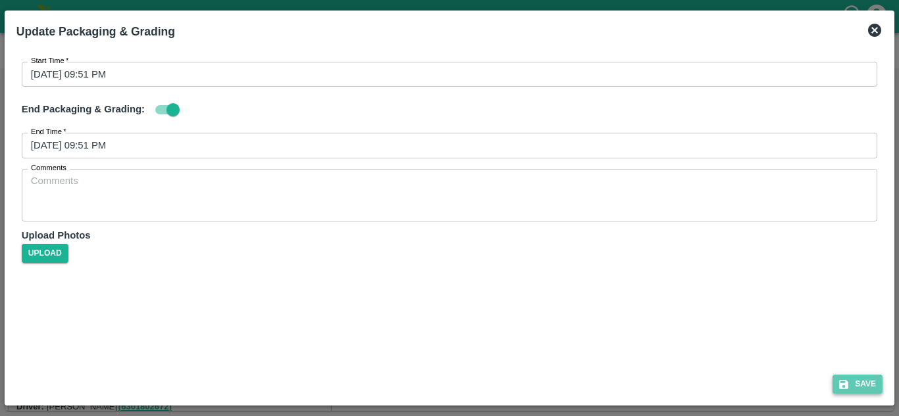
click at [855, 382] on button "Save" at bounding box center [857, 384] width 50 height 19
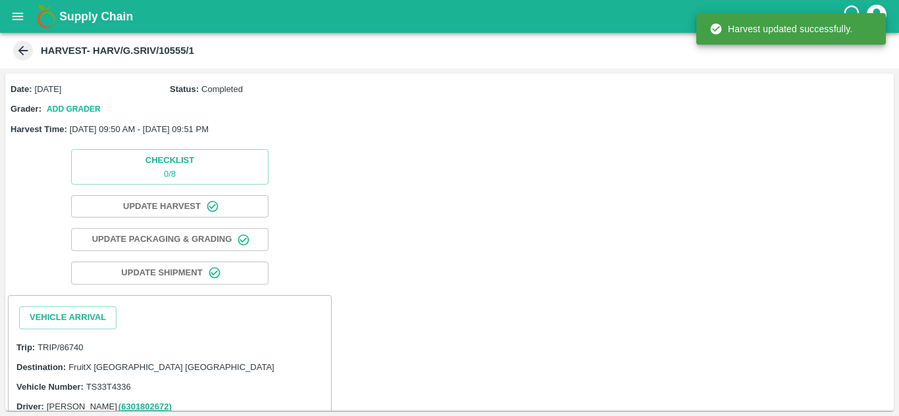
scroll to position [38, 0]
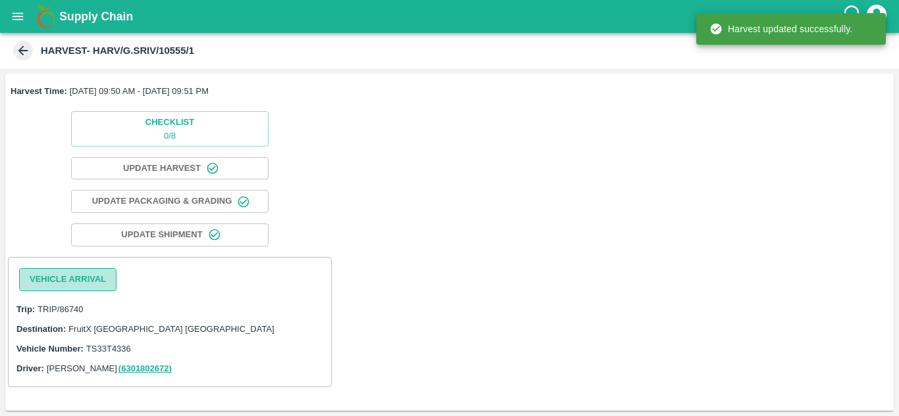
click at [70, 280] on button "Vehicle Arrival" at bounding box center [67, 279] width 97 height 23
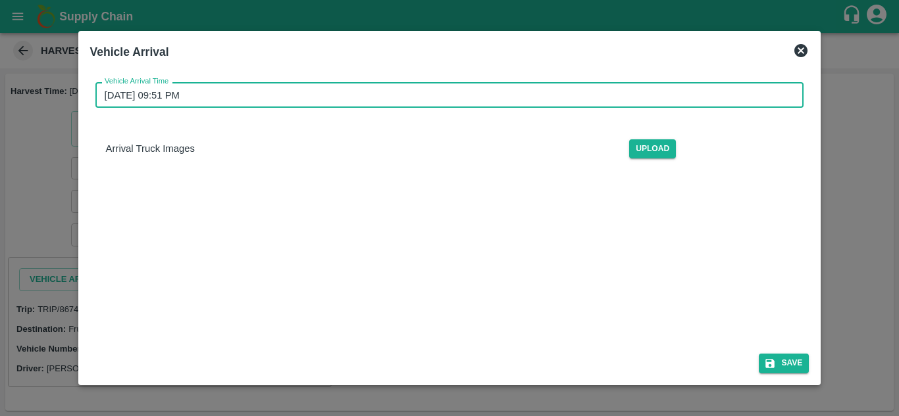
click at [724, 93] on input "[DATE] 09:51 PM" at bounding box center [444, 94] width 699 height 25
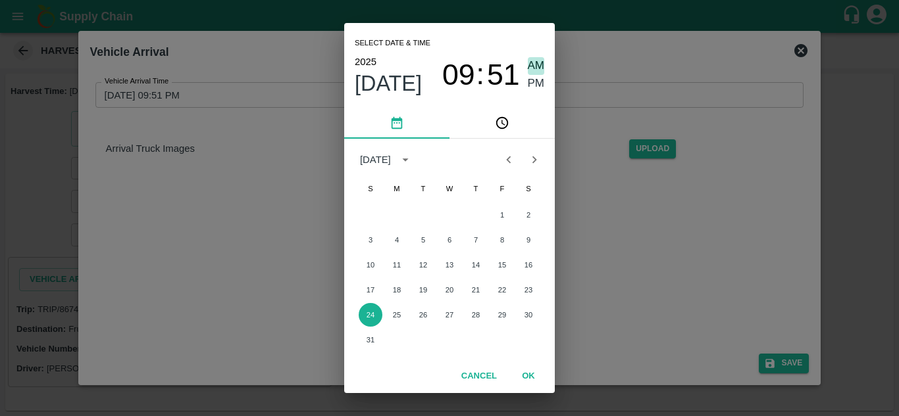
click at [540, 61] on span "AM" at bounding box center [536, 66] width 17 height 18
type input "[DATE] 09:51 AM"
click at [523, 380] on button "OK" at bounding box center [528, 376] width 42 height 23
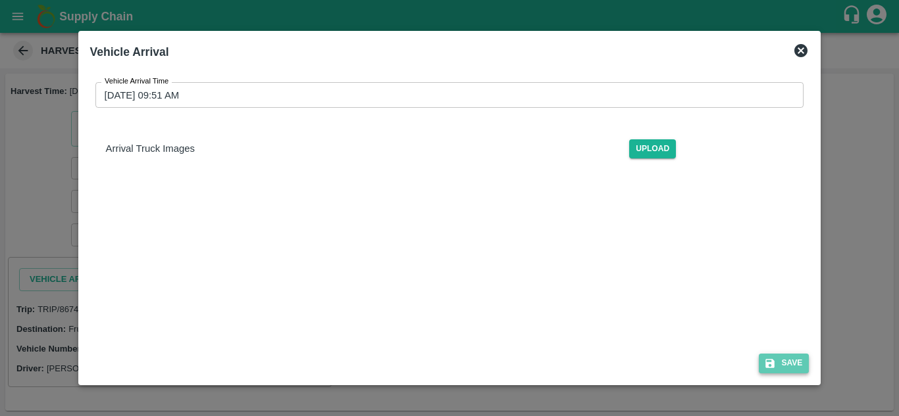
click at [791, 370] on button "Save" at bounding box center [784, 363] width 50 height 19
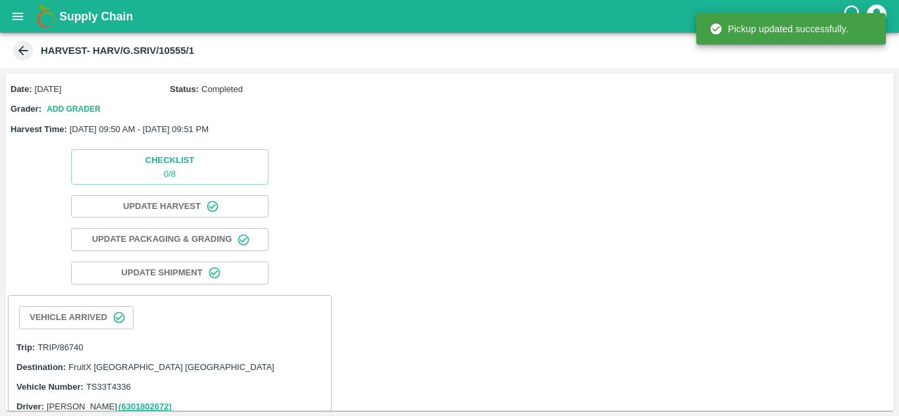
scroll to position [105, 0]
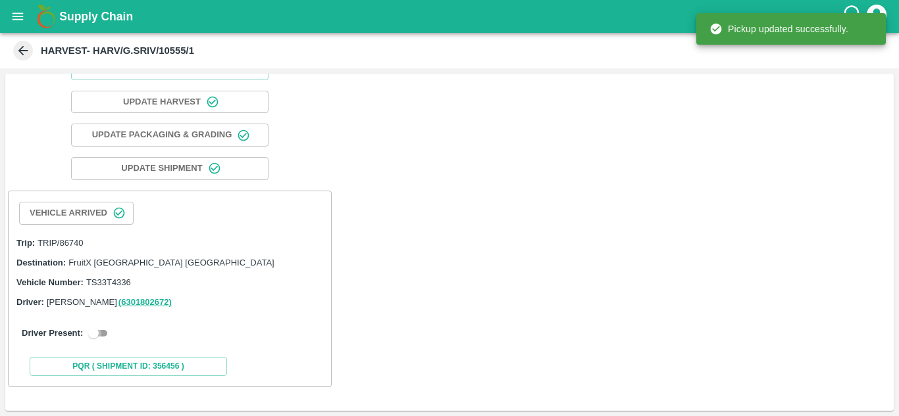
click at [105, 338] on input "checkbox" at bounding box center [93, 334] width 47 height 16
checkbox input "true"
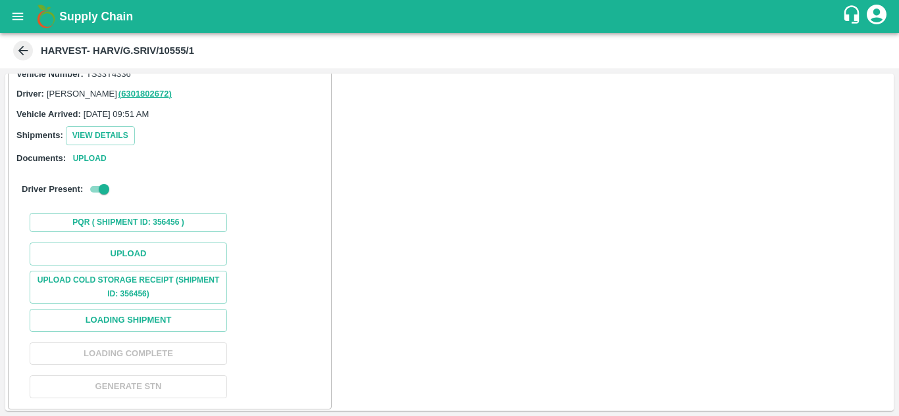
scroll to position [314, 0]
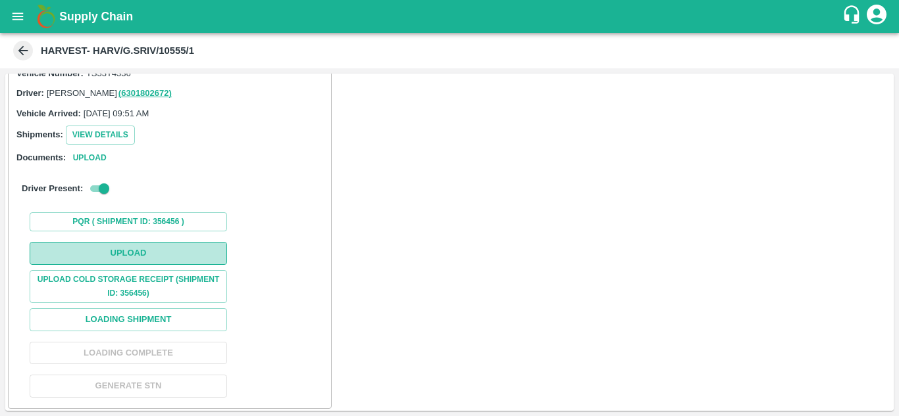
click at [199, 255] on button "Upload" at bounding box center [128, 253] width 197 height 23
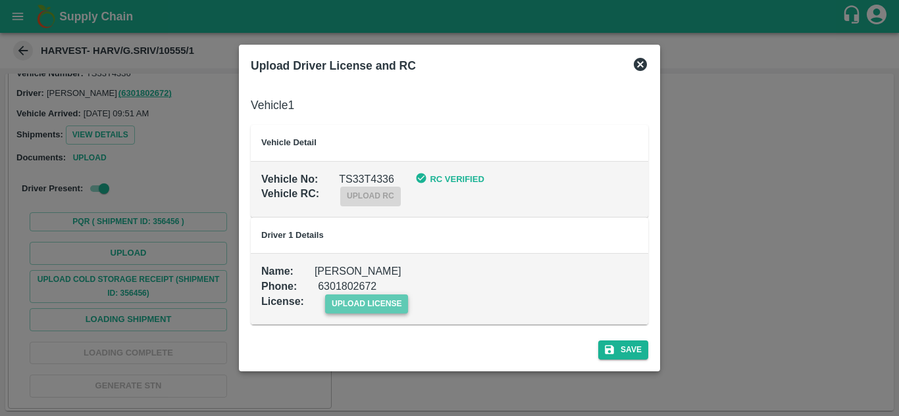
click at [394, 307] on span "upload license" at bounding box center [367, 304] width 84 height 19
click at [0, 0] on input "upload license" at bounding box center [0, 0] width 0 height 0
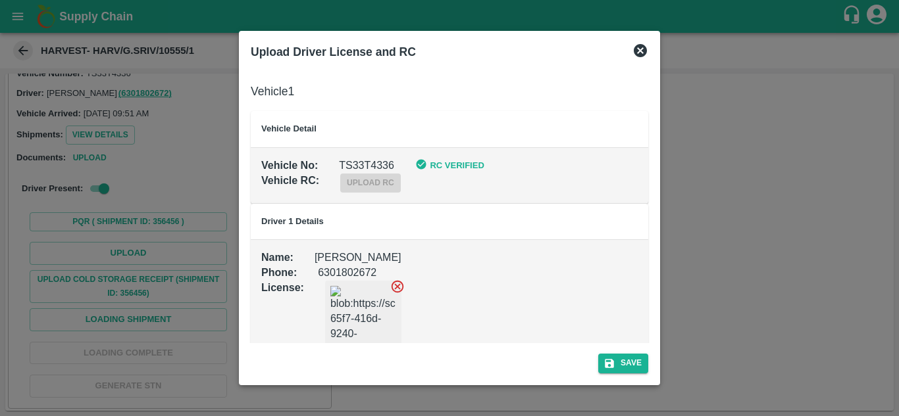
scroll to position [30, 0]
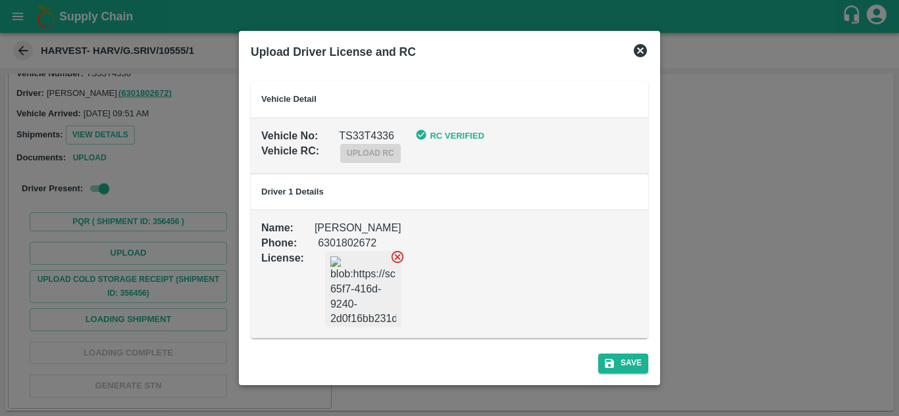
click at [399, 255] on icon at bounding box center [397, 257] width 13 height 13
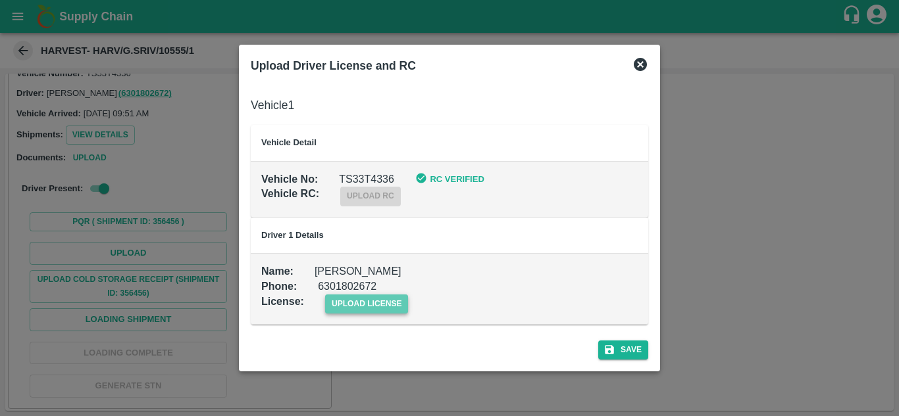
click at [387, 296] on span "upload license" at bounding box center [367, 304] width 84 height 19
click at [0, 0] on input "upload license" at bounding box center [0, 0] width 0 height 0
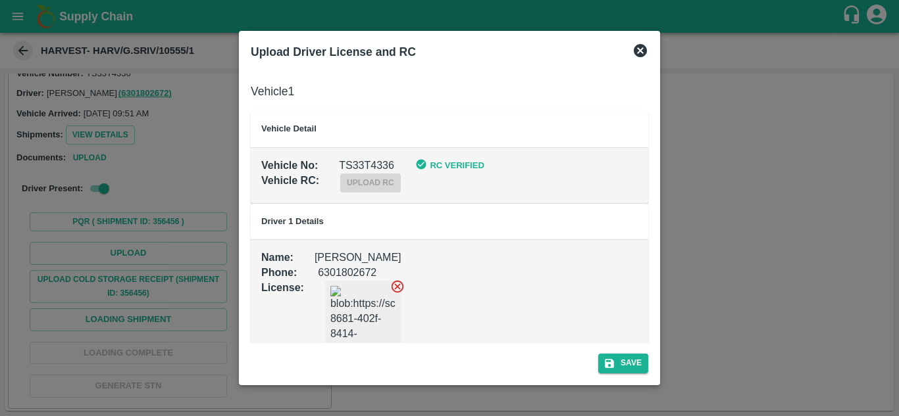
click at [364, 184] on label "upload rc" at bounding box center [370, 181] width 61 height 11
click at [632, 363] on button "Save" at bounding box center [623, 363] width 50 height 19
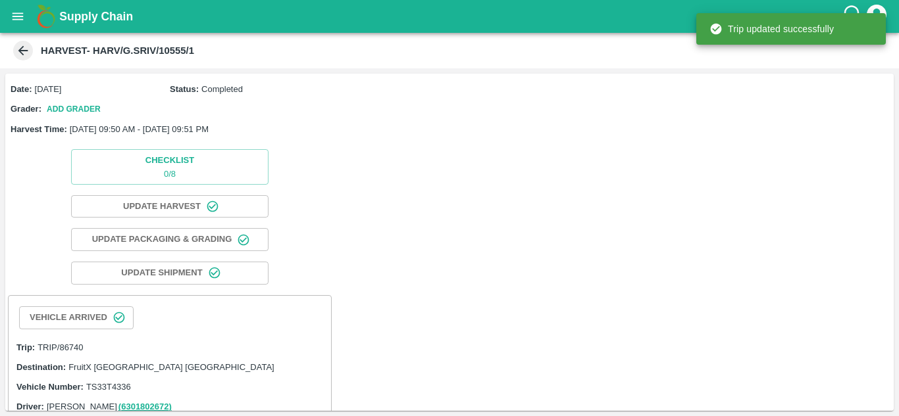
scroll to position [105, 0]
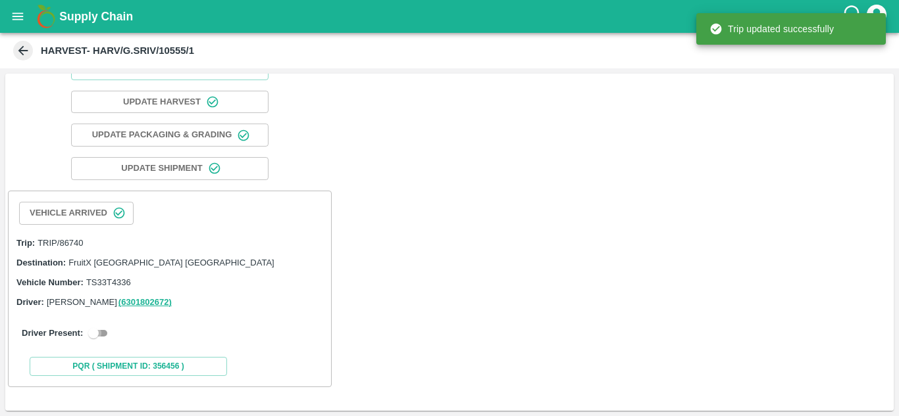
click at [101, 338] on input "checkbox" at bounding box center [93, 334] width 47 height 16
checkbox input "true"
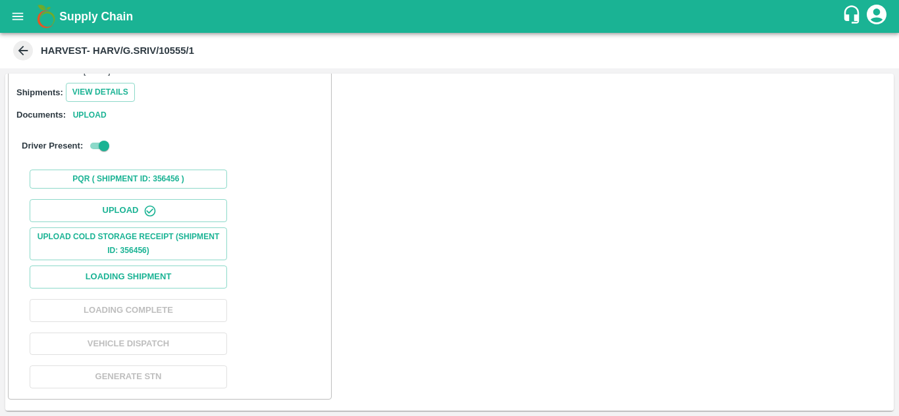
scroll to position [389, 0]
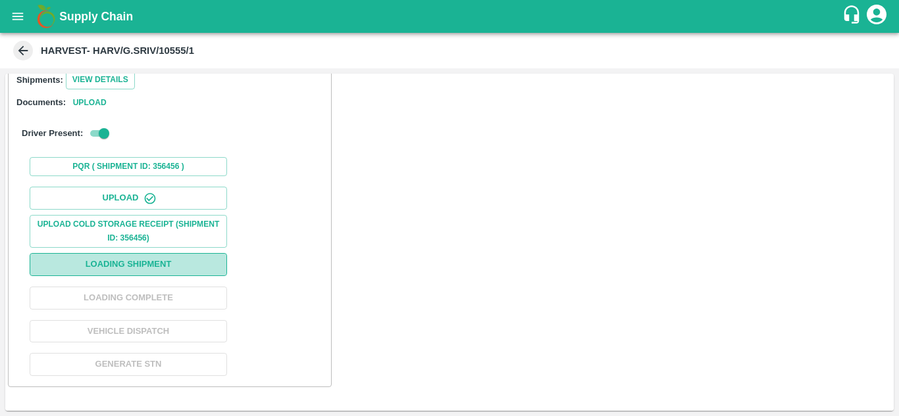
click at [205, 259] on button "Loading Shipment" at bounding box center [128, 264] width 197 height 23
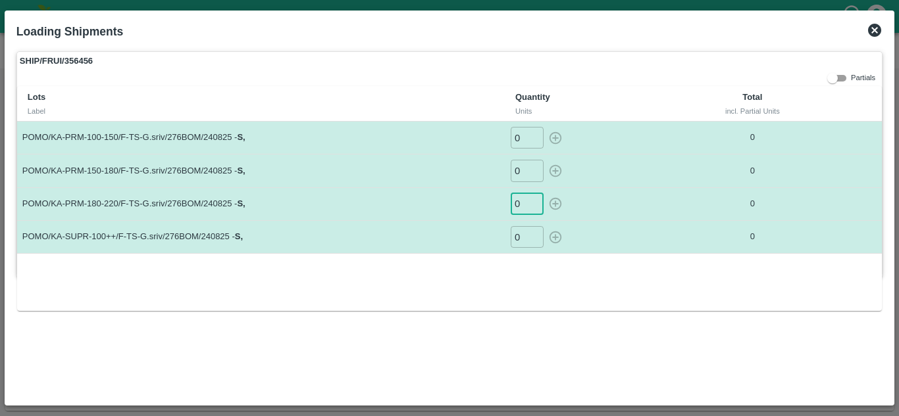
click at [522, 202] on input "0" at bounding box center [527, 204] width 33 height 22
click at [559, 204] on icon "button" at bounding box center [555, 204] width 14 height 14
type input "0"
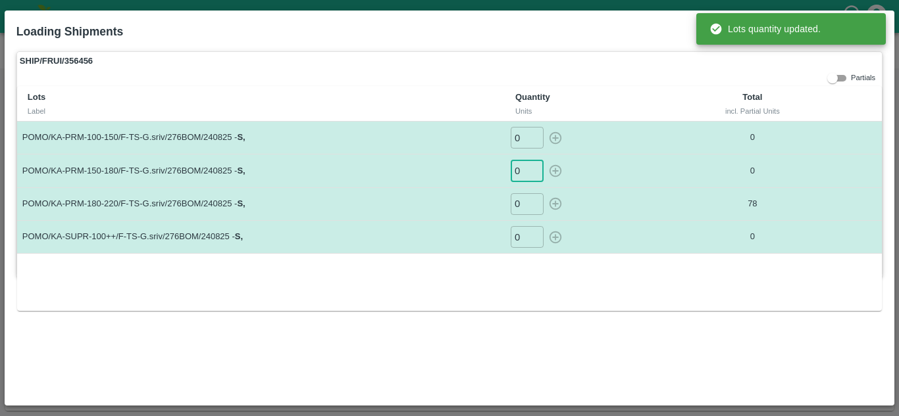
click at [524, 169] on input "0" at bounding box center [527, 171] width 33 height 22
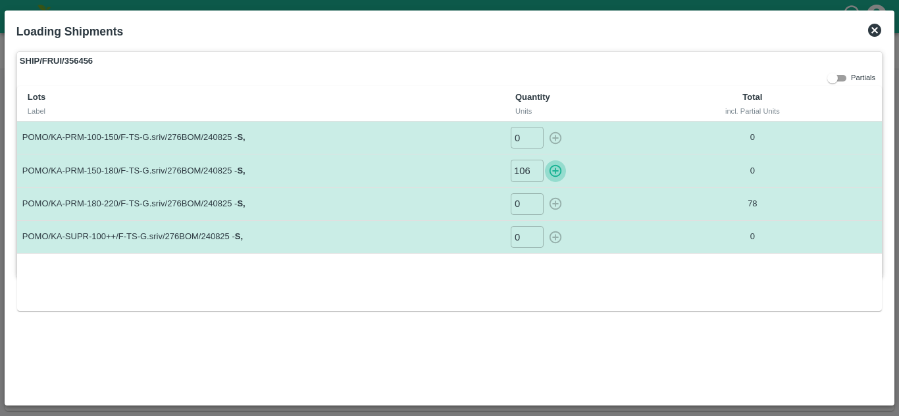
scroll to position [0, 0]
click at [553, 164] on icon "button" at bounding box center [555, 171] width 14 height 14
type input "0"
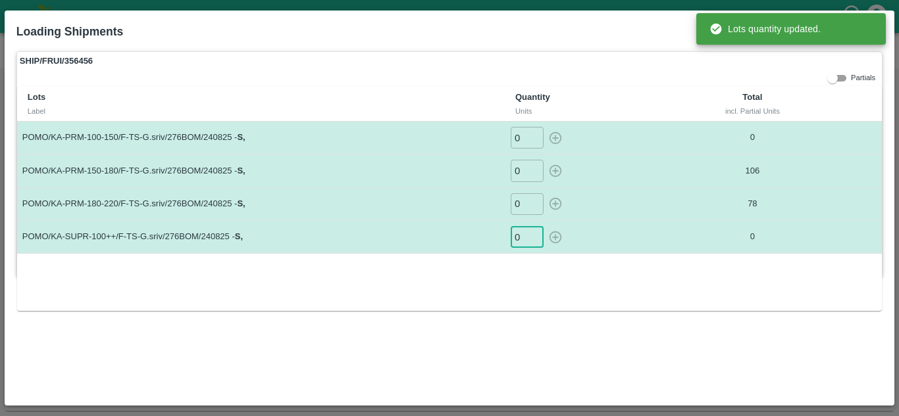
click at [524, 238] on input "0" at bounding box center [527, 237] width 33 height 22
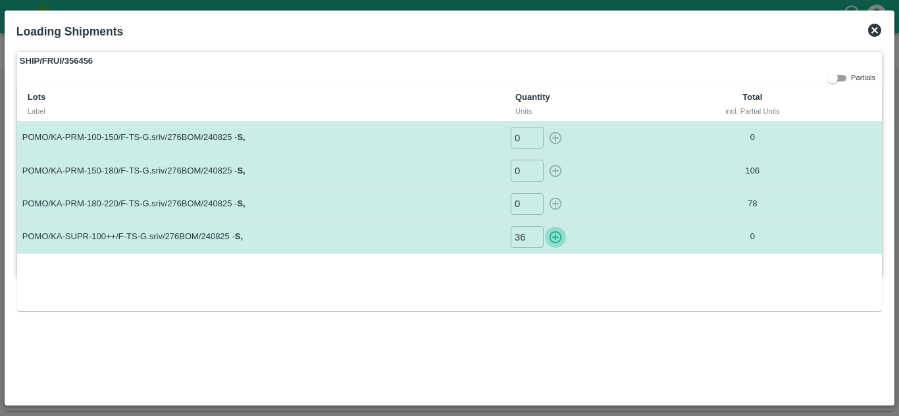
click at [556, 242] on icon "button" at bounding box center [555, 237] width 14 height 14
type input "0"
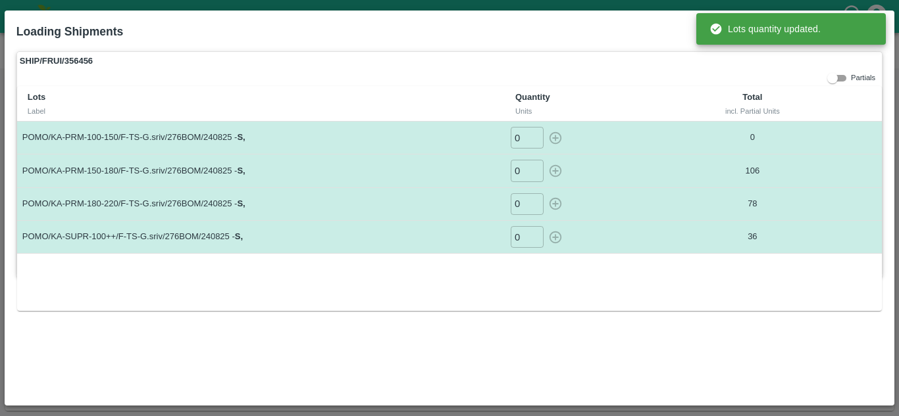
click at [823, 63] on label "SHIP/FRUI/356456" at bounding box center [449, 61] width 864 height 18
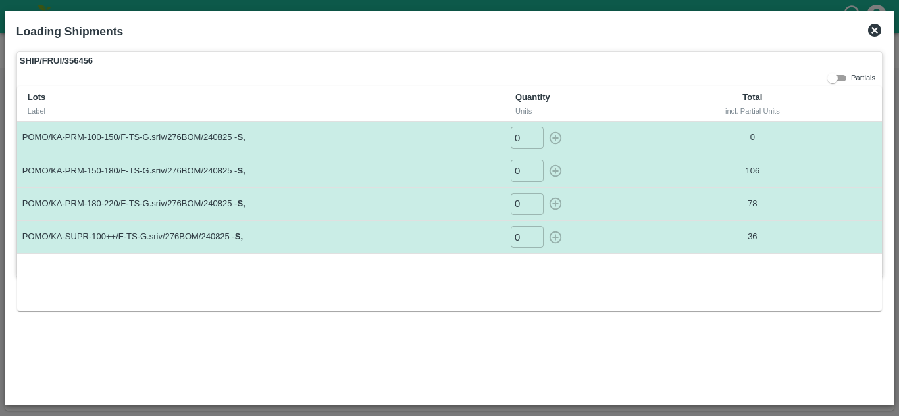
click at [876, 28] on icon at bounding box center [874, 30] width 13 height 13
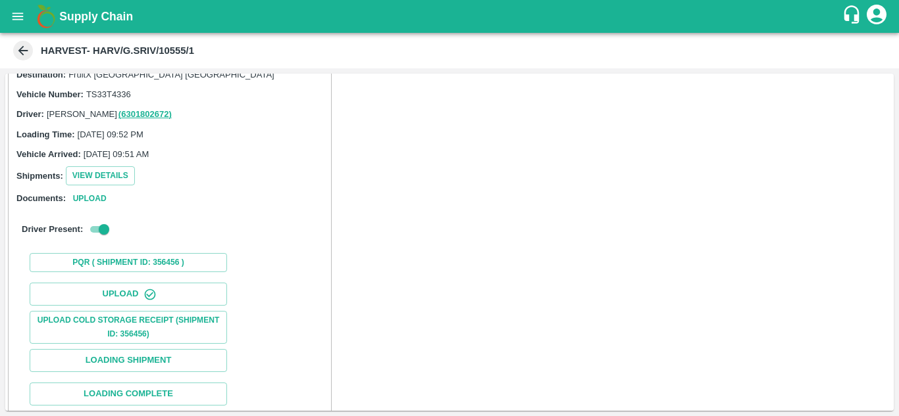
scroll to position [389, 0]
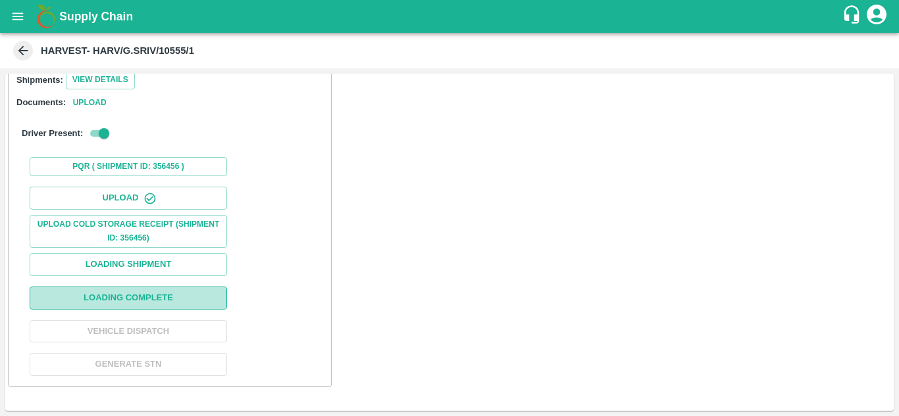
click at [212, 301] on button "Loading Complete" at bounding box center [128, 298] width 197 height 23
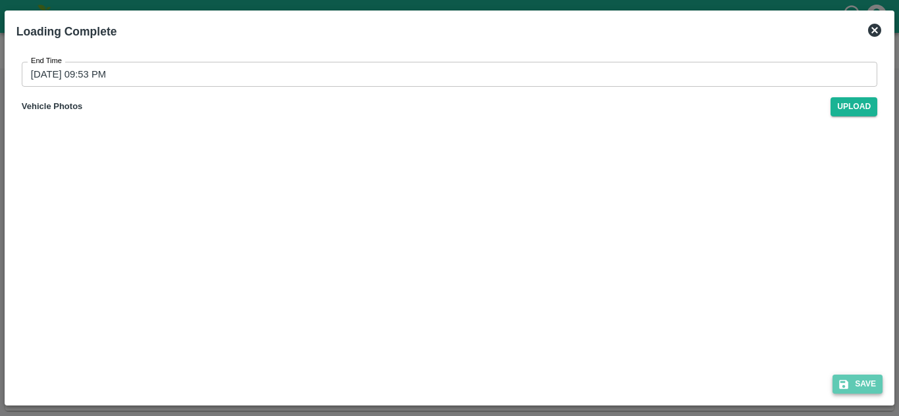
click at [861, 389] on button "Save" at bounding box center [857, 384] width 50 height 19
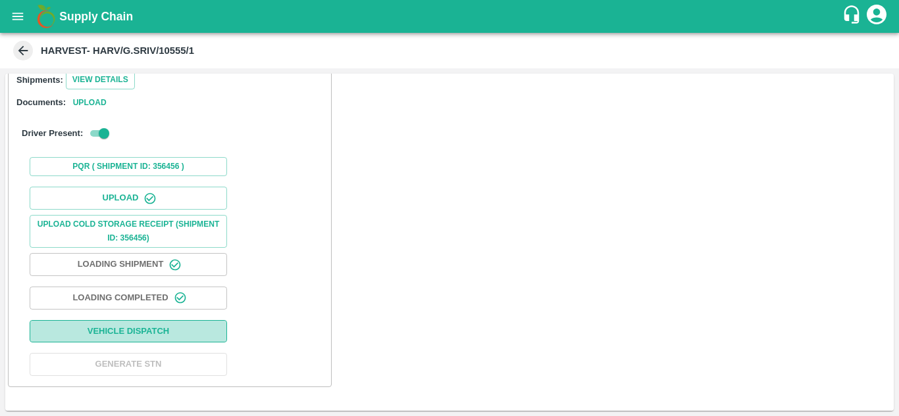
click at [216, 328] on button "Vehicle Dispatch" at bounding box center [128, 331] width 197 height 23
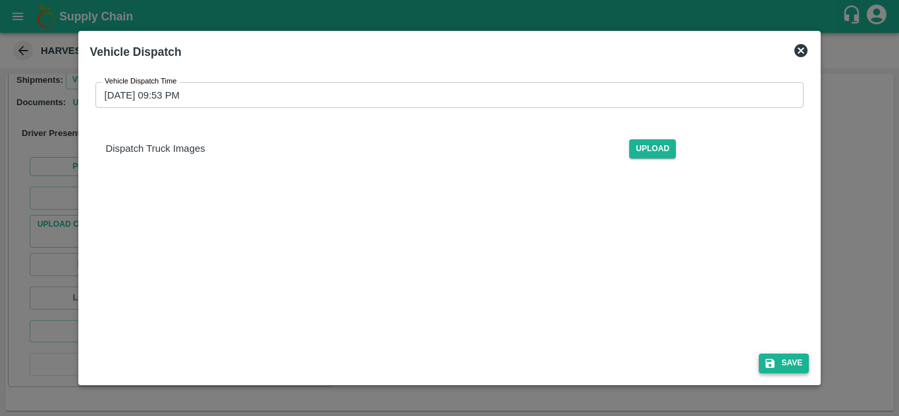
click at [795, 368] on button "Save" at bounding box center [784, 363] width 50 height 19
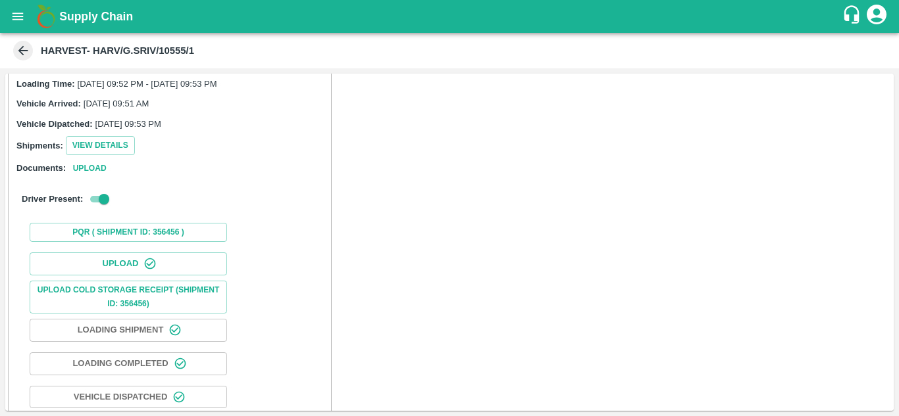
scroll to position [0, 0]
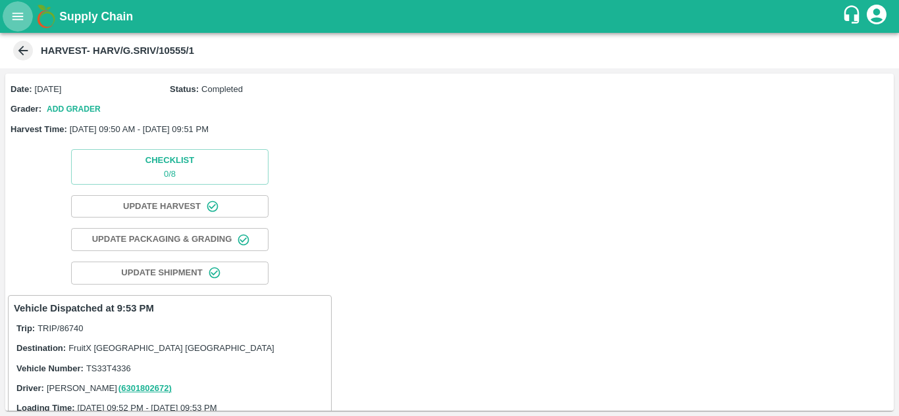
click at [16, 19] on icon "open drawer" at bounding box center [18, 16] width 11 height 7
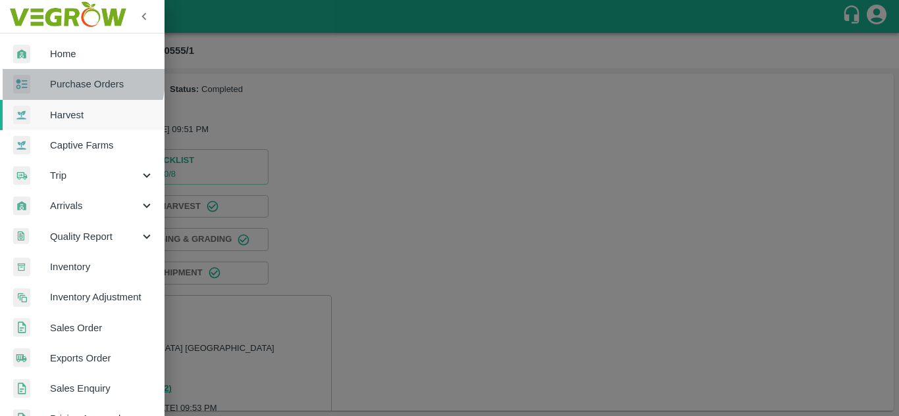
click at [64, 78] on span "Purchase Orders" at bounding box center [102, 84] width 104 height 14
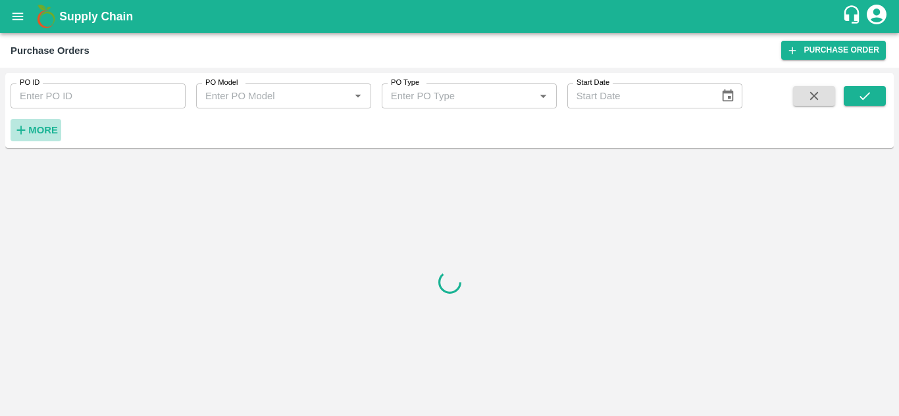
click at [37, 127] on strong "More" at bounding box center [43, 130] width 30 height 11
